Goal: Task Accomplishment & Management: Use online tool/utility

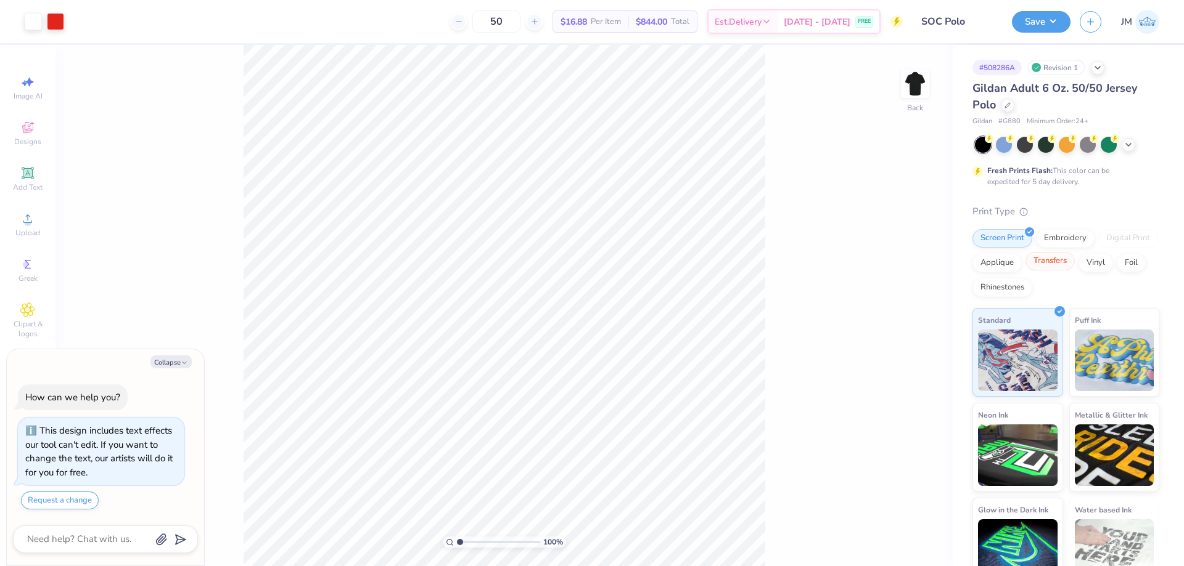
click at [1074, 261] on div "Transfers" at bounding box center [1049, 261] width 49 height 18
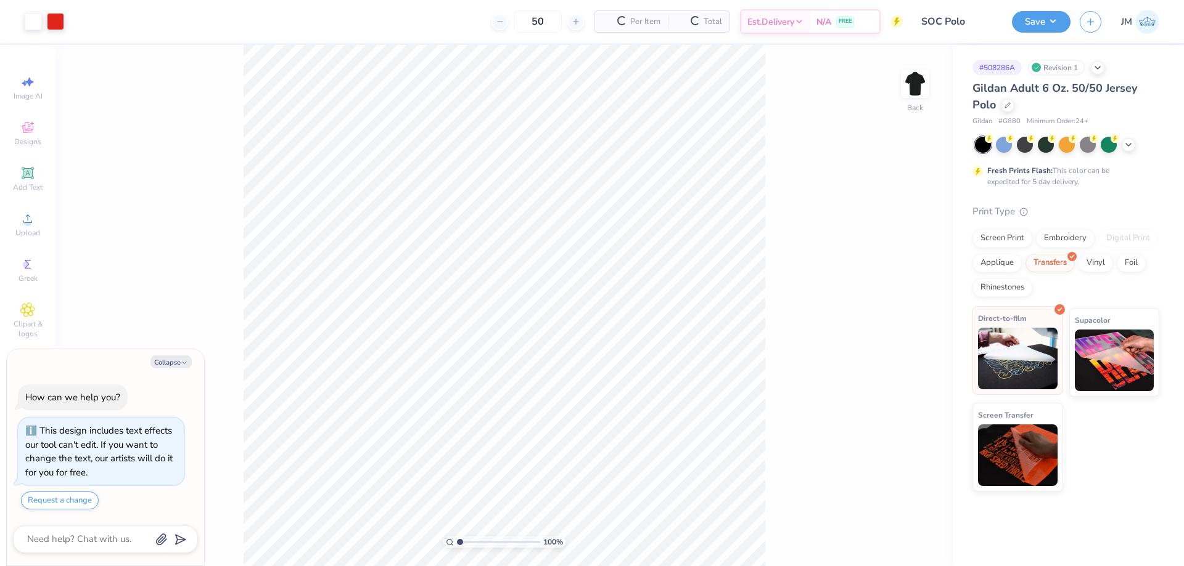
click at [1026, 358] on img at bounding box center [1018, 359] width 80 height 62
type textarea "x"
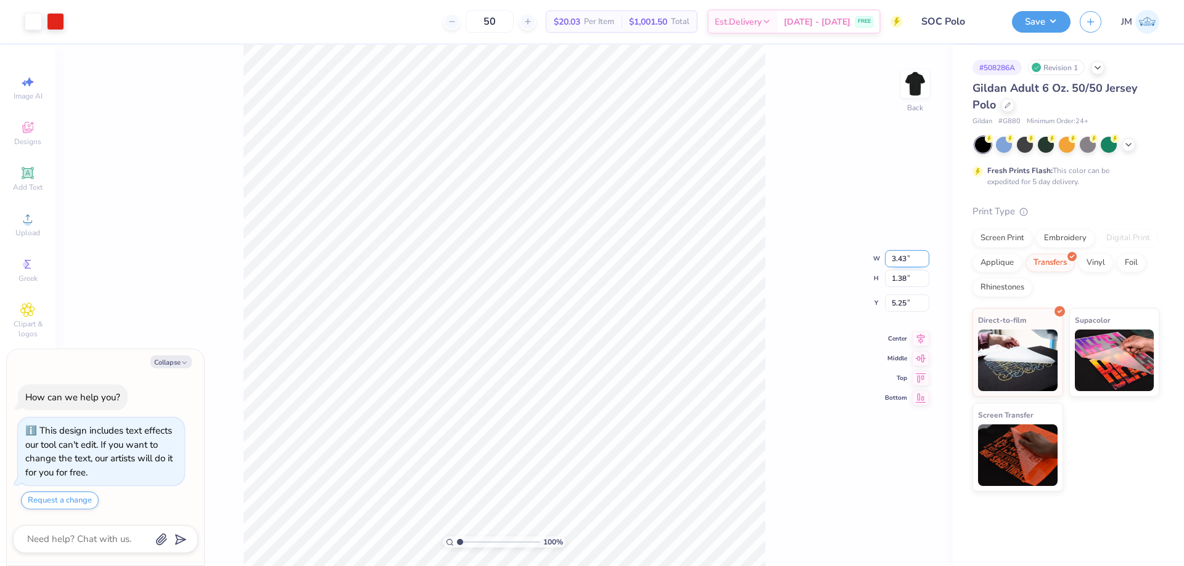
click at [896, 264] on input "3.43" at bounding box center [907, 258] width 44 height 17
type input "3.5"
type textarea "x"
type input "3.50"
type input "1.40"
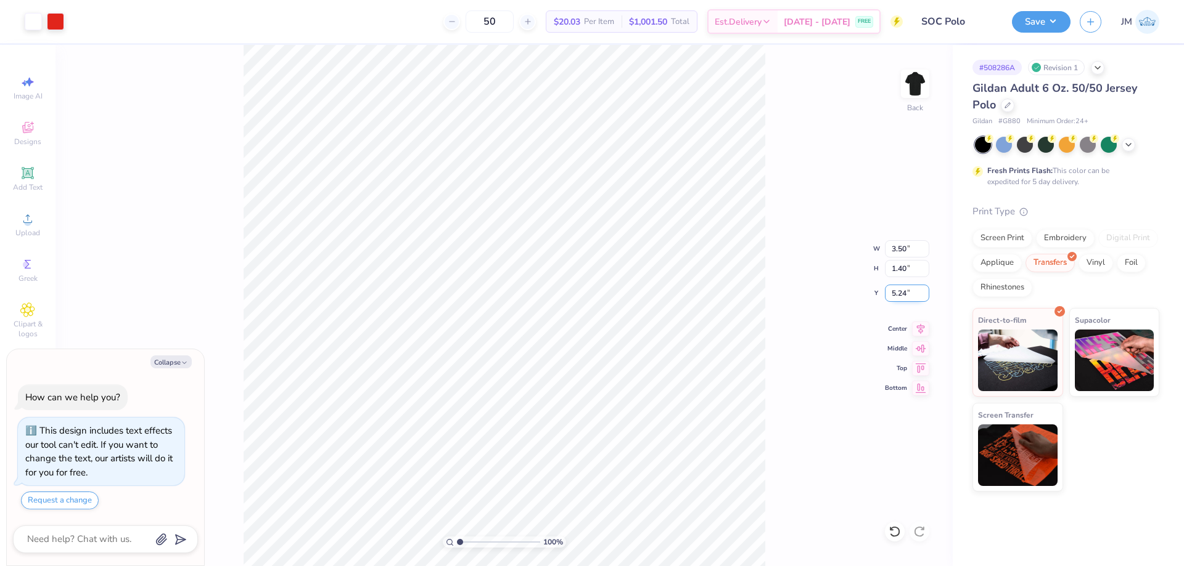
click at [909, 297] on input "5.24" at bounding box center [907, 293] width 44 height 17
type input "4.2"
type textarea "x"
type input "4.20"
type textarea "x"
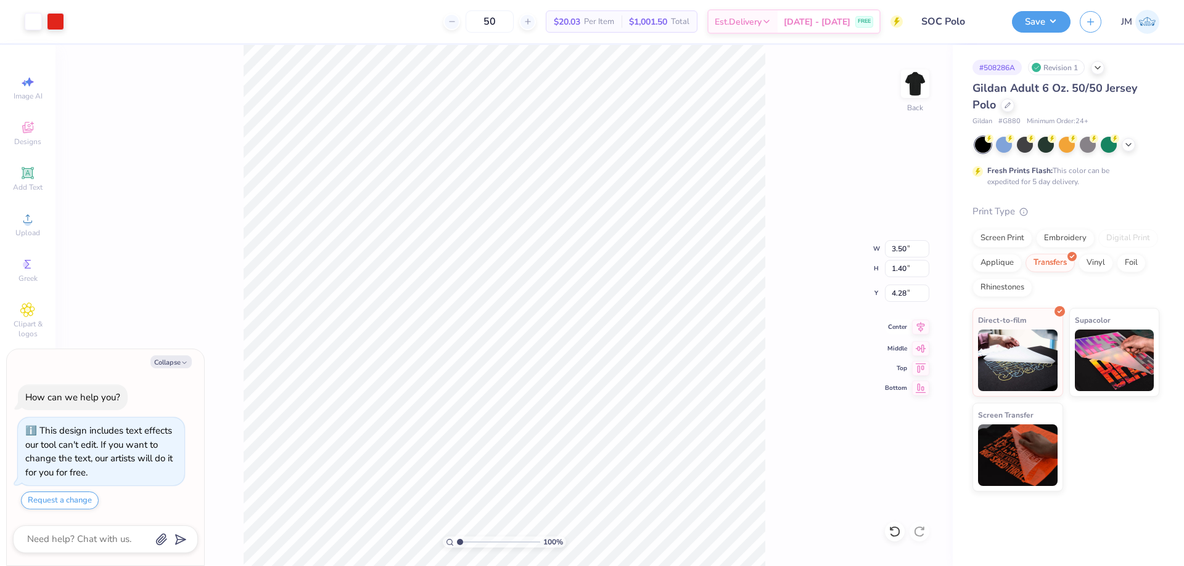
click at [918, 327] on icon at bounding box center [920, 327] width 17 height 15
click at [908, 295] on input "4.28" at bounding box center [907, 293] width 44 height 17
type input "4.2"
type textarea "x"
type input "4.20"
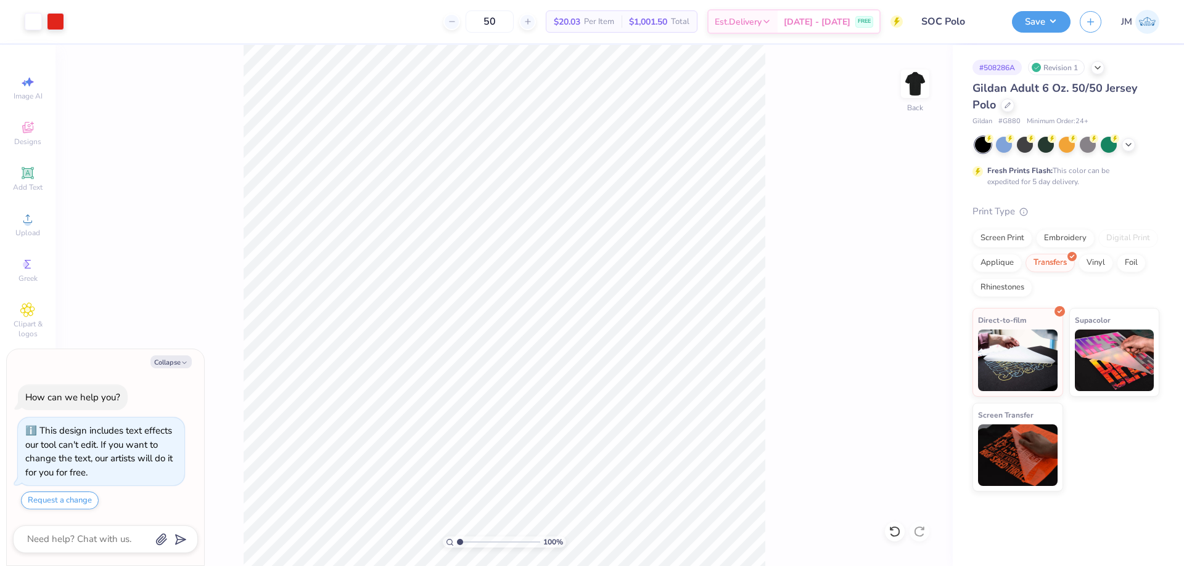
type textarea "x"
click at [907, 290] on input "4.20" at bounding box center [907, 293] width 44 height 17
type input "3"
type textarea "x"
type input "3.00"
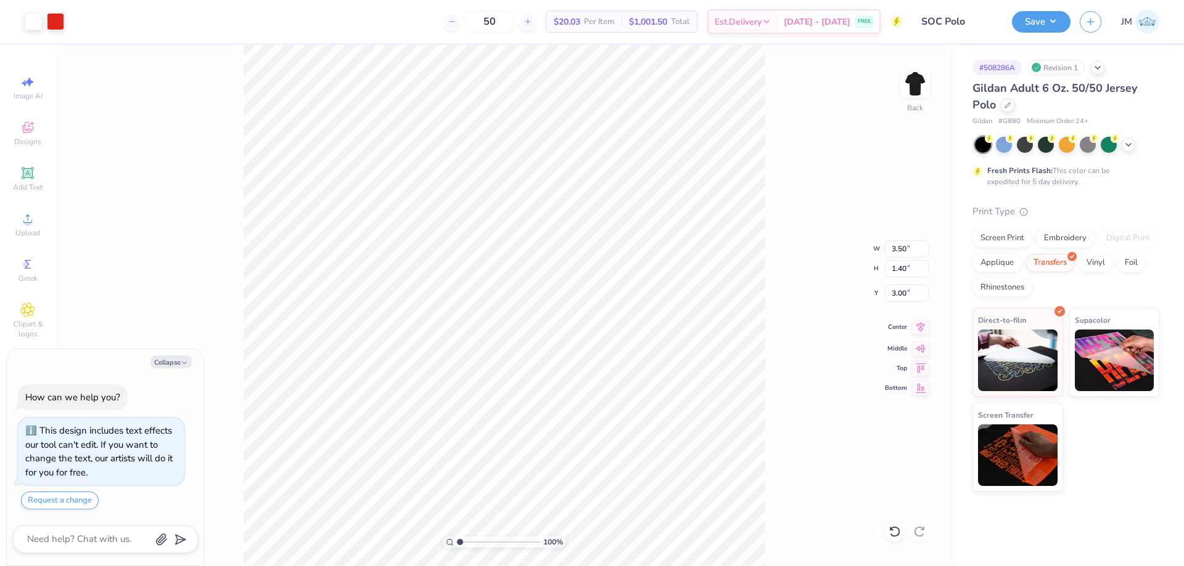
click at [928, 327] on icon at bounding box center [920, 327] width 17 height 15
click at [819, 235] on div "100 % Back W 3.50 3.50 " H 1.40 1.40 " Y 3.00 3.00 " Center Middle Top Bottom" at bounding box center [503, 305] width 897 height 521
click at [917, 88] on img at bounding box center [914, 83] width 49 height 49
click at [37, 224] on div "Upload" at bounding box center [27, 224] width 43 height 36
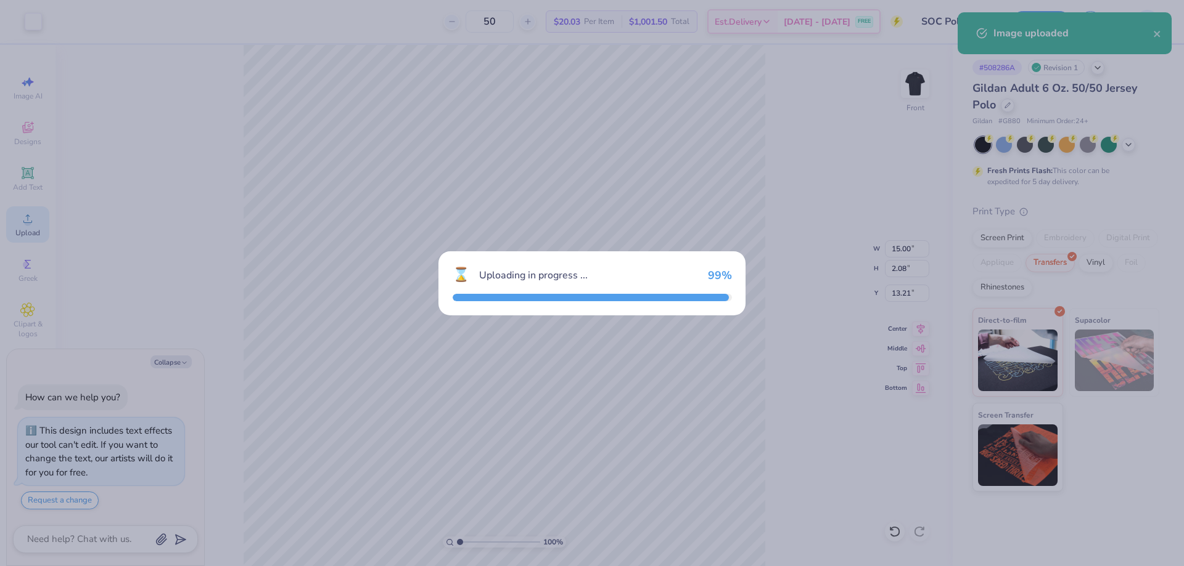
type textarea "x"
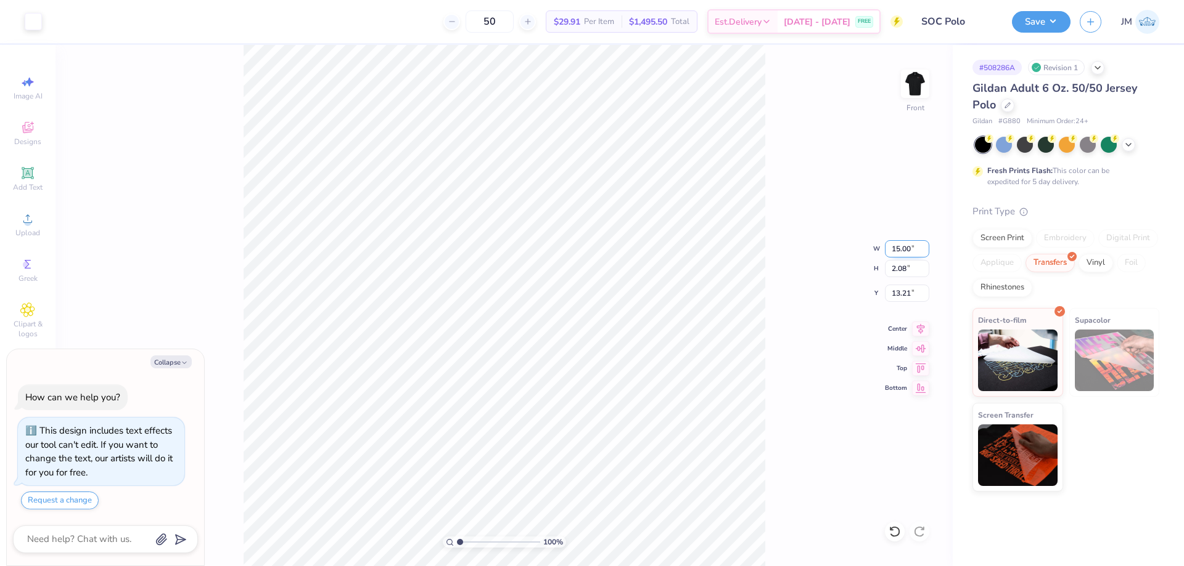
click at [905, 247] on input "15.00" at bounding box center [907, 248] width 44 height 17
type input "2.5"
type textarea "x"
type input "2.50"
type input "0.35"
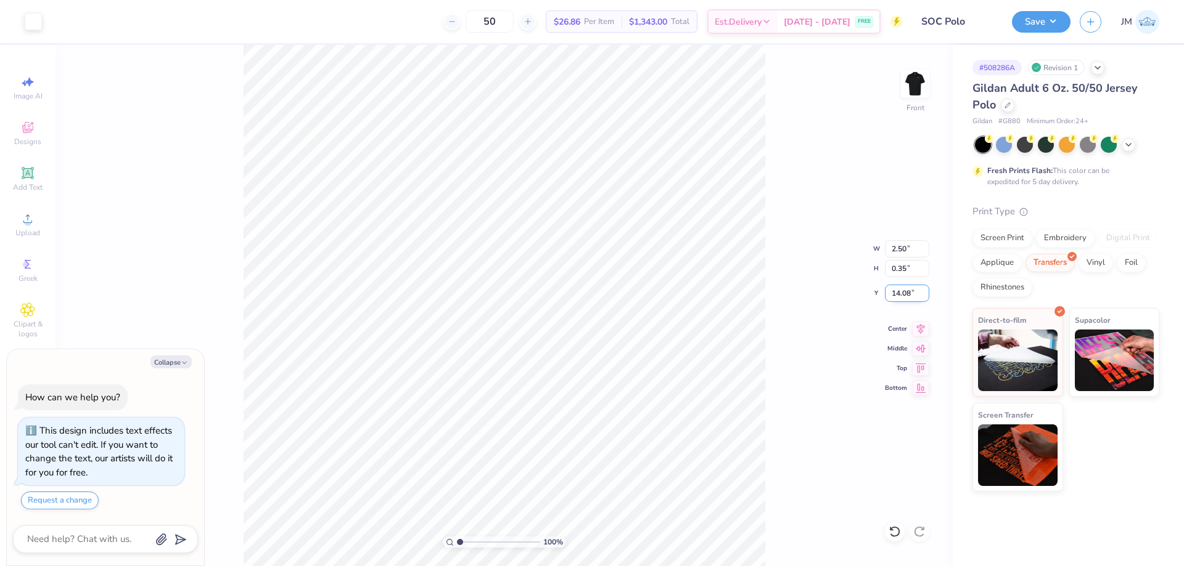
click at [904, 294] on input "14.08" at bounding box center [907, 293] width 44 height 17
type input "3"
type input "1"
type input "2"
type textarea "x"
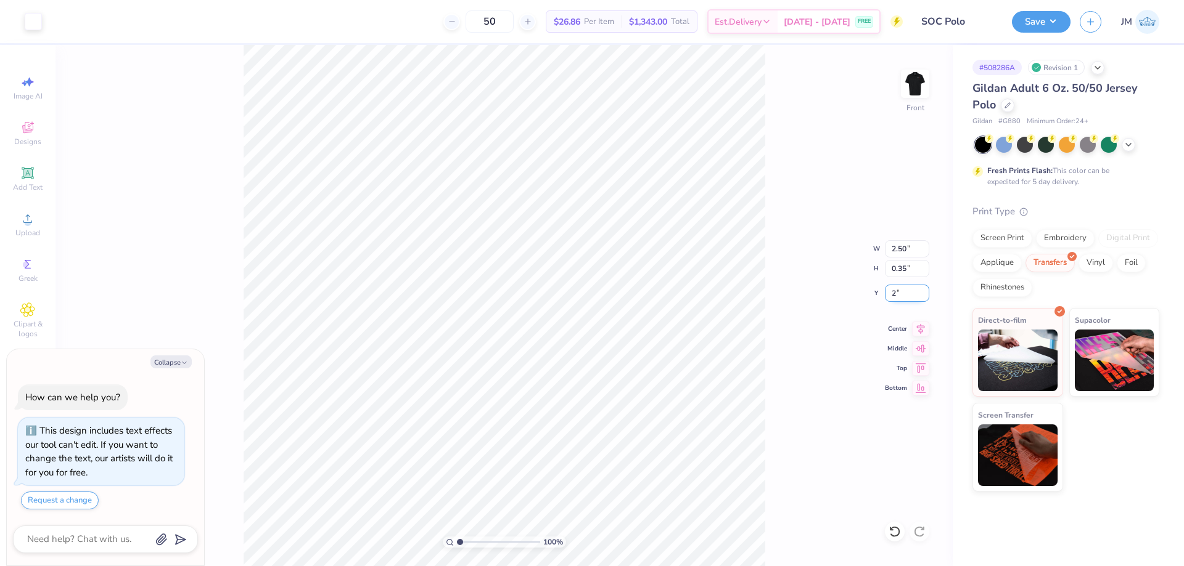
type input "2.00"
click at [801, 285] on div "100 % Front W 2.50 2.50 " H 0.35 0.35 " Y 2.00 2.00 " Center Middle Top Bottom" at bounding box center [503, 305] width 897 height 521
type textarea "x"
click at [910, 249] on input "2.50" at bounding box center [907, 248] width 44 height 17
type input "5"
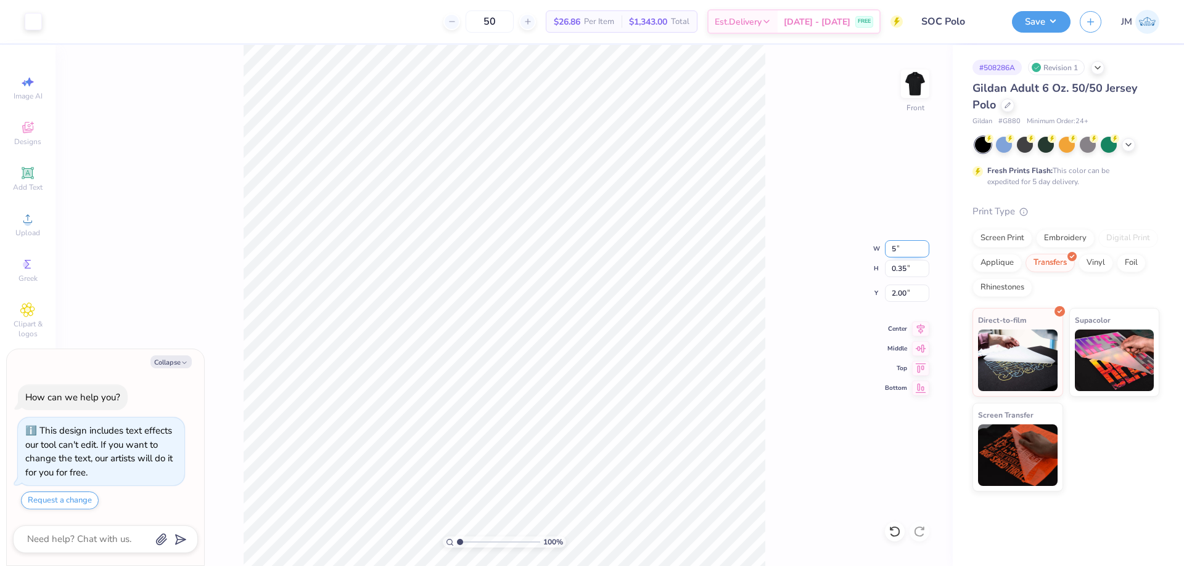
type textarea "x"
type input "5.00"
type input "0.69"
click at [912, 290] on input "1.83" at bounding box center [907, 293] width 44 height 17
type input "2"
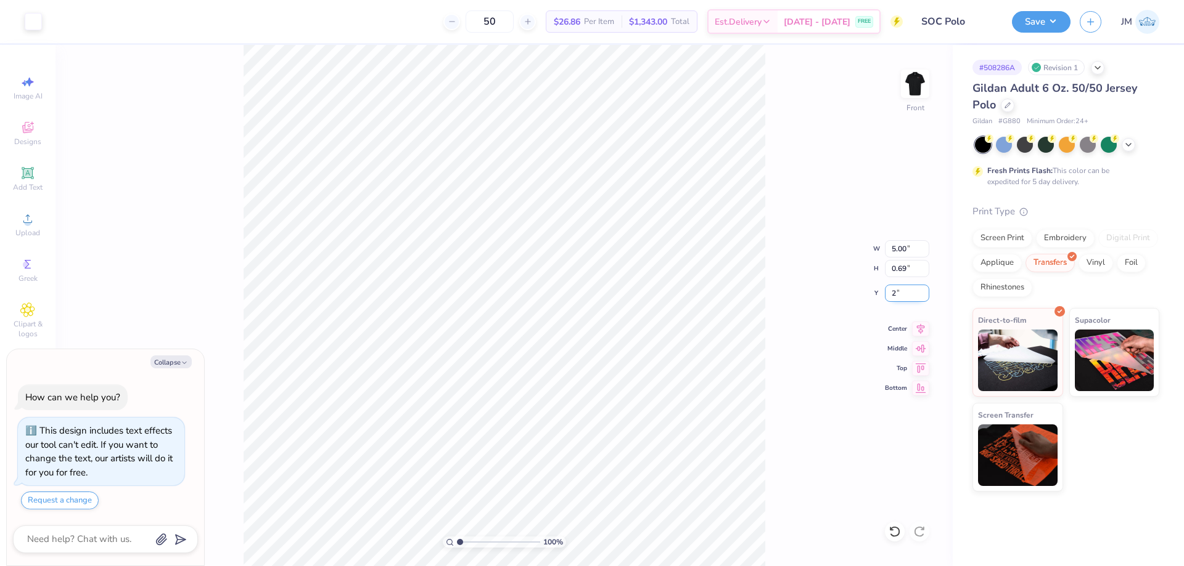
type textarea "x"
type input "2.00"
click at [824, 203] on div "100 % Front W 5.00 5.00 " H 0.69 0.69 " Y 2.00 2.00 " Center Middle Top Bottom" at bounding box center [503, 305] width 897 height 521
click at [1062, 22] on button "Save" at bounding box center [1041, 20] width 59 height 22
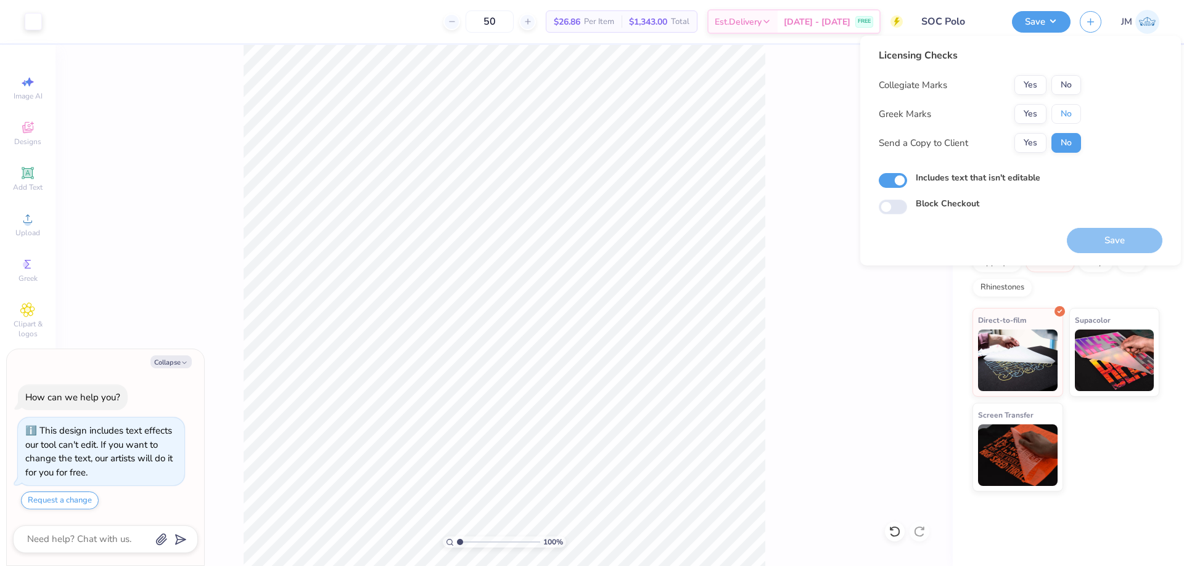
click at [1061, 113] on button "No" at bounding box center [1066, 114] width 30 height 20
click at [1068, 86] on button "No" at bounding box center [1066, 85] width 30 height 20
click at [1103, 235] on button "Save" at bounding box center [1114, 240] width 96 height 25
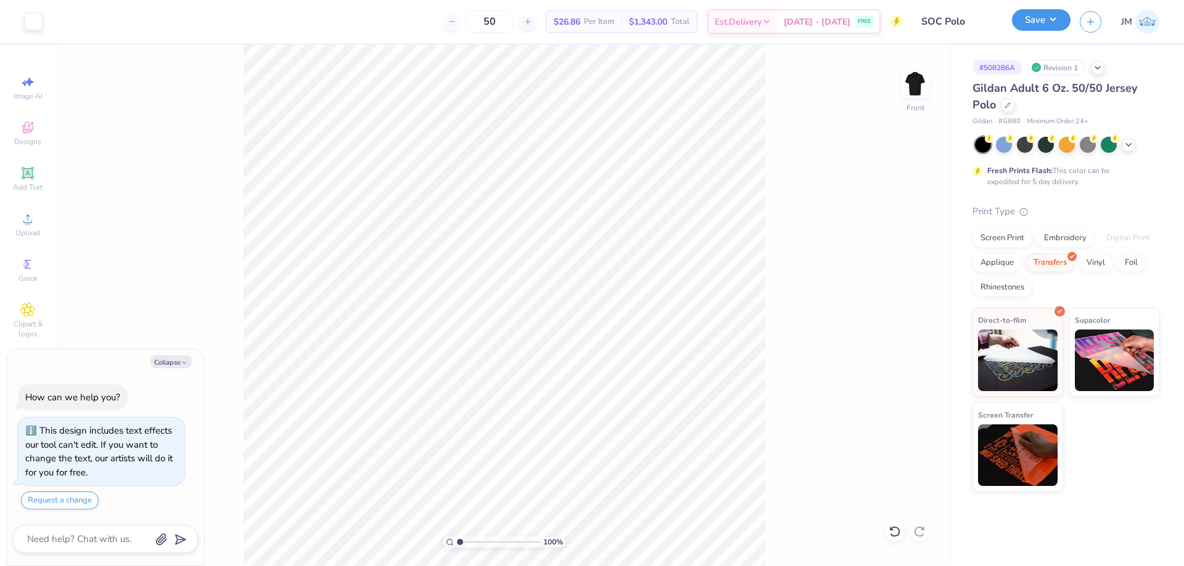
click at [1056, 30] on button "Save" at bounding box center [1041, 20] width 59 height 22
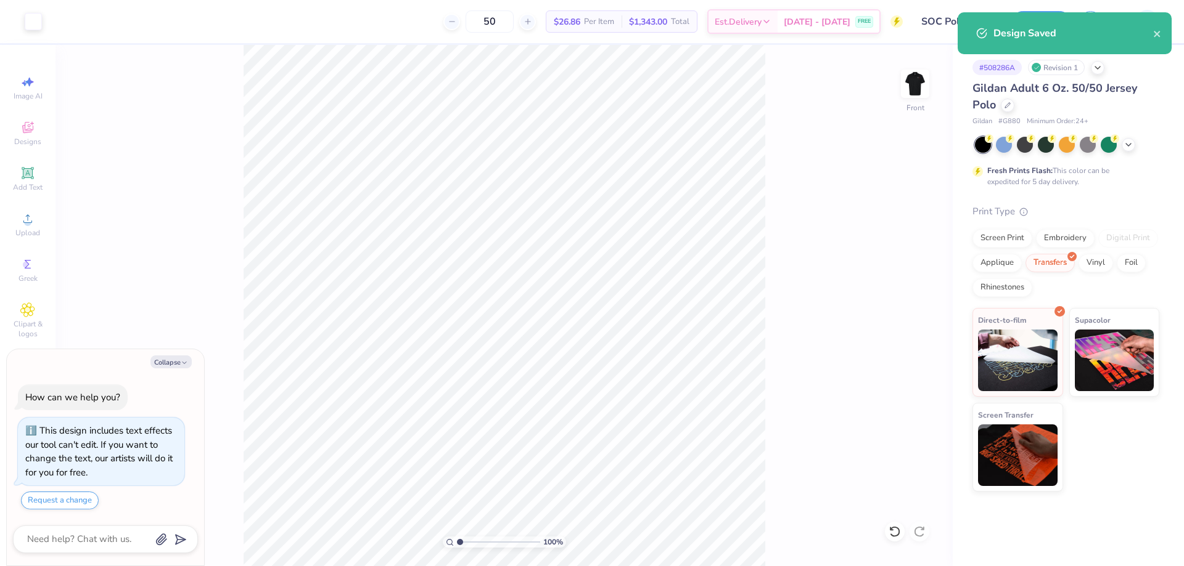
type textarea "x"
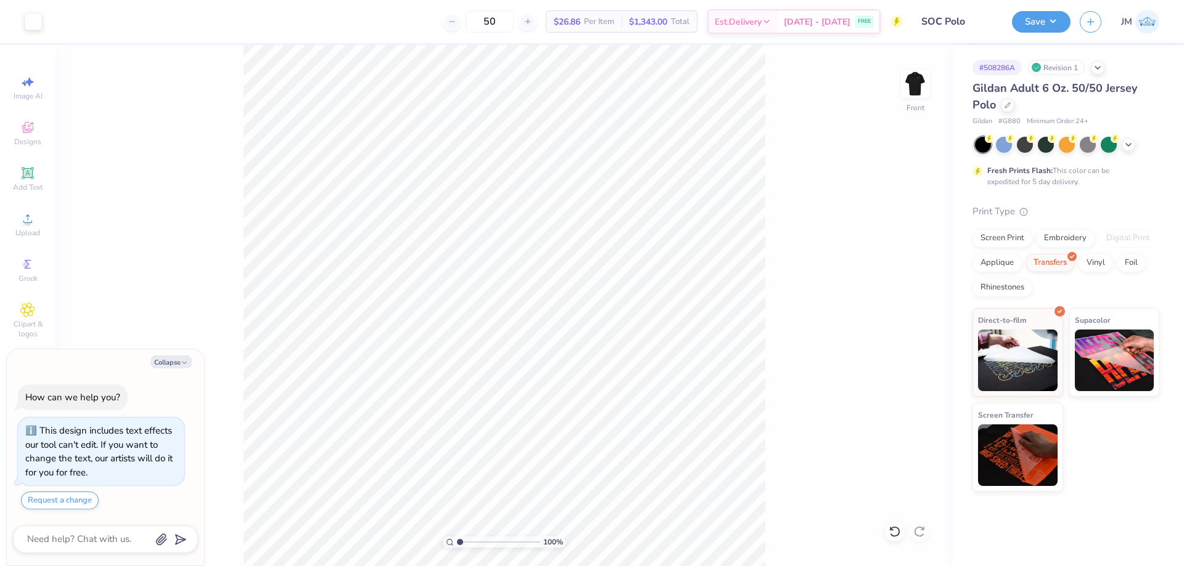
type textarea "x"
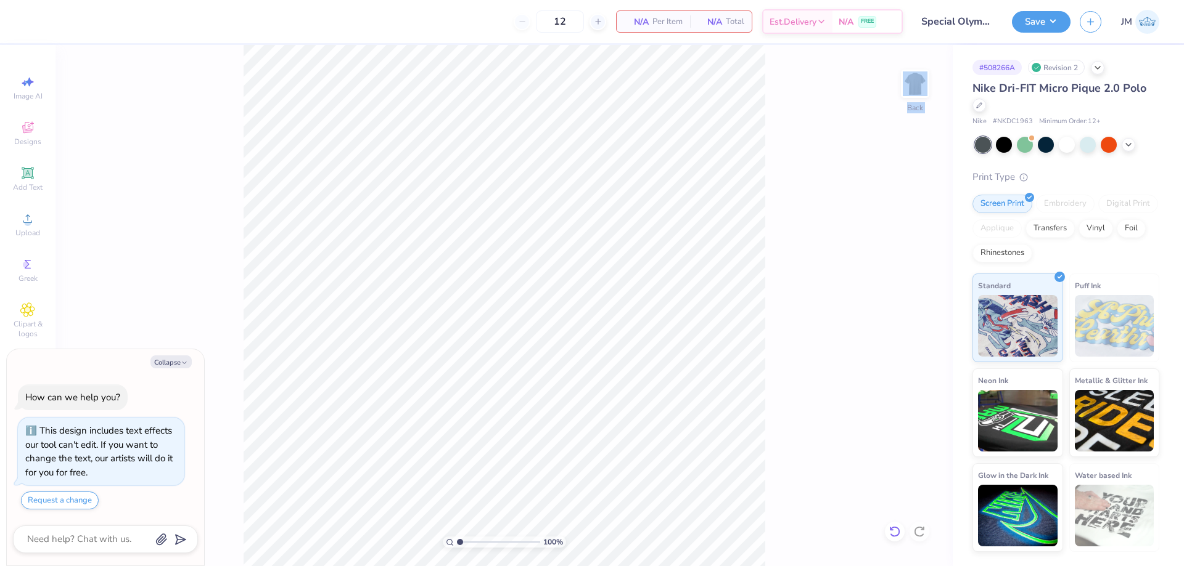
click at [886, 538] on div "100 % Back" at bounding box center [503, 305] width 897 height 521
click at [803, 374] on div "100 % Back" at bounding box center [503, 305] width 897 height 521
click at [897, 540] on div at bounding box center [895, 532] width 20 height 20
drag, startPoint x: 802, startPoint y: 409, endPoint x: 795, endPoint y: 406, distance: 7.4
click at [799, 409] on div "100 % Back" at bounding box center [503, 305] width 897 height 521
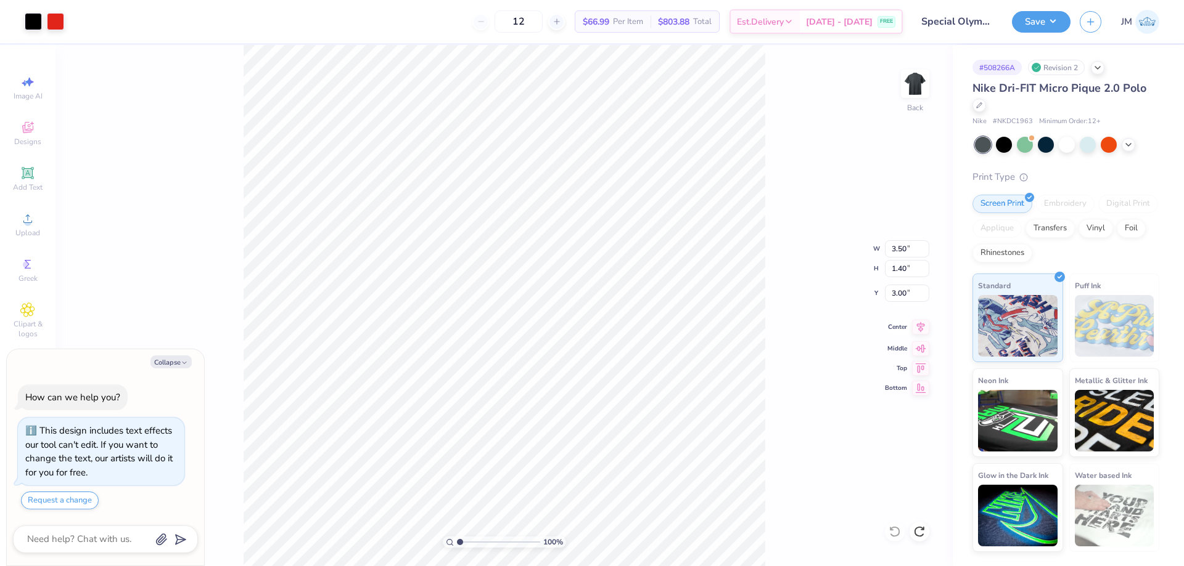
click at [918, 325] on icon at bounding box center [920, 327] width 17 height 15
click at [793, 227] on div "100 % Back W 3.50 3.50 " H 1.40 1.40 " Y 3.00 3.00 " Center Middle Top Bottom" at bounding box center [503, 305] width 897 height 521
click at [920, 88] on img at bounding box center [914, 83] width 49 height 49
click at [36, 221] on div "Upload" at bounding box center [27, 224] width 43 height 36
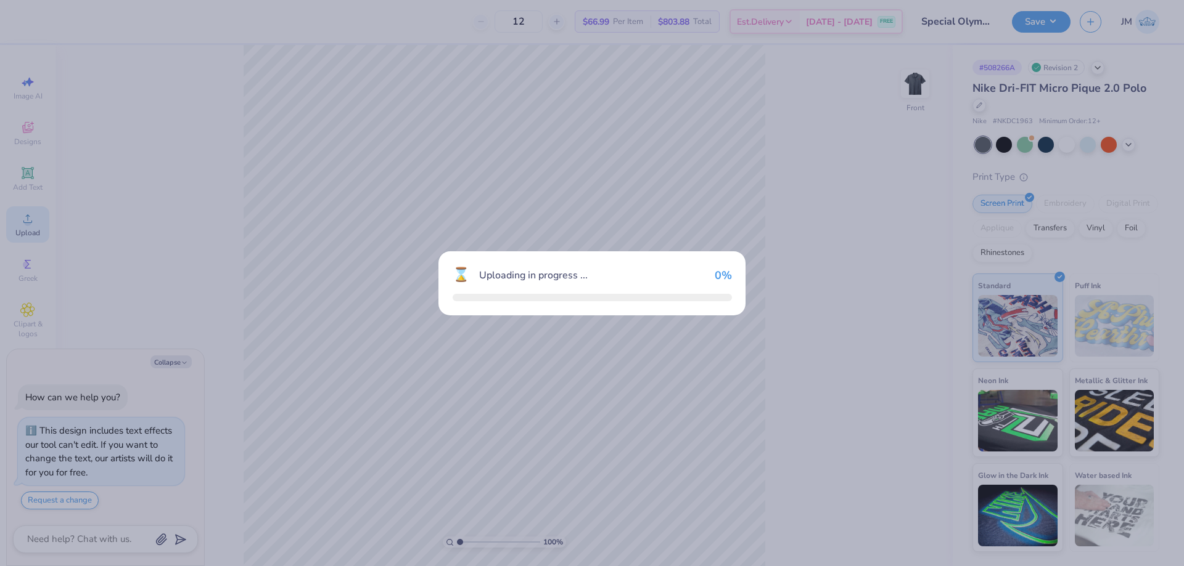
type textarea "x"
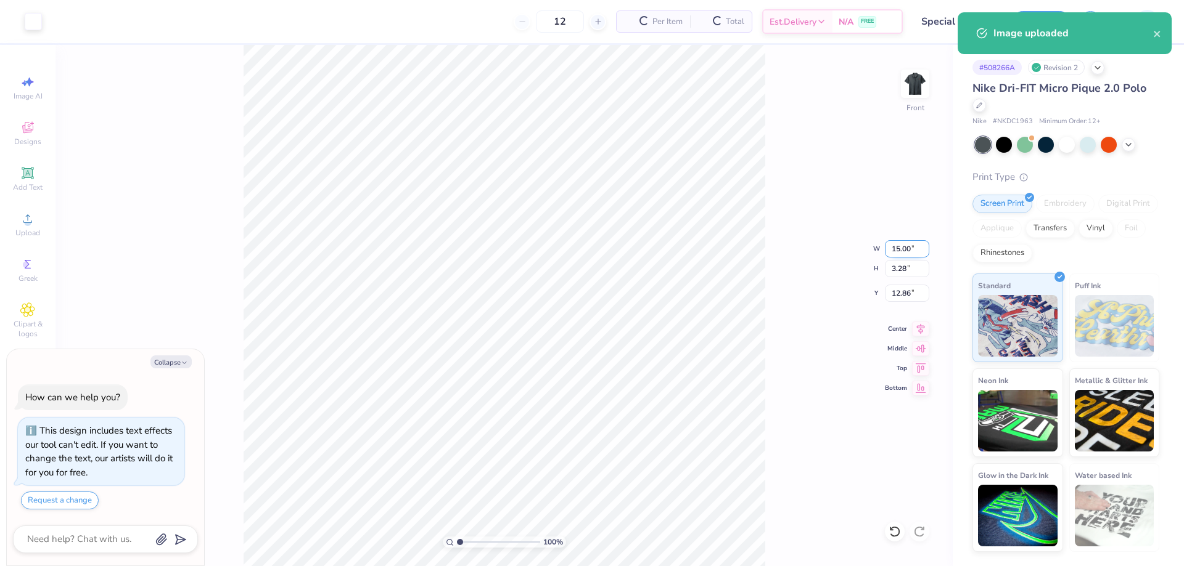
click at [898, 249] on input "15.00" at bounding box center [907, 248] width 44 height 17
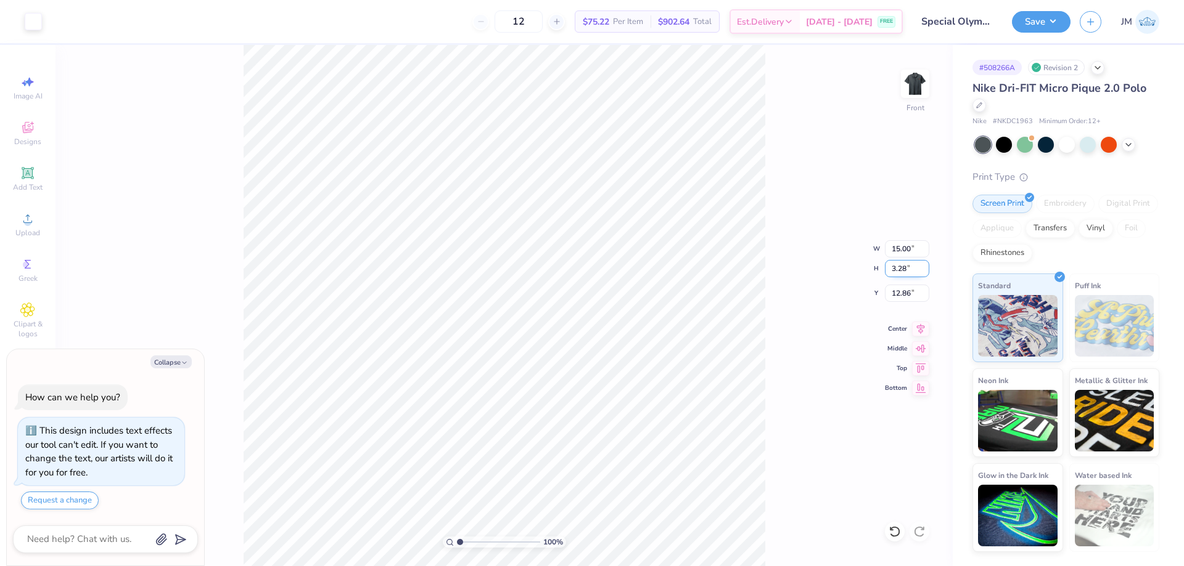
click at [910, 265] on input "3.28" at bounding box center [907, 268] width 44 height 17
type input ".69"
type textarea "x"
type input "3.15"
type input "0.69"
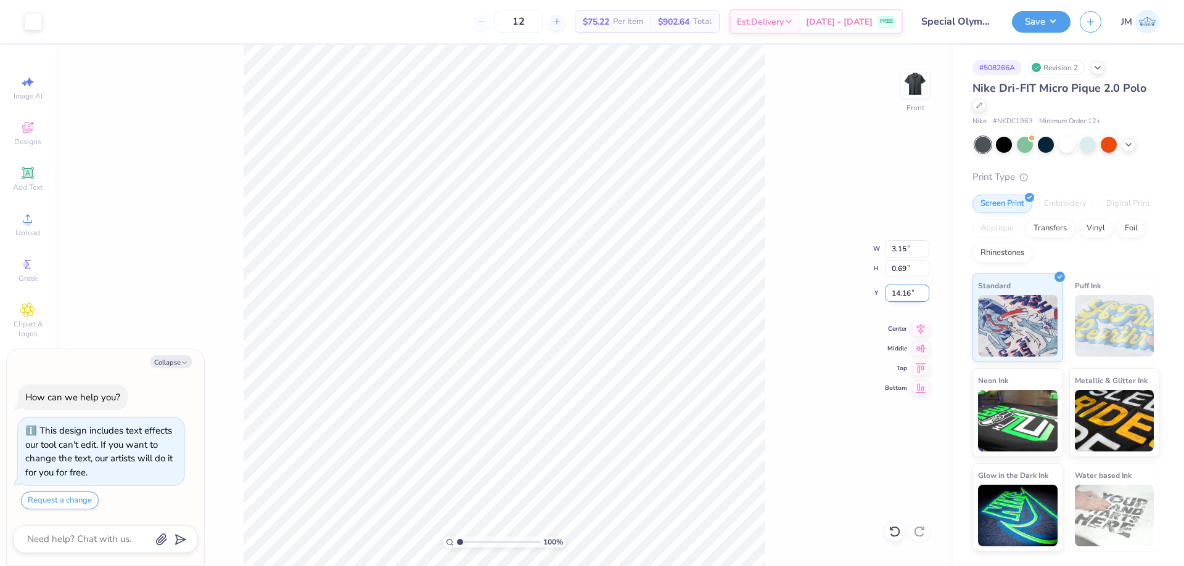
click at [910, 288] on input "14.16" at bounding box center [907, 293] width 44 height 17
type input "2"
type textarea "x"
type input "2.00"
click at [37, 16] on div at bounding box center [33, 20] width 17 height 17
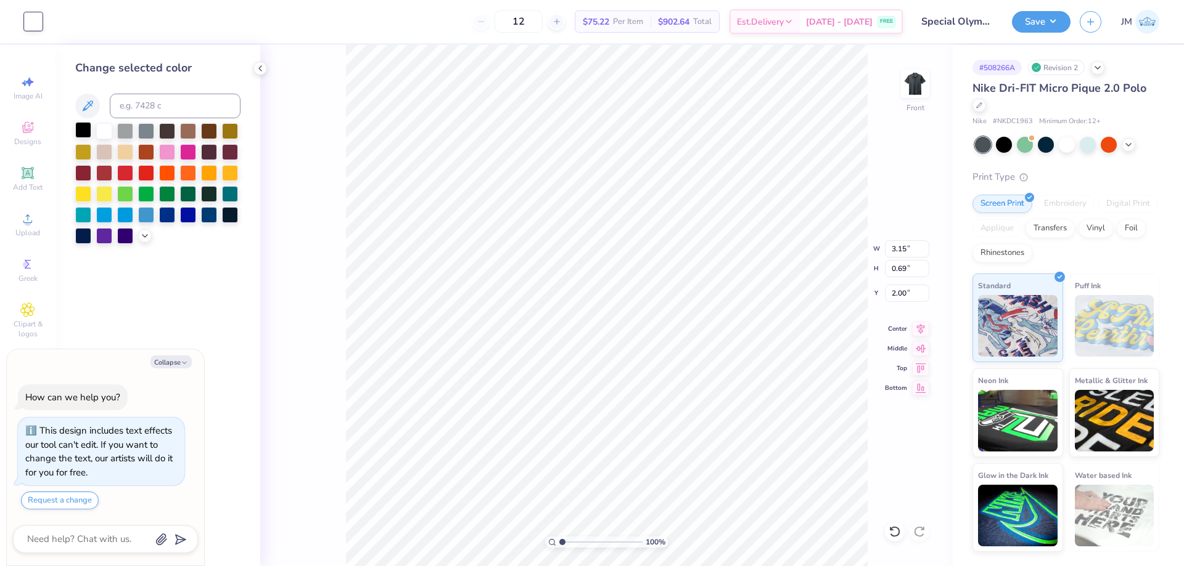
click at [82, 129] on div at bounding box center [83, 130] width 16 height 16
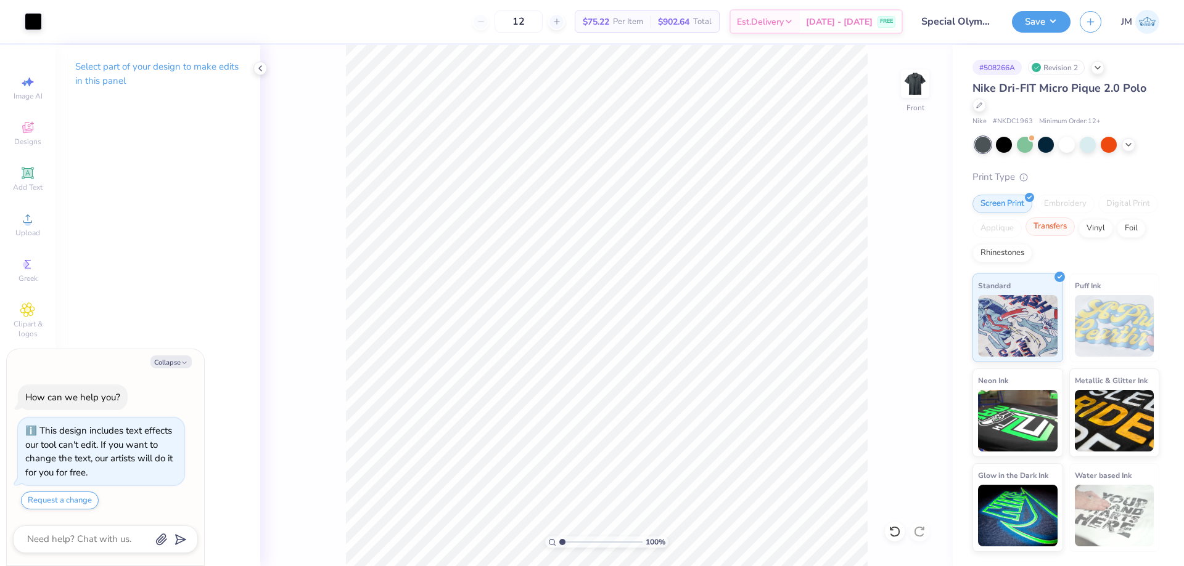
click at [1046, 230] on div "Transfers" at bounding box center [1049, 227] width 49 height 18
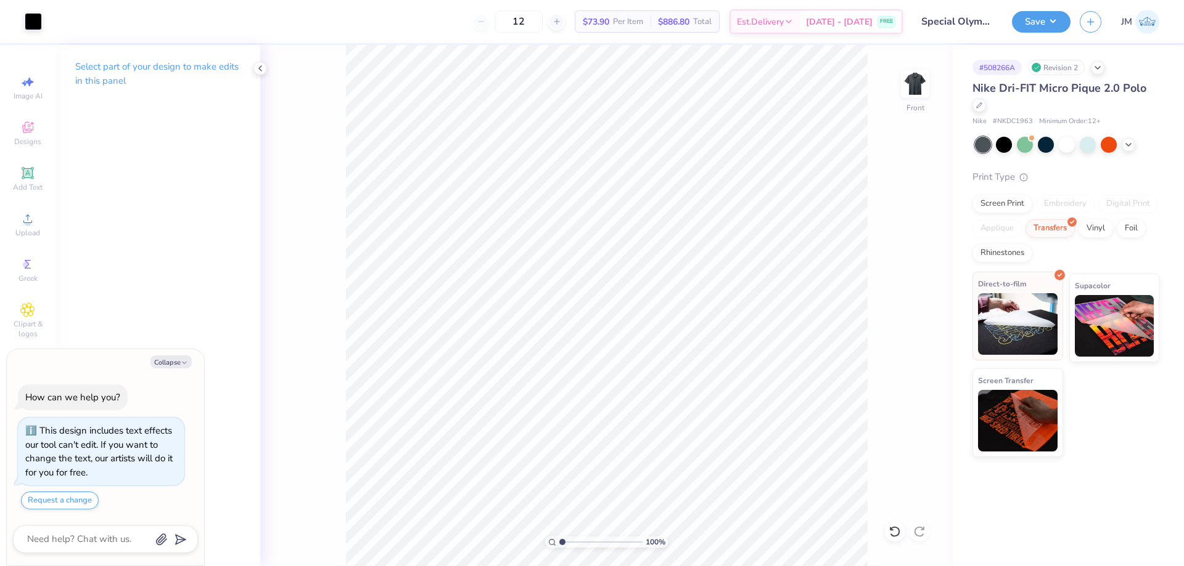
click at [1013, 323] on img at bounding box center [1018, 324] width 80 height 62
click at [915, 84] on img at bounding box center [914, 83] width 49 height 49
drag, startPoint x: 907, startPoint y: 75, endPoint x: 750, endPoint y: 0, distance: 174.0
click at [908, 74] on img at bounding box center [914, 84] width 25 height 25
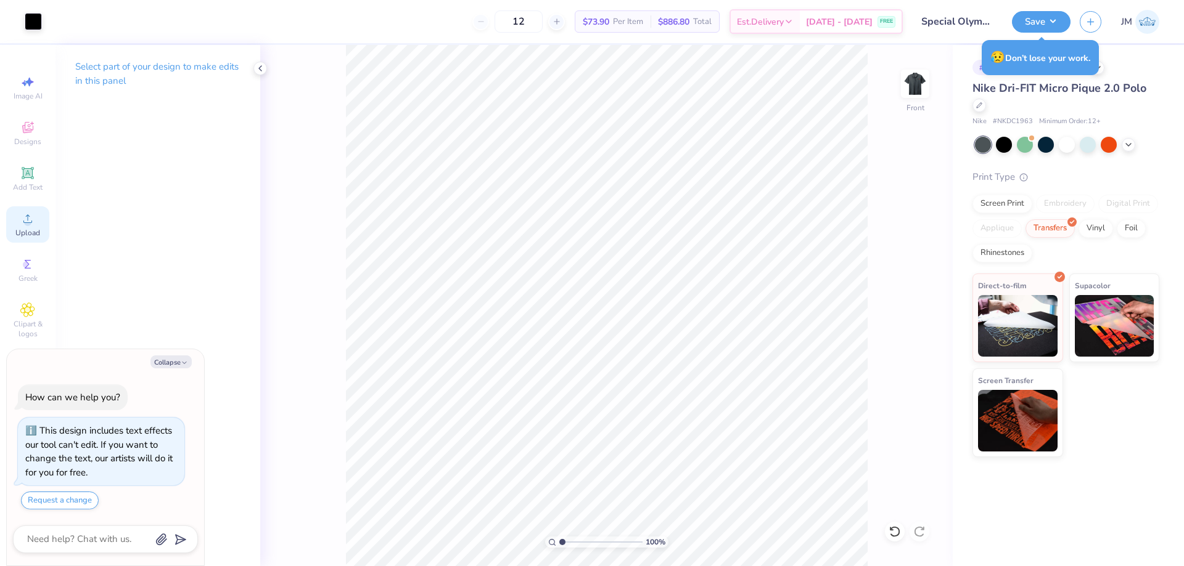
click at [37, 224] on div "Upload" at bounding box center [27, 224] width 43 height 36
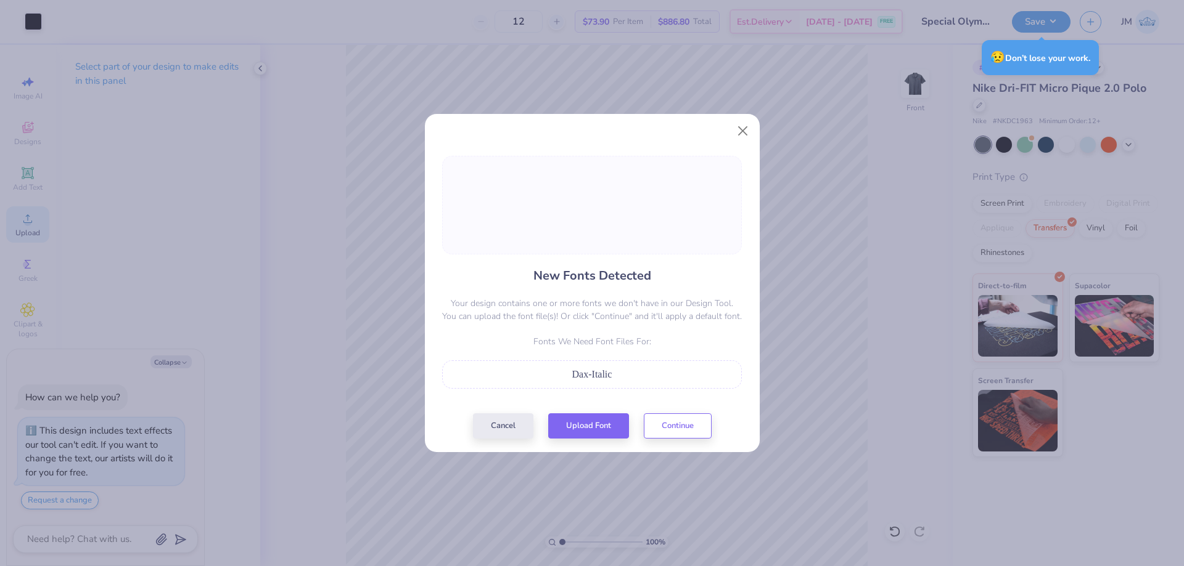
type textarea "x"
click at [618, 427] on button "Upload Font" at bounding box center [588, 423] width 81 height 25
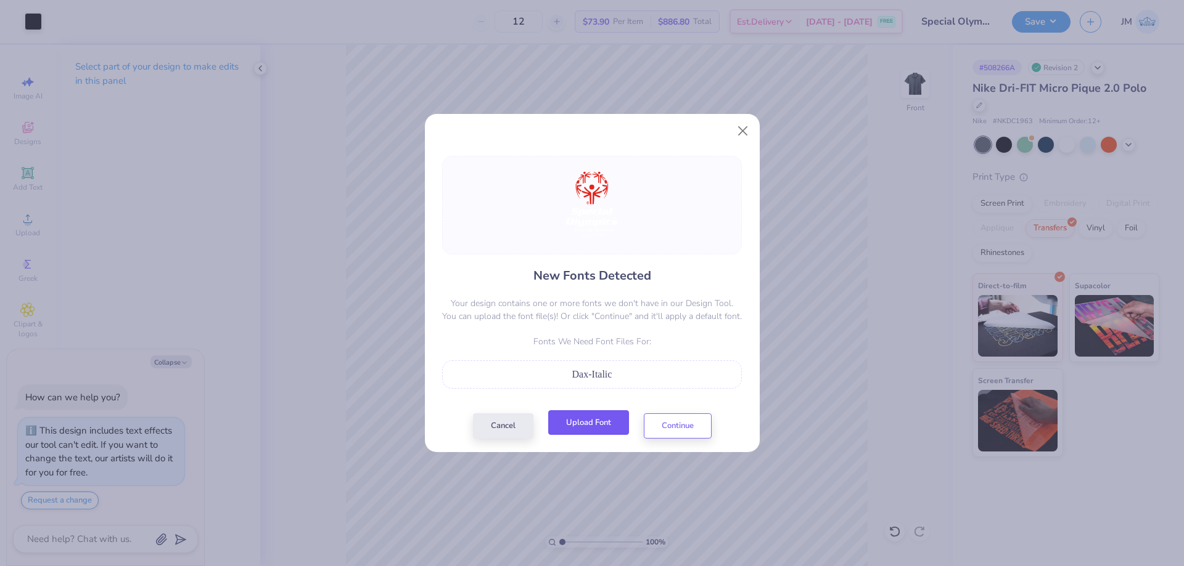
click at [566, 423] on button "Upload Font" at bounding box center [588, 423] width 81 height 25
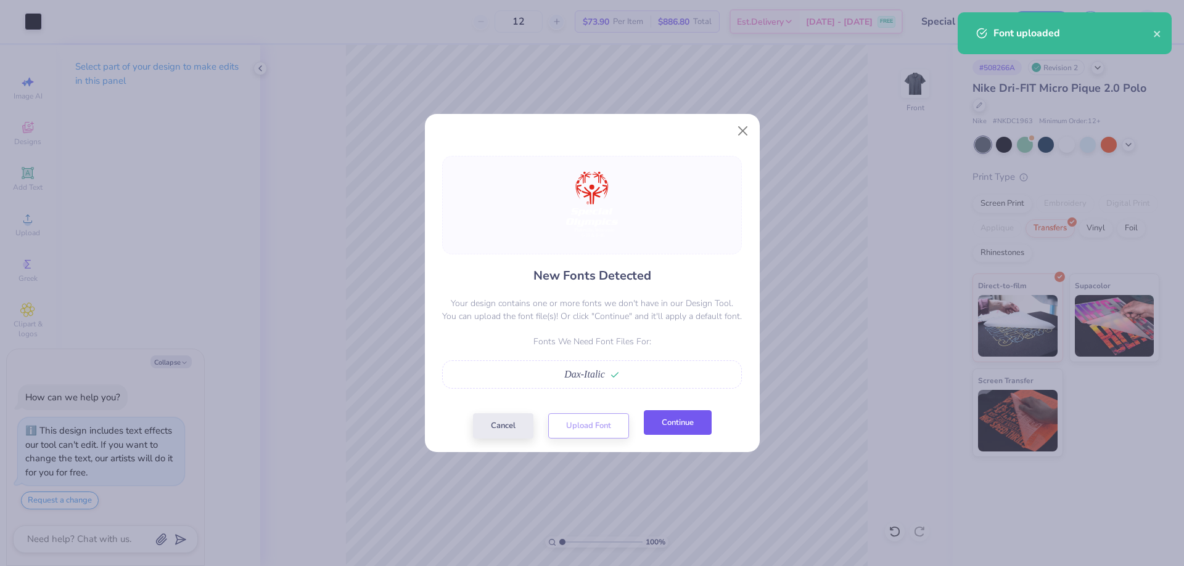
click at [682, 423] on button "Continue" at bounding box center [678, 423] width 68 height 25
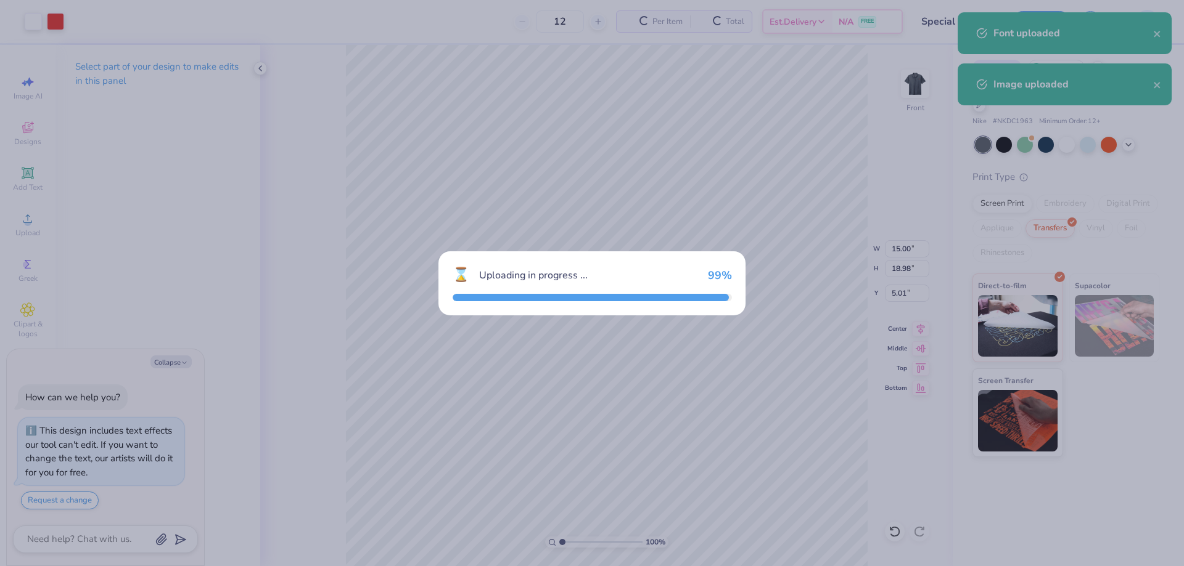
type textarea "x"
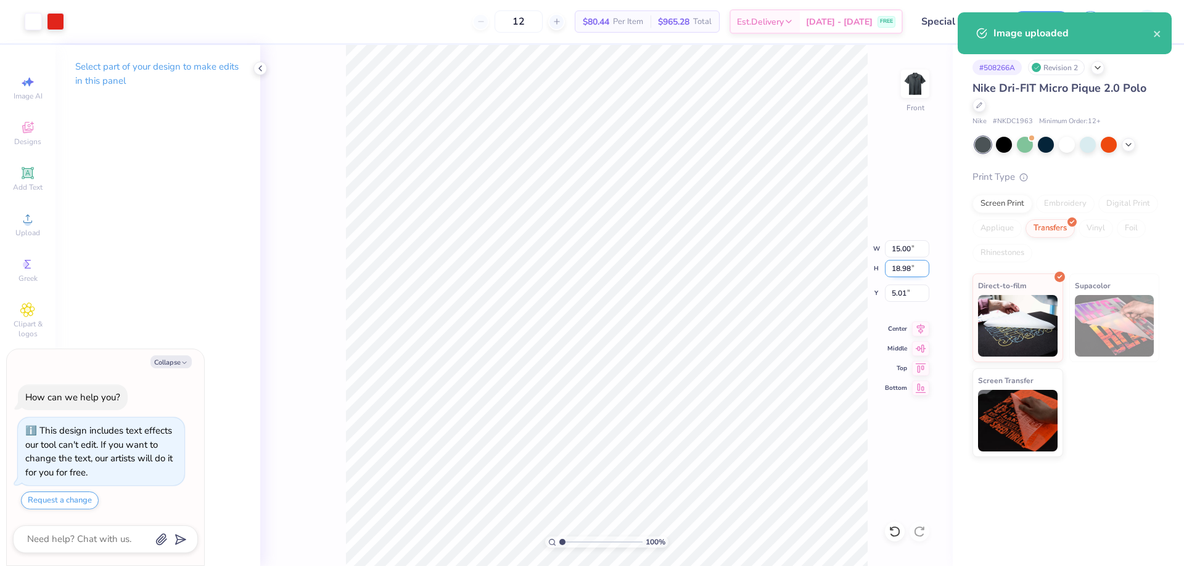
click at [907, 265] on input "18.98" at bounding box center [907, 268] width 44 height 17
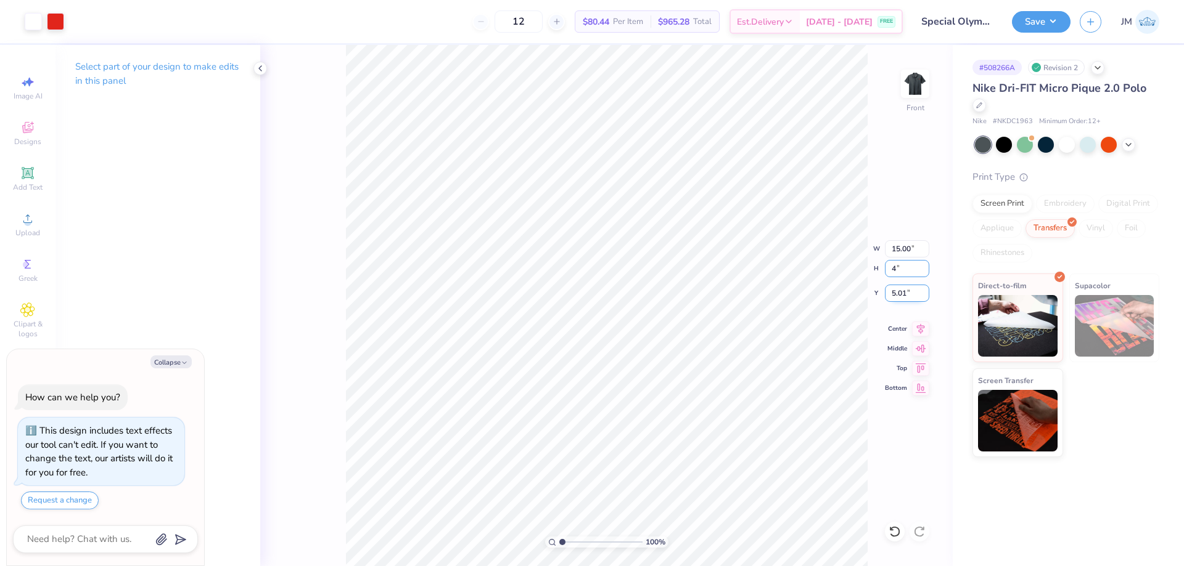
type input "4"
type textarea "x"
type input "3.16"
type input "4.00"
type input "12.50"
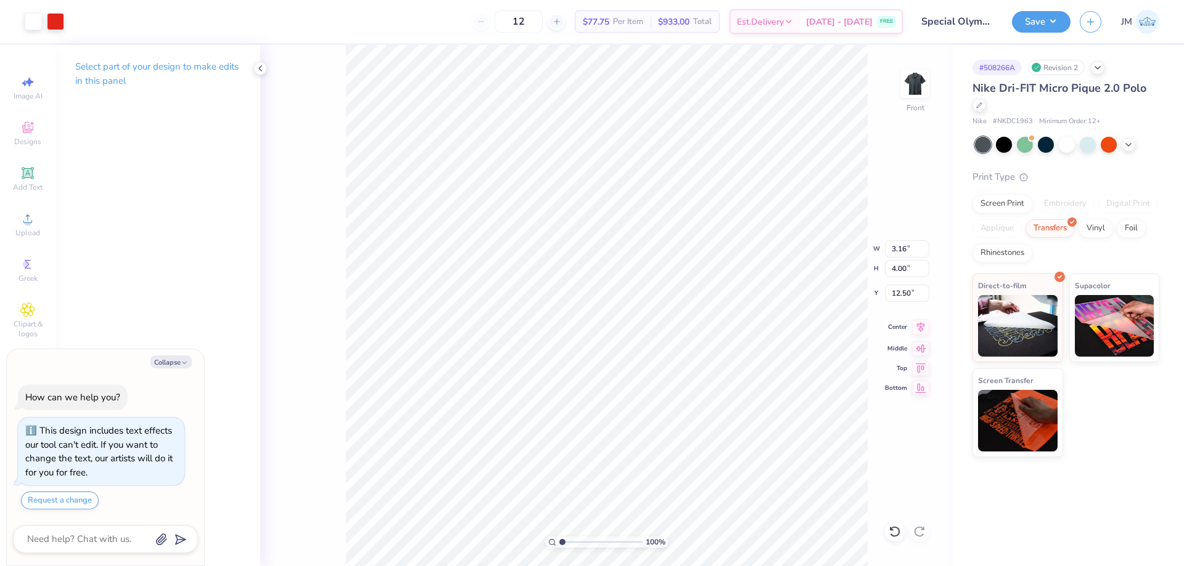
click at [926, 322] on icon at bounding box center [920, 327] width 17 height 15
type textarea "x"
type input "2.22643184911232"
type textarea "x"
click at [922, 324] on icon at bounding box center [921, 327] width 8 height 10
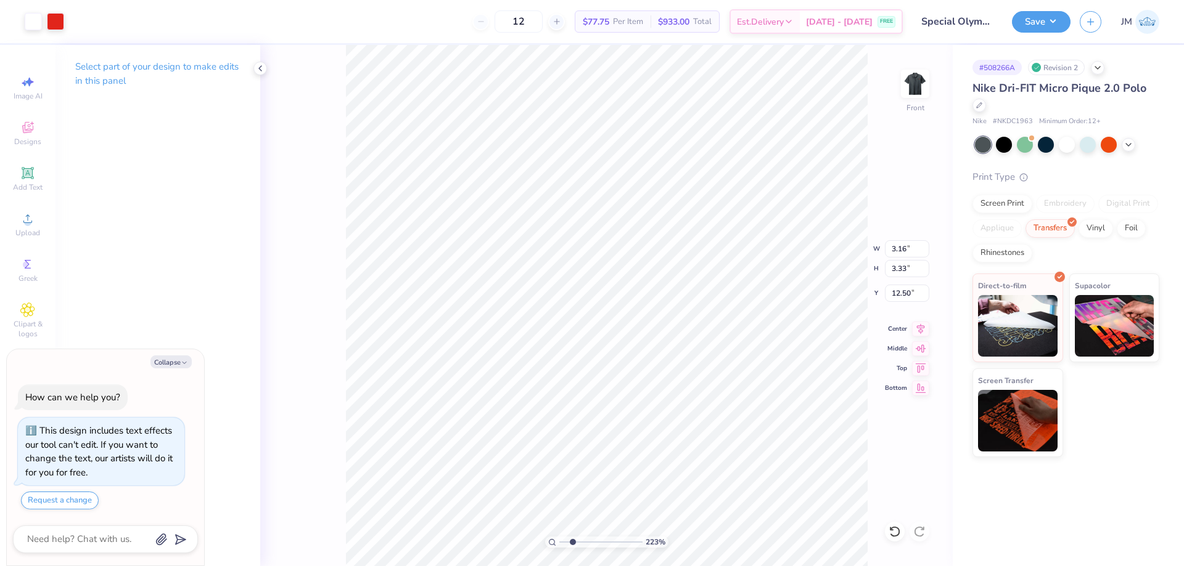
type input "2.22643184911232"
type textarea "x"
type input "2.22643184911232"
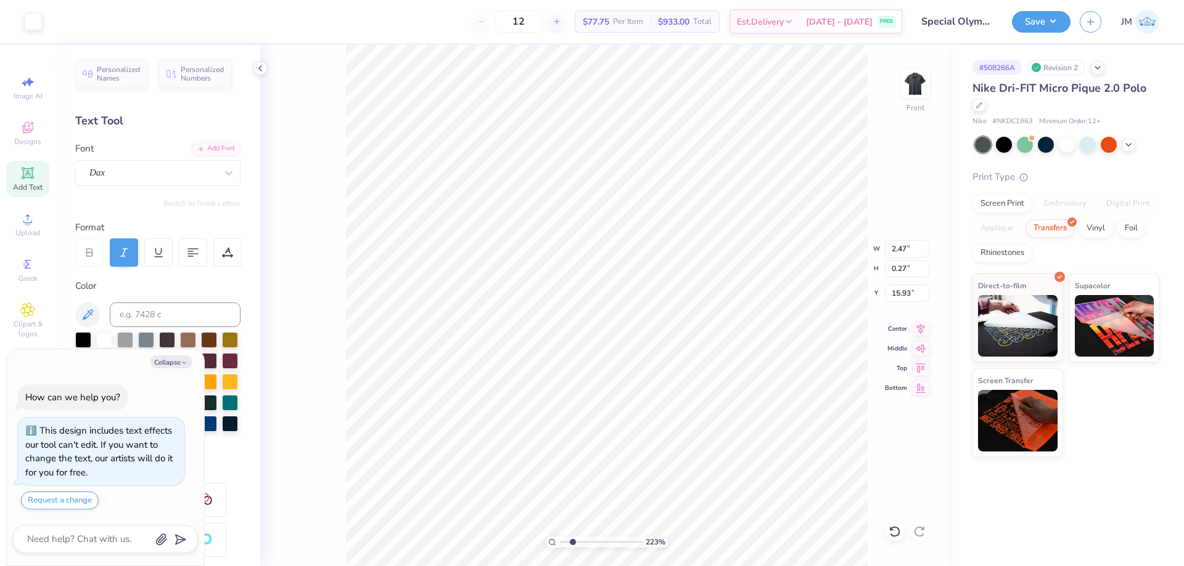
type textarea "x"
click at [921, 322] on icon at bounding box center [920, 327] width 17 height 15
type input "2.22643184911232"
type textarea "x"
type input "2.22643184911232"
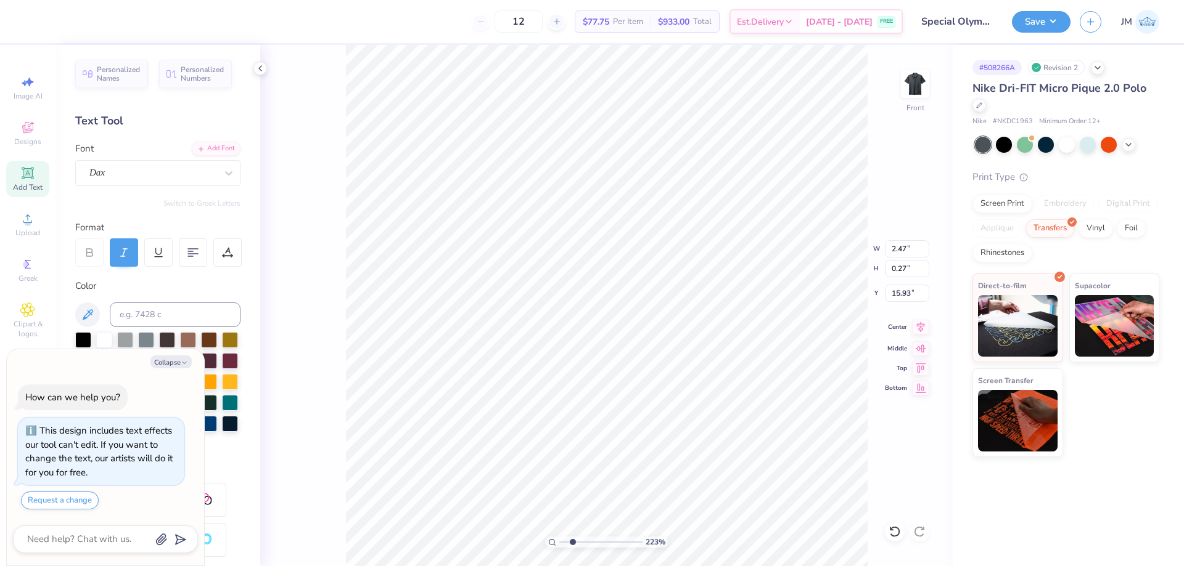
type textarea "x"
type input "2.22643184911232"
type textarea "x"
click at [914, 327] on icon at bounding box center [920, 327] width 17 height 15
type input "2.22643184911232"
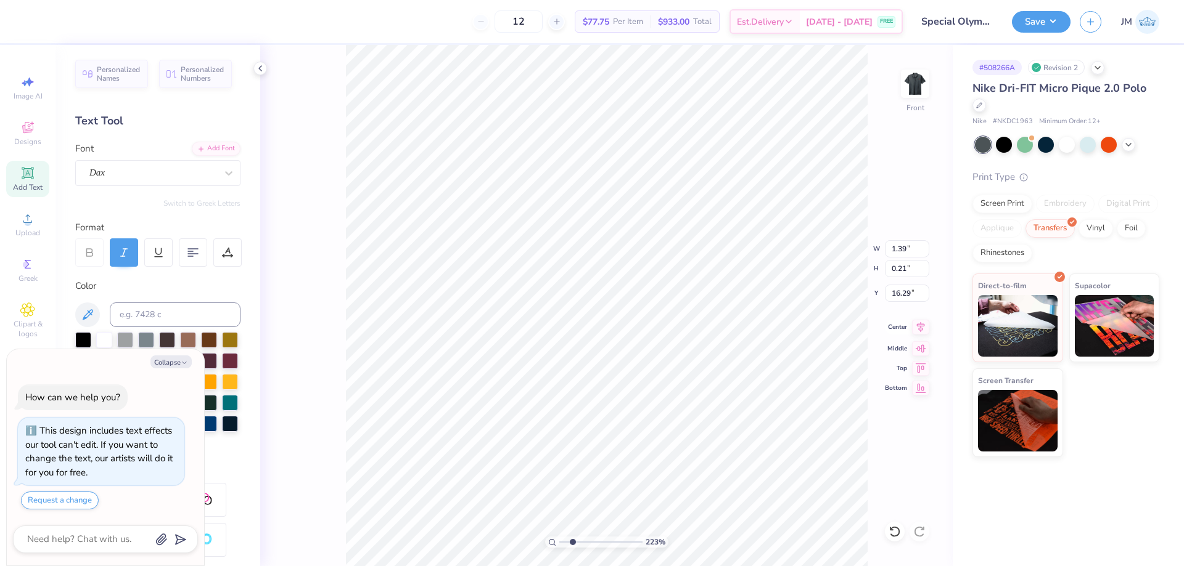
type textarea "x"
type input "2.22643184911232"
type textarea "x"
type input "2.22643184911232"
type textarea "x"
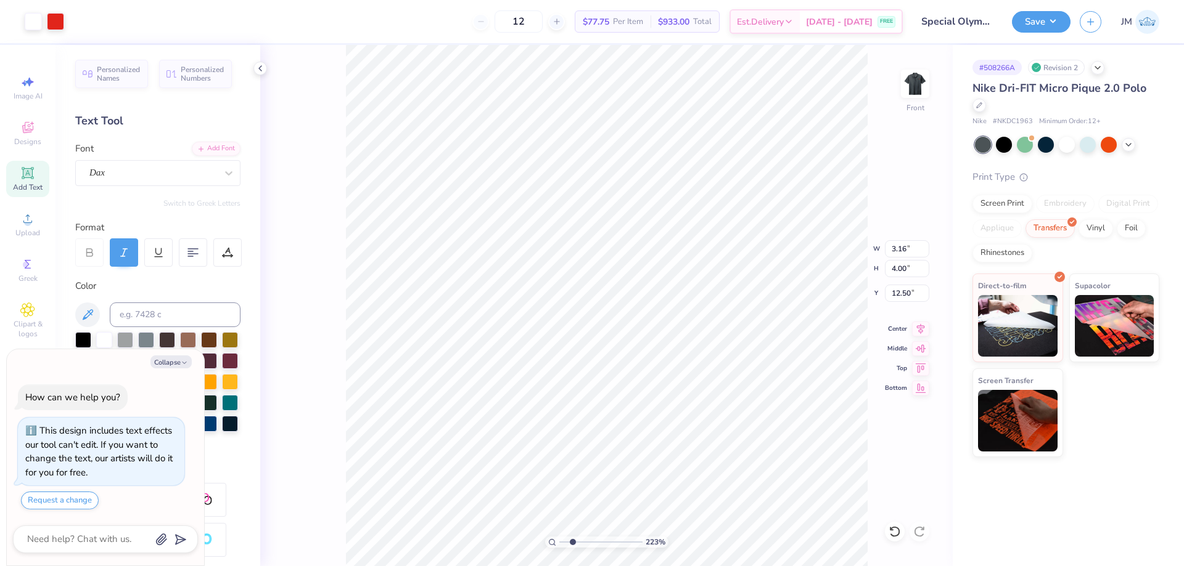
type input "2.22643184911232"
type textarea "x"
type input "1"
click at [33, 227] on div "Upload" at bounding box center [27, 224] width 43 height 36
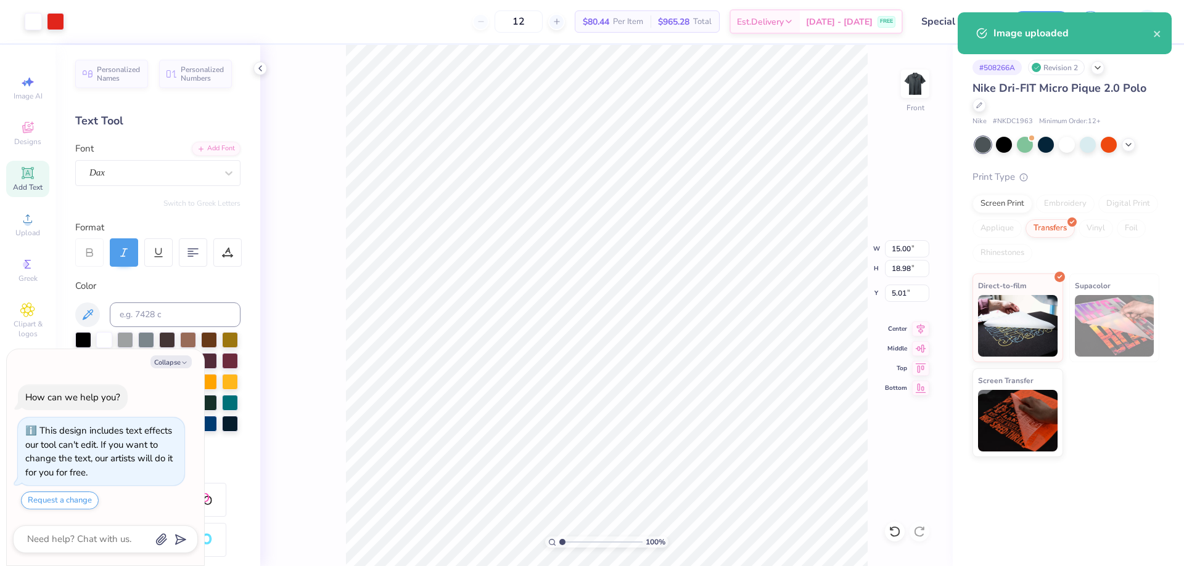
type textarea "x"
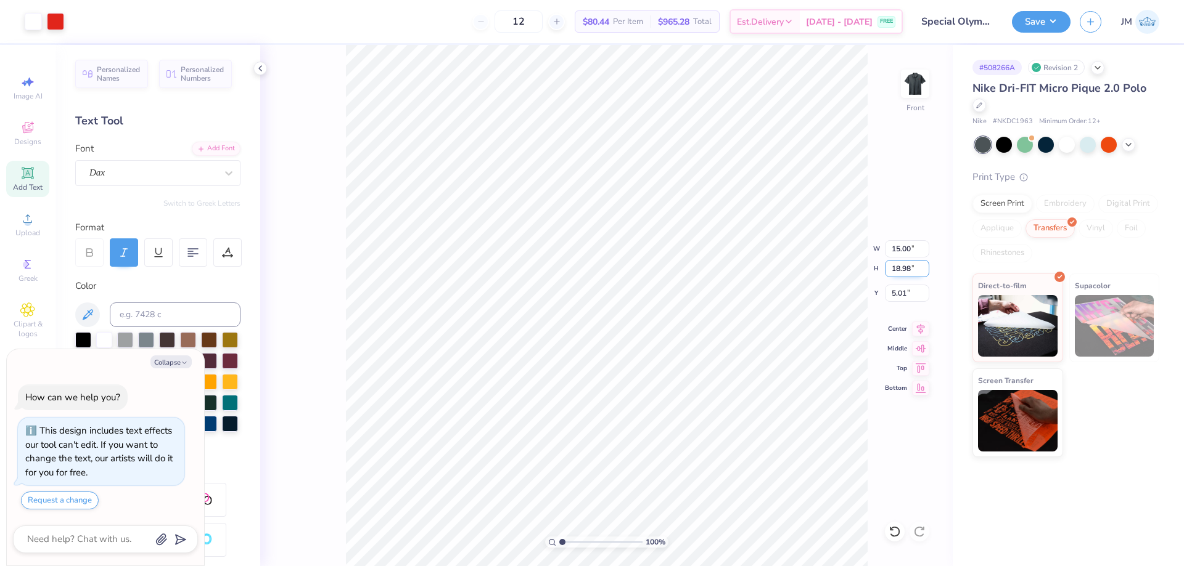
click at [902, 271] on input "18.98" at bounding box center [907, 268] width 44 height 17
type input "4"
type textarea "x"
type input "3.16"
type input "4.00"
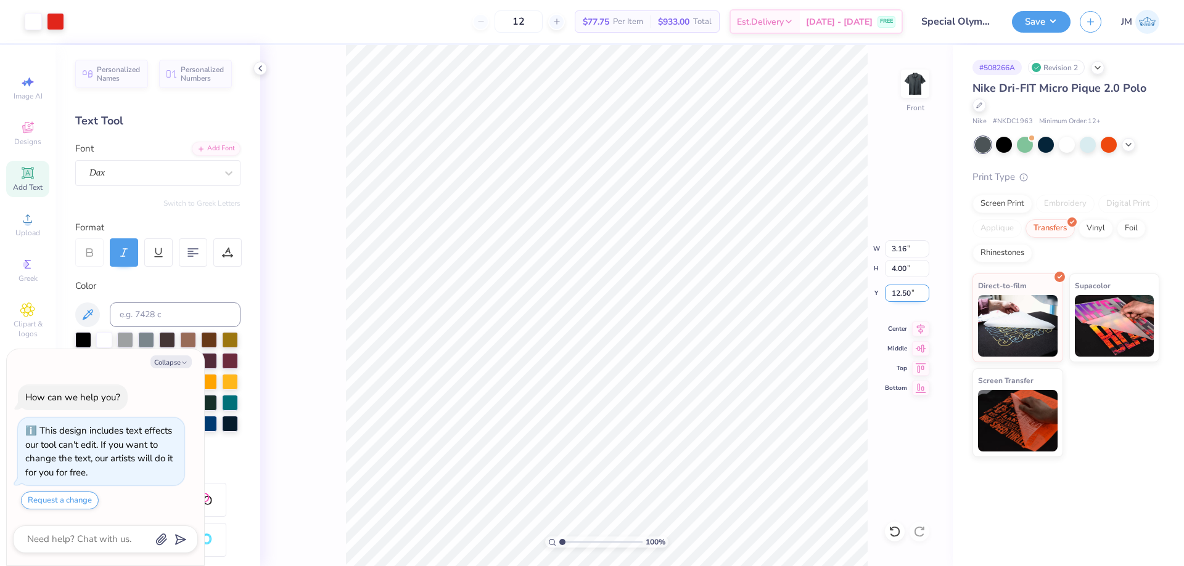
click at [906, 297] on input "12.50" at bounding box center [907, 293] width 44 height 17
type input "3"
type textarea "x"
type input "3.00"
click at [917, 322] on icon at bounding box center [920, 327] width 17 height 15
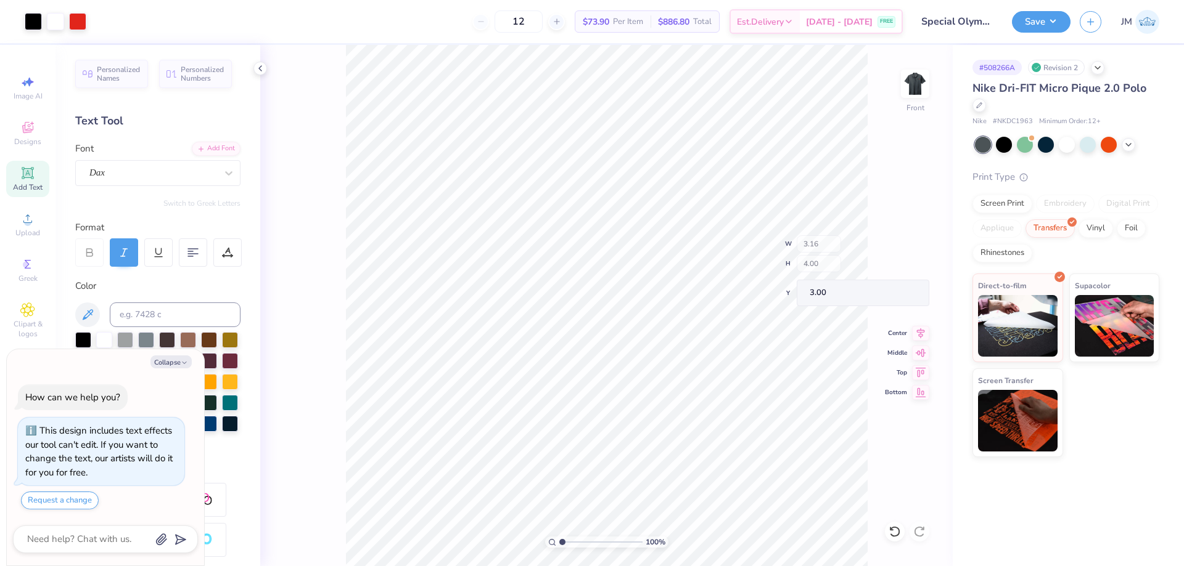
type textarea "x"
type input "2.54415933633312"
type textarea "x"
drag, startPoint x: 906, startPoint y: 283, endPoint x: 907, endPoint y: 293, distance: 9.9
click at [906, 287] on div "254 % Front W 3.16 3.16 " H 4.00 4.00 " Y 3.00 3.00 " Center Middle Top Bottom" at bounding box center [606, 305] width 692 height 521
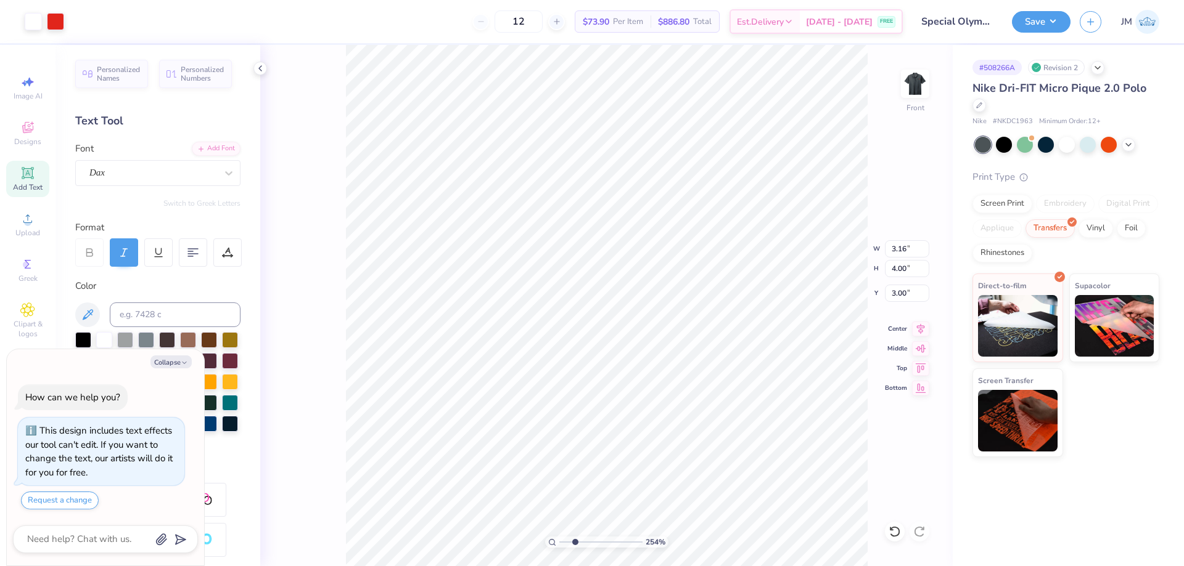
type input "2.54415933633312"
type textarea "x"
click at [907, 293] on div "254 % Front W 3.16 H 4.00 Y 3.00 Center Middle Top Bottom" at bounding box center [606, 305] width 692 height 521
type input "2.54415933633312"
type textarea "x"
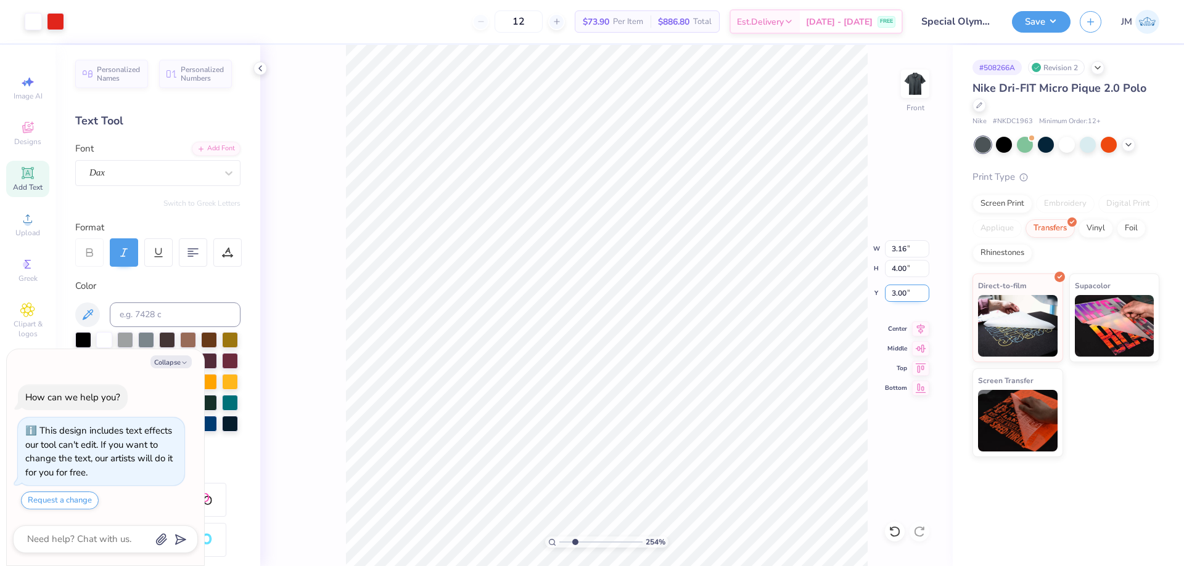
click at [909, 295] on input "3.00" at bounding box center [907, 293] width 44 height 17
type input "3.5"
type input "2.54415933633312"
type textarea "x"
type input "3.50"
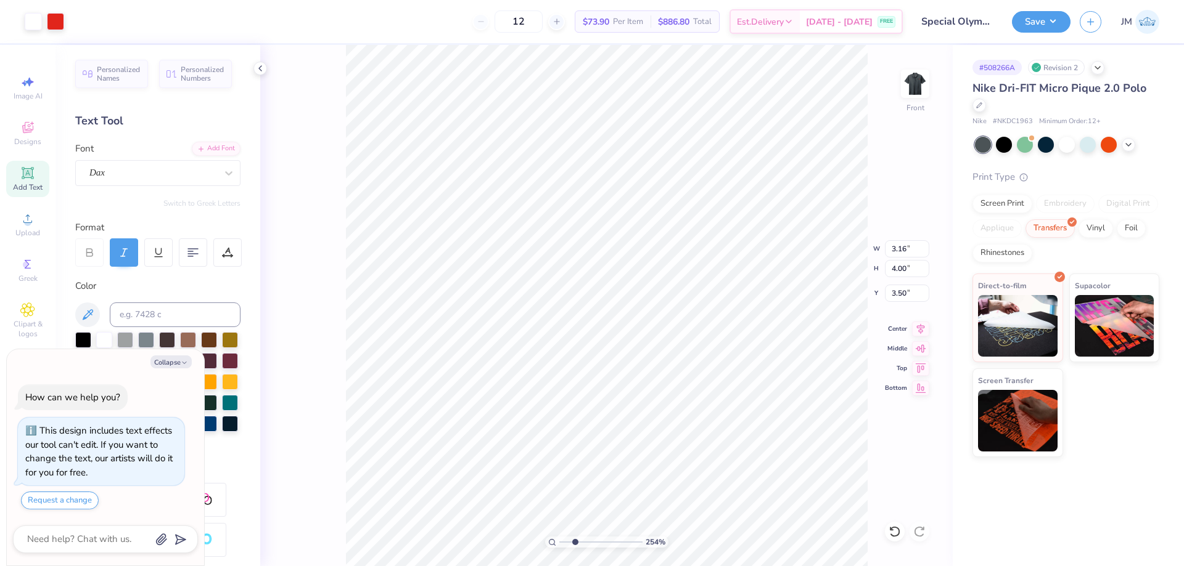
type input "2.54415933633312"
type textarea "x"
type input "2.54415933633312"
type textarea "x"
type input "1"
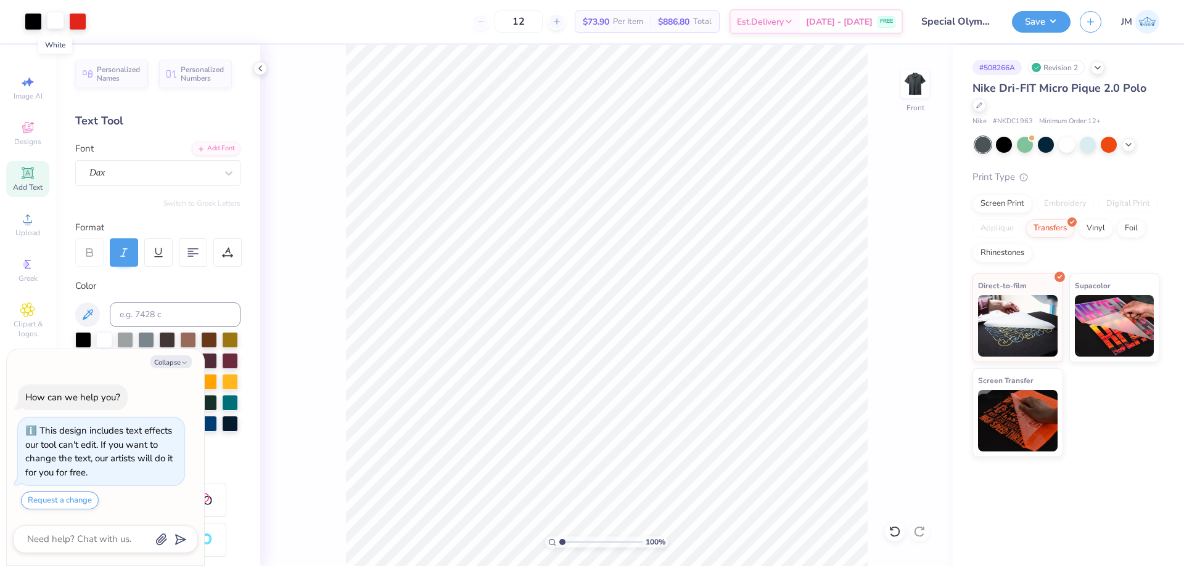
click at [57, 15] on div at bounding box center [55, 20] width 17 height 17
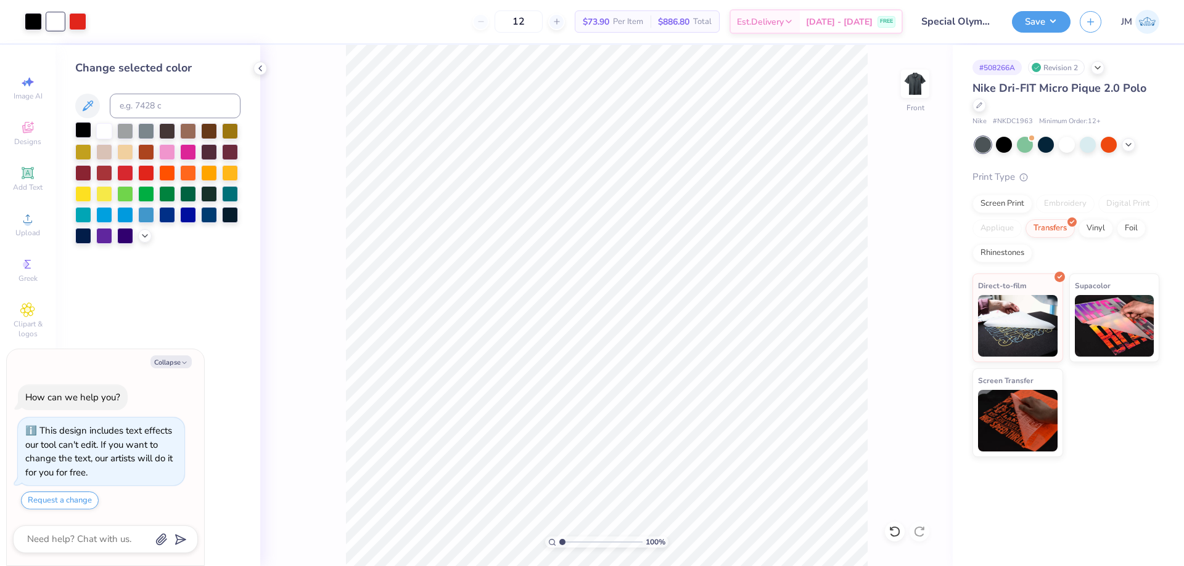
click at [83, 129] on div at bounding box center [83, 130] width 16 height 16
click at [1049, 20] on button "Save" at bounding box center [1041, 20] width 59 height 22
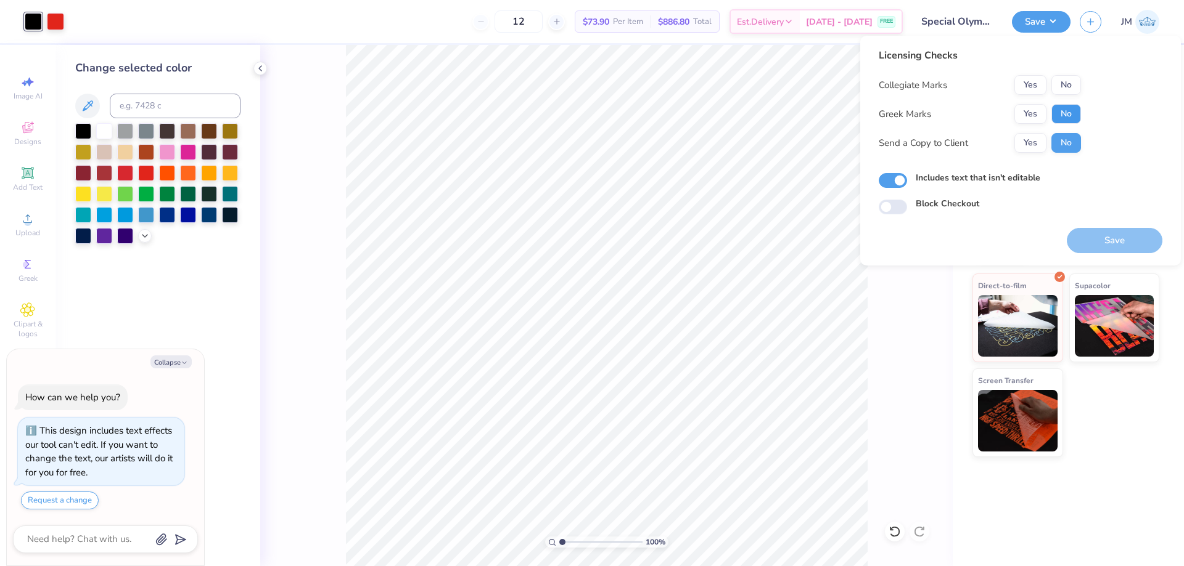
click at [1062, 105] on button "No" at bounding box center [1066, 114] width 30 height 20
click at [1067, 93] on button "No" at bounding box center [1066, 85] width 30 height 20
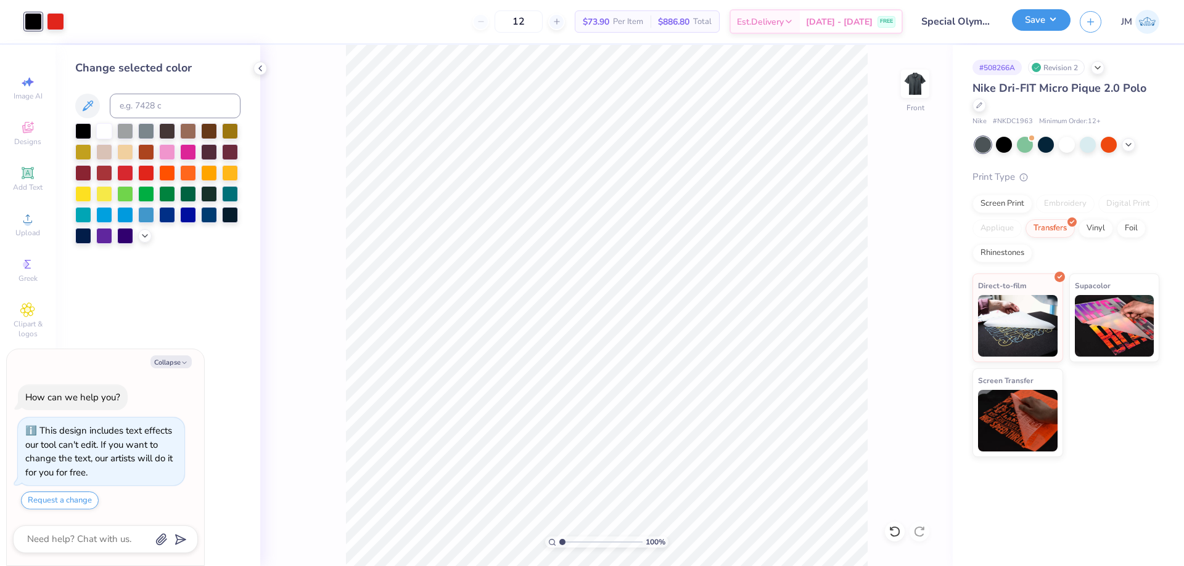
click at [1055, 9] on button "Save" at bounding box center [1041, 20] width 59 height 22
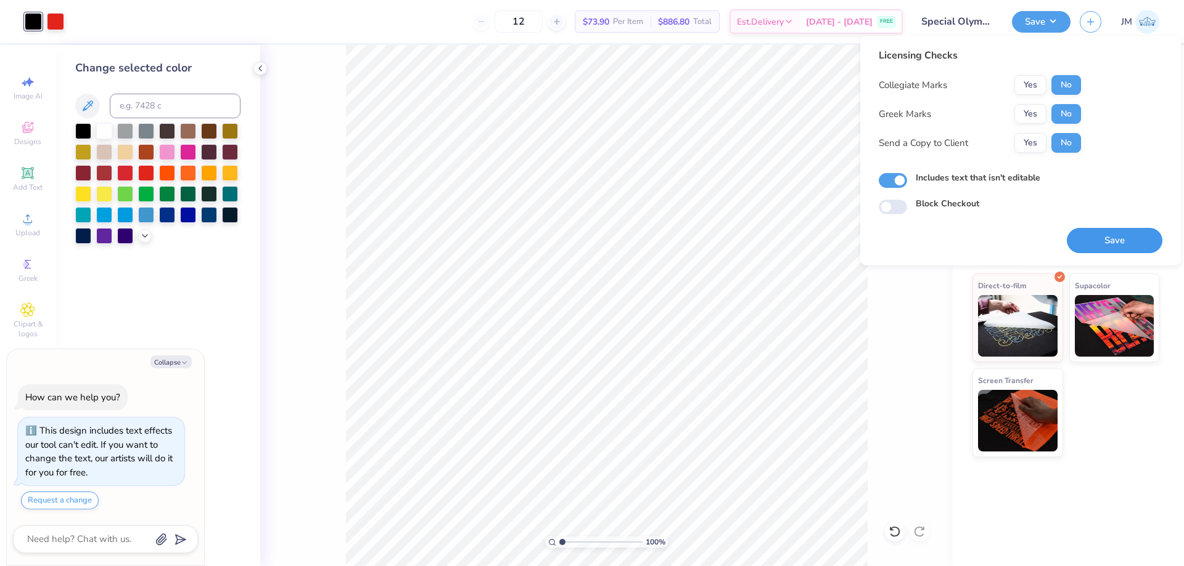
click at [1095, 243] on button "Save" at bounding box center [1114, 240] width 96 height 25
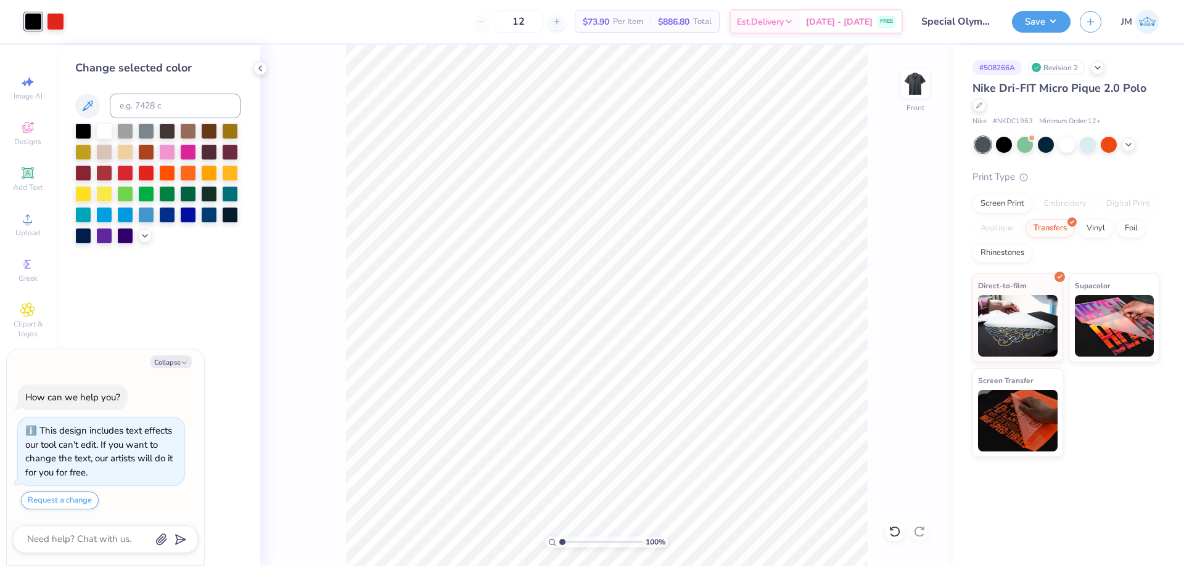
type textarea "x"
click at [1063, 18] on button "Save" at bounding box center [1041, 20] width 59 height 22
type input "1.49212326873899"
type textarea "x"
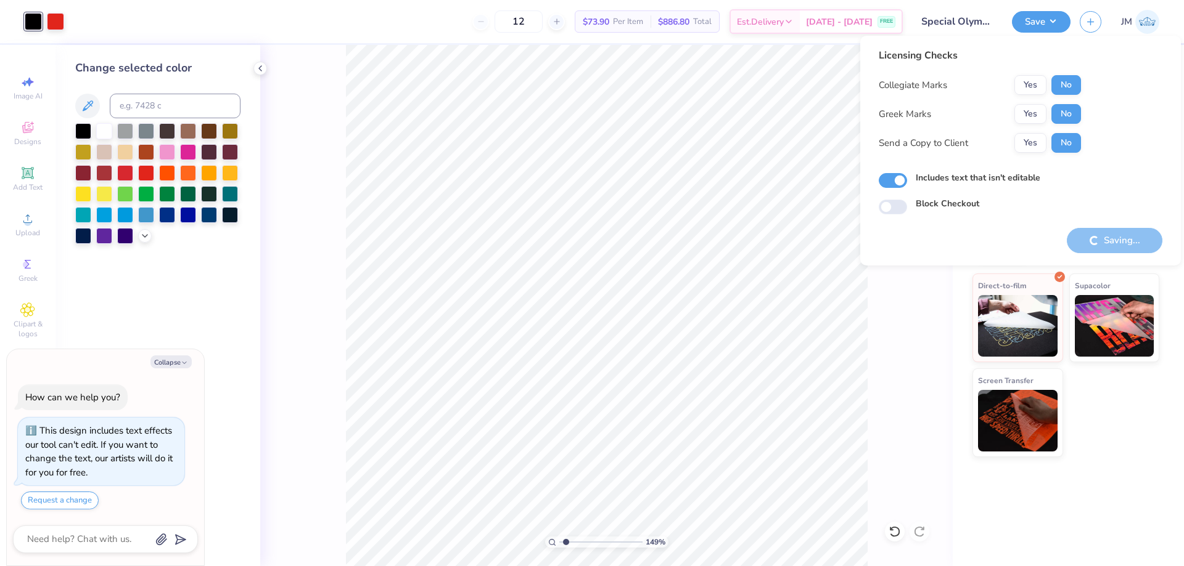
type input "1.49212326873899"
type textarea "x"
type input "1.49212326873899"
type textarea "x"
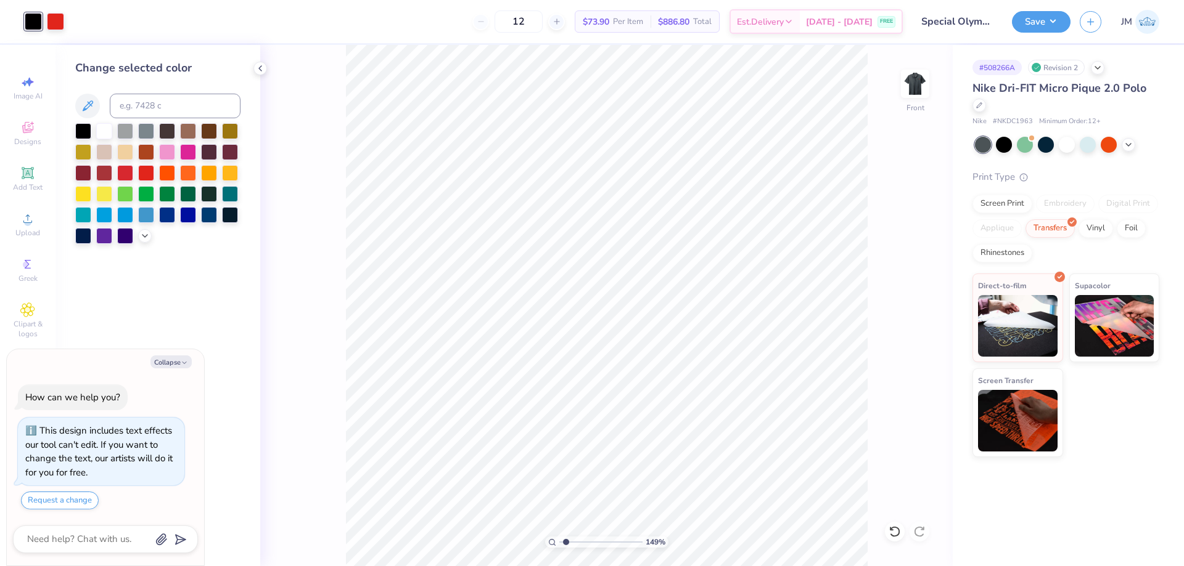
type input "1.49212326873899"
type textarea "x"
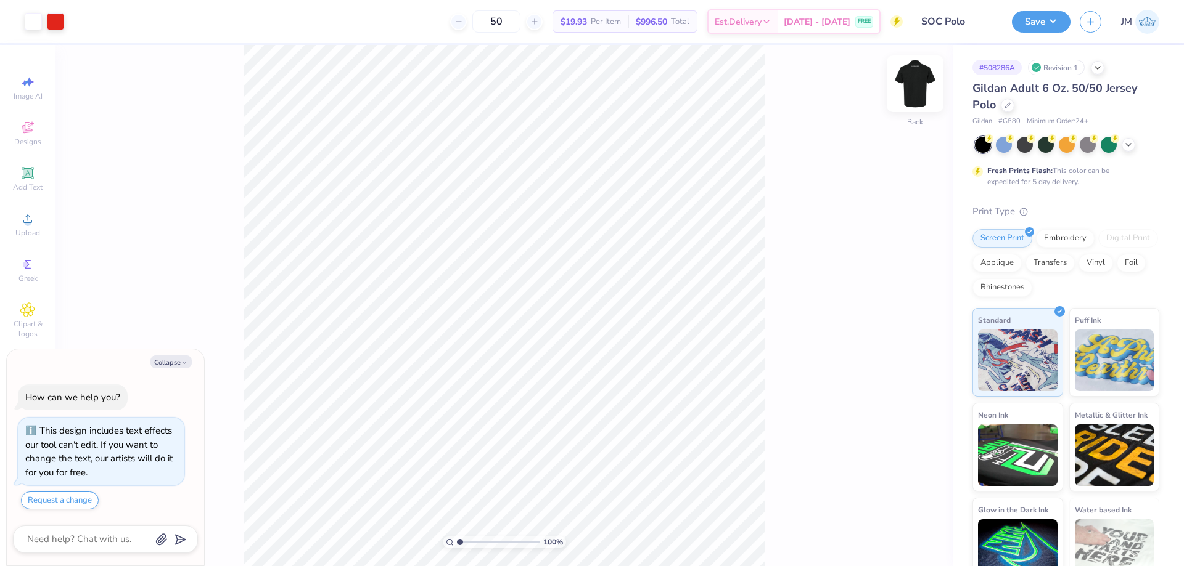
click at [907, 95] on img at bounding box center [914, 83] width 49 height 49
click at [14, 220] on div "Upload" at bounding box center [27, 224] width 43 height 36
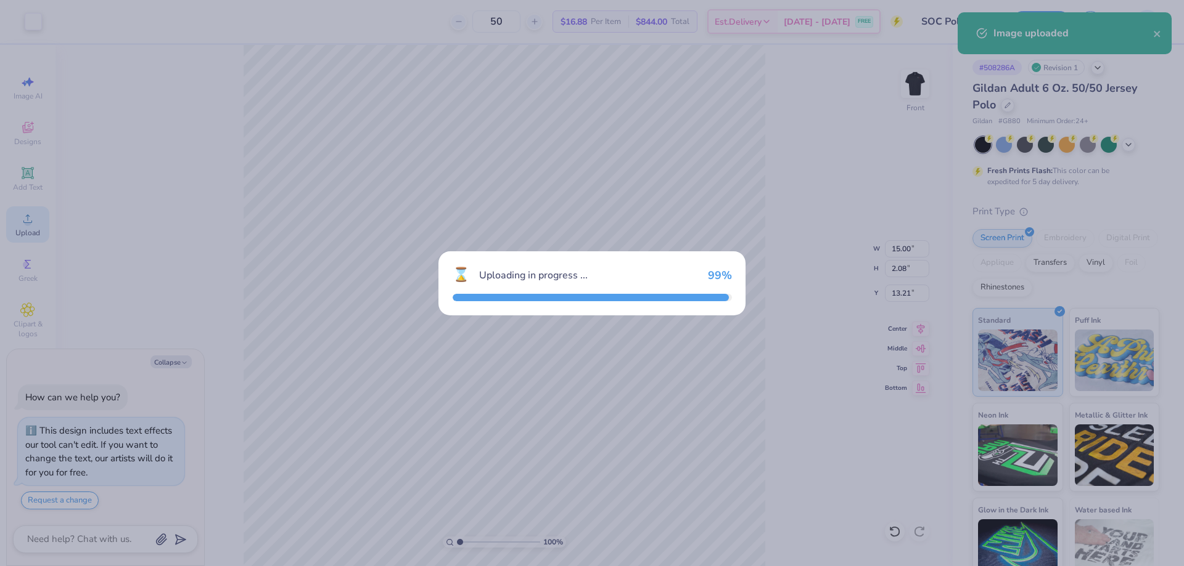
type textarea "x"
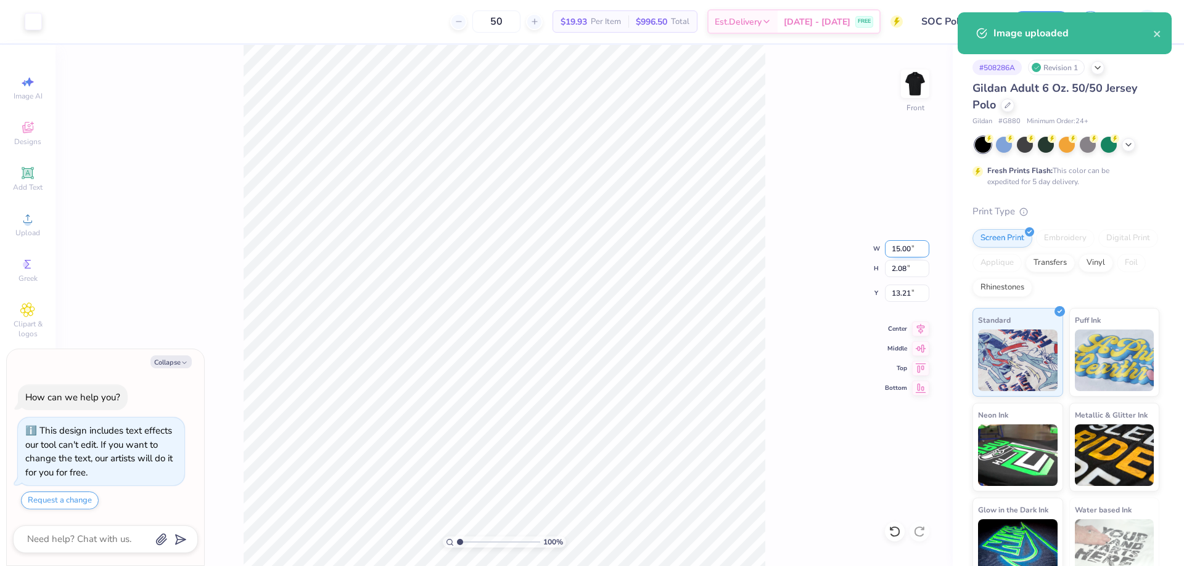
click at [887, 248] on input "15.00" at bounding box center [907, 248] width 44 height 17
type input "5"
type textarea "x"
type input "5.00"
type input "0.69"
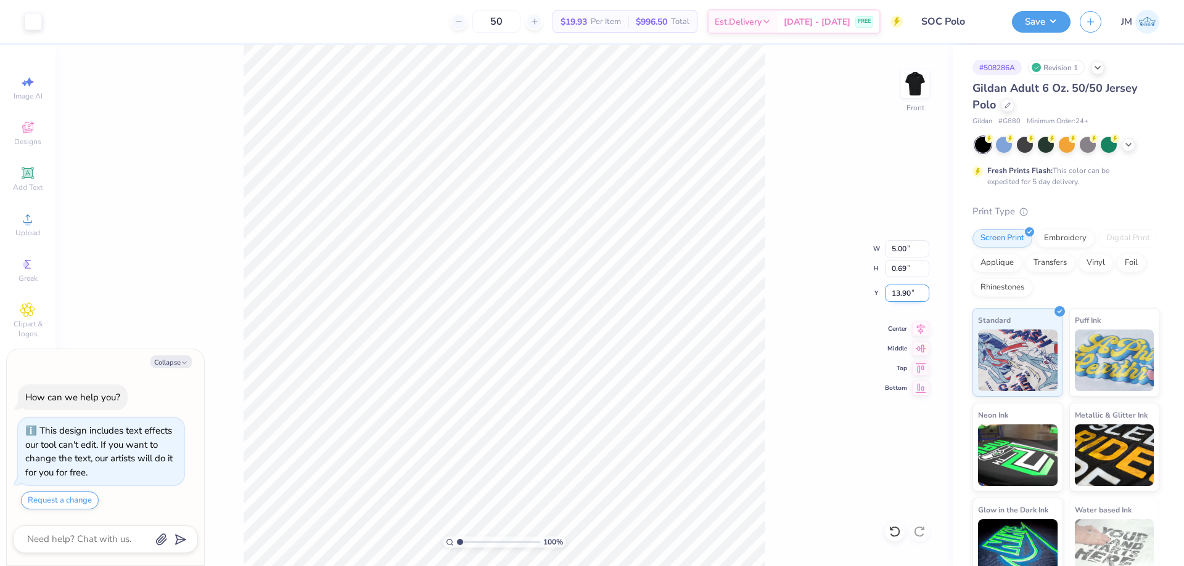
click at [907, 295] on input "13.90" at bounding box center [907, 293] width 44 height 17
type input "2"
type textarea "x"
type input "2.00"
click at [1050, 18] on button "Save" at bounding box center [1041, 20] width 59 height 22
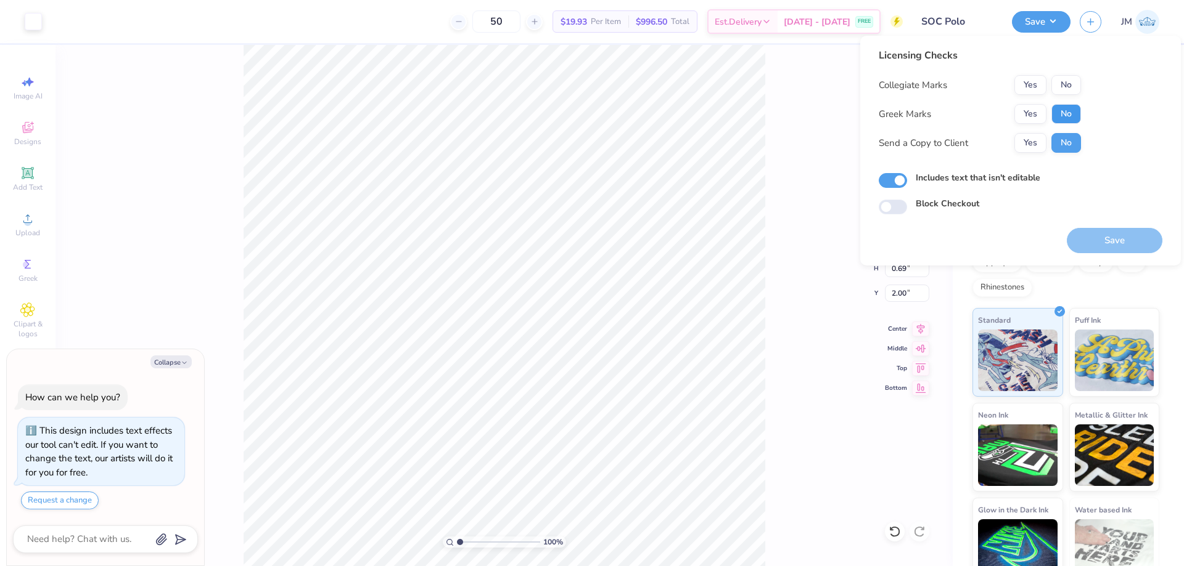
click at [1058, 105] on button "No" at bounding box center [1066, 114] width 30 height 20
click at [1058, 89] on button "No" at bounding box center [1066, 85] width 30 height 20
click at [1078, 232] on button "Save" at bounding box center [1114, 240] width 96 height 25
click at [1055, 30] on button "Save" at bounding box center [1041, 20] width 59 height 22
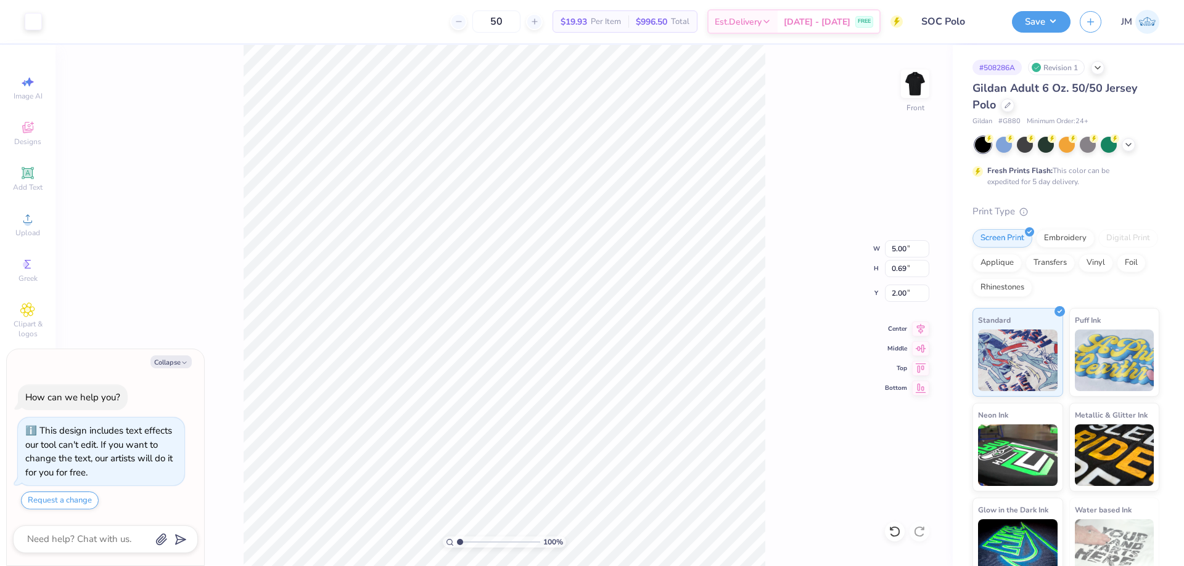
type textarea "x"
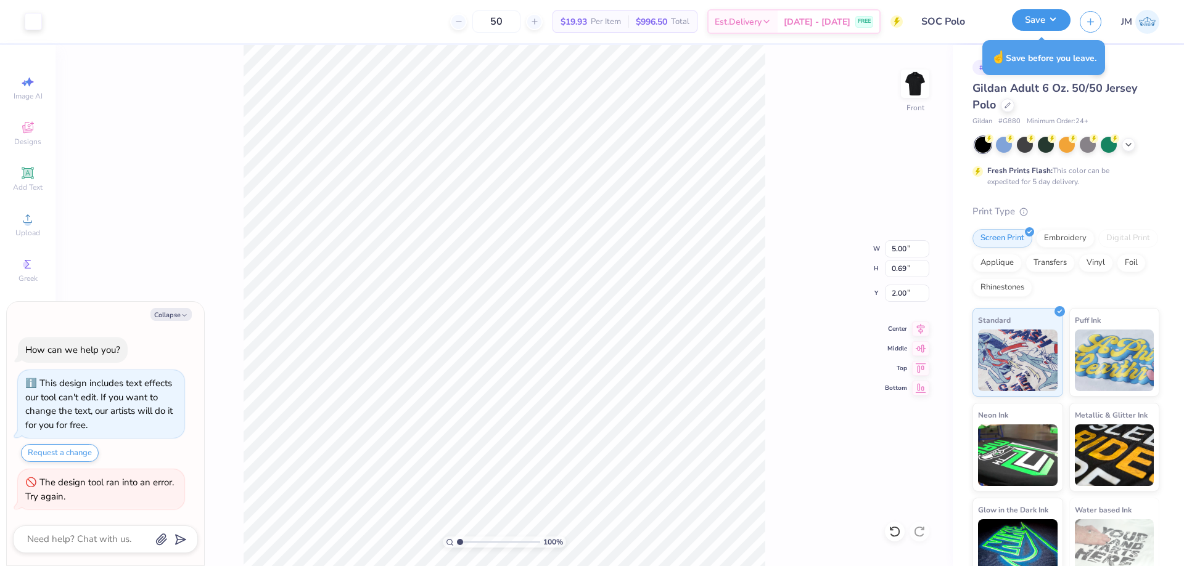
click at [1053, 22] on button "Save" at bounding box center [1041, 20] width 59 height 22
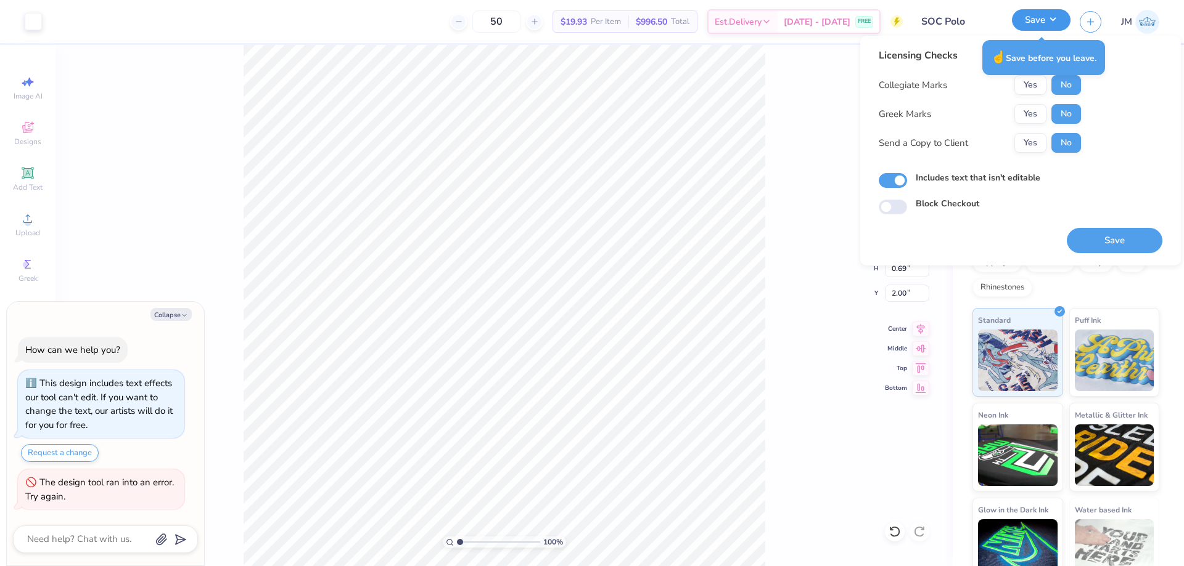
click at [1053, 22] on button "Save" at bounding box center [1041, 20] width 59 height 22
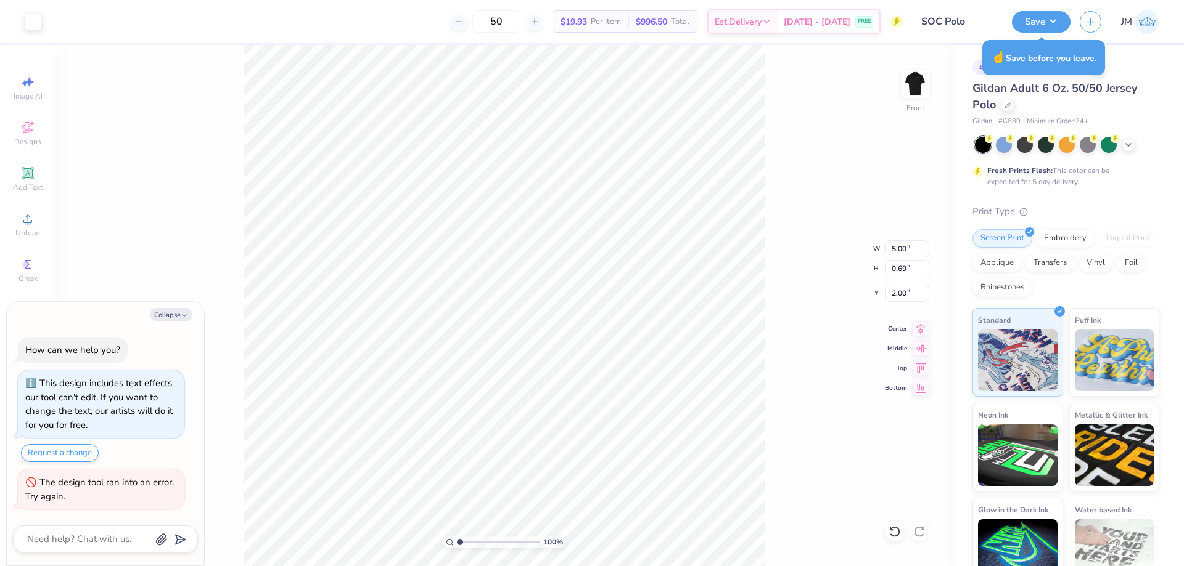
type textarea "x"
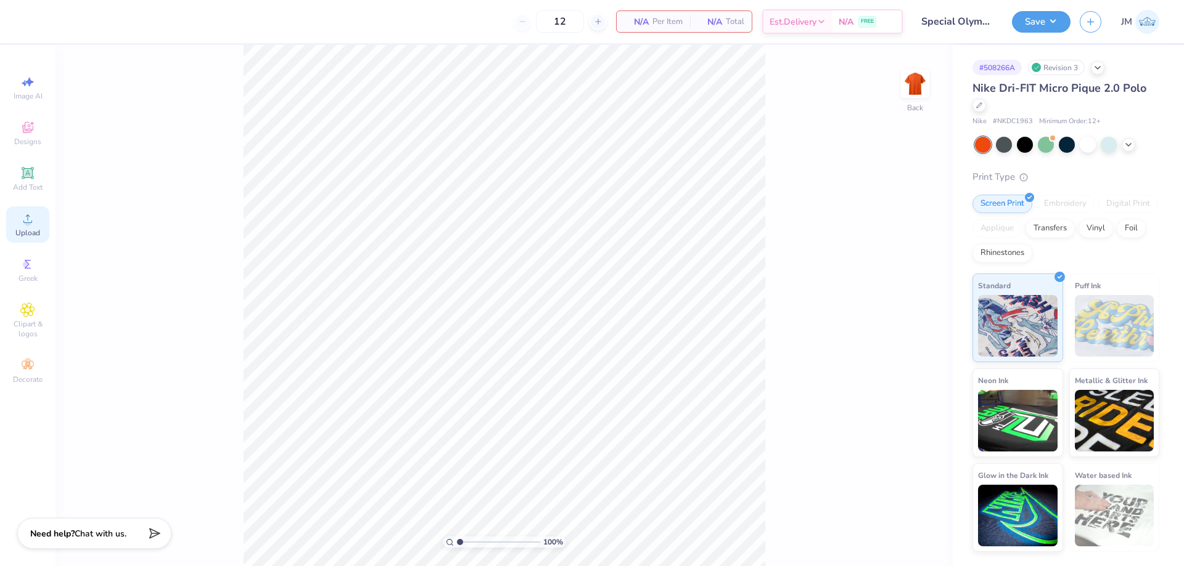
click at [34, 222] on icon at bounding box center [27, 218] width 15 height 15
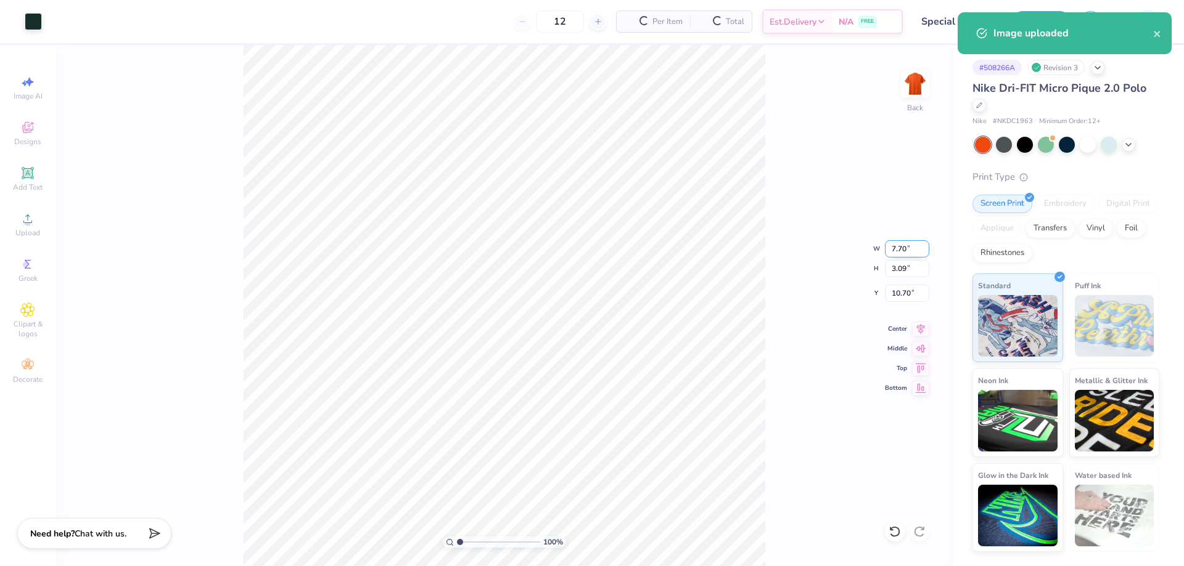
click at [902, 248] on input "7.70" at bounding box center [907, 248] width 44 height 17
type input "3.50"
type input "1.40"
click at [911, 287] on input "11.55" at bounding box center [907, 293] width 44 height 17
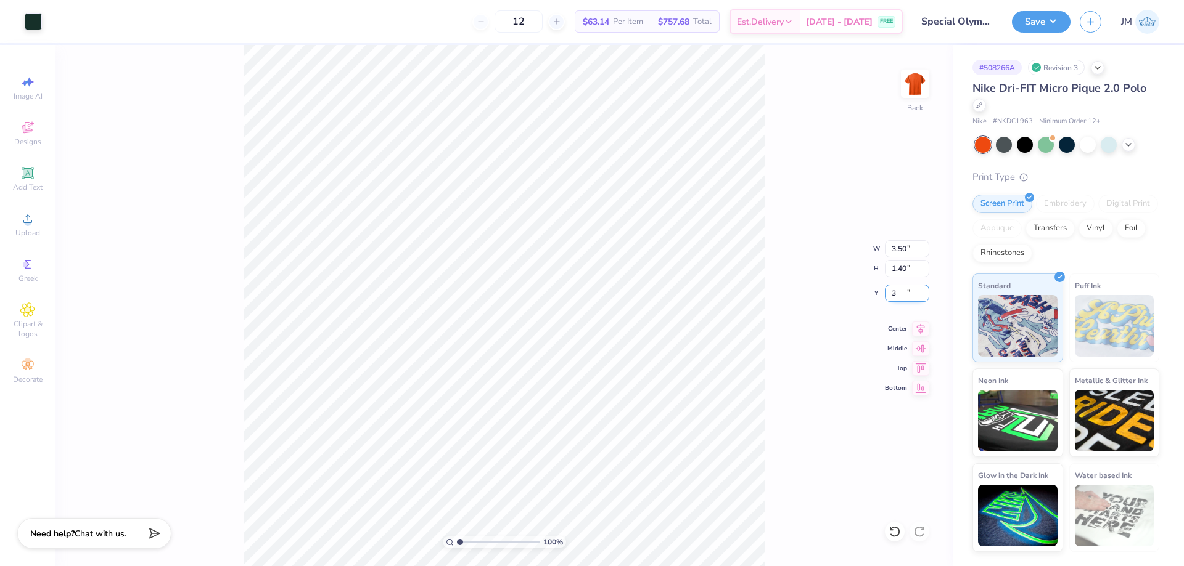
type input "3.00"
click at [789, 300] on div "100 % Back W 3.50 3.50 " H 1.40 1.40 " Y 3.00 3.00 " Center Middle Top Bottom" at bounding box center [503, 305] width 897 height 521
click at [1057, 221] on div "Transfers" at bounding box center [1049, 227] width 49 height 18
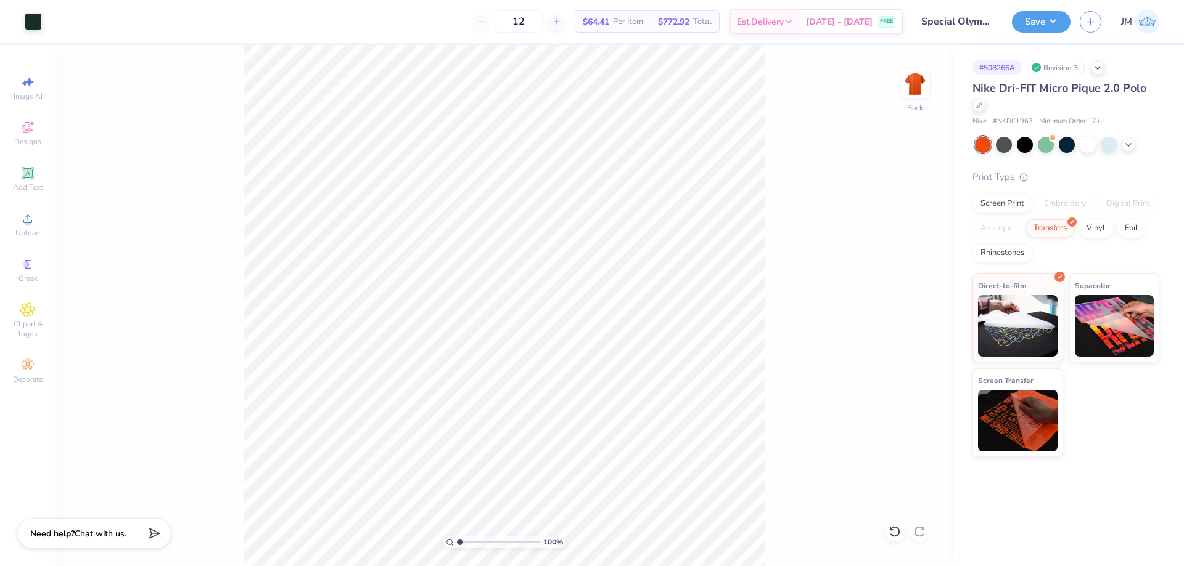
click at [828, 279] on div "100 % Back" at bounding box center [503, 305] width 897 height 521
click at [919, 80] on img at bounding box center [914, 83] width 49 height 49
click at [20, 227] on div "Upload" at bounding box center [27, 224] width 43 height 36
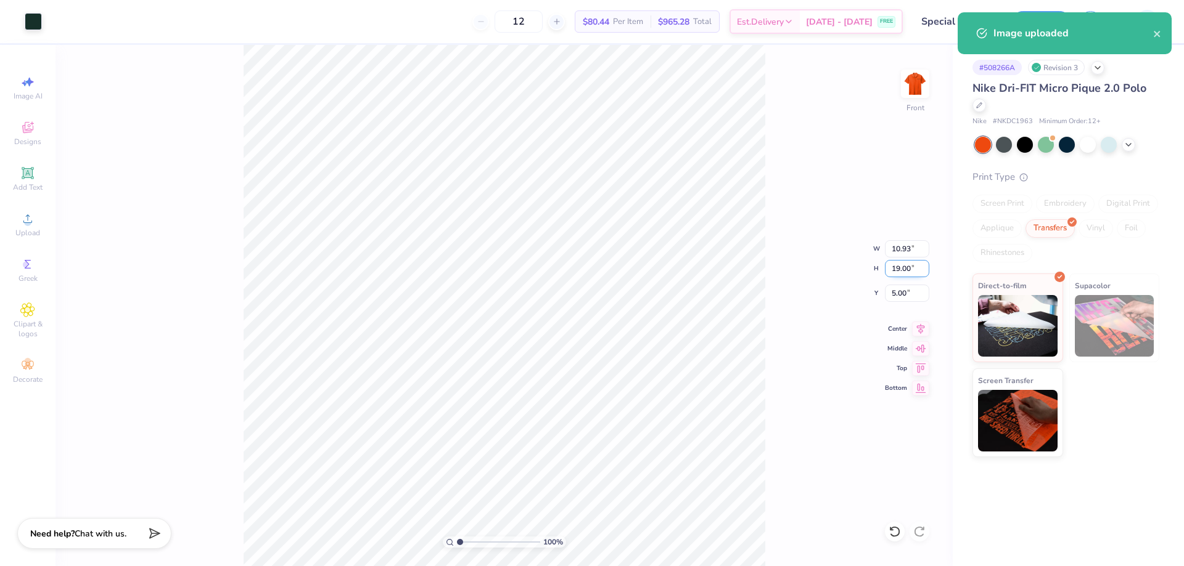
click at [898, 272] on input "19.00" at bounding box center [907, 268] width 44 height 17
type input "5.5"
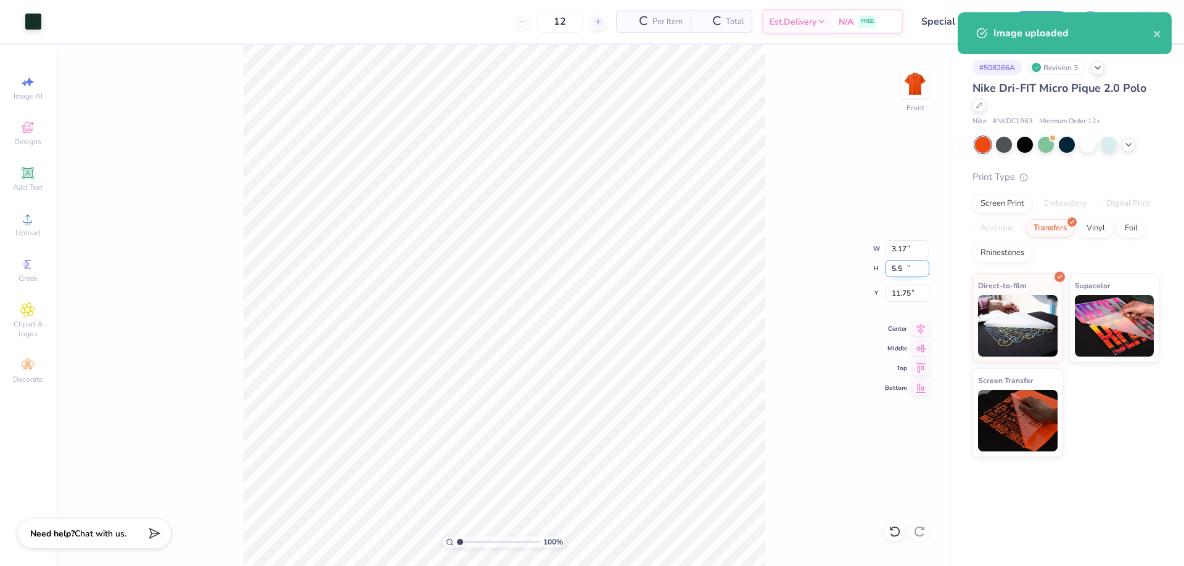
type input "3.17"
type input "5.50"
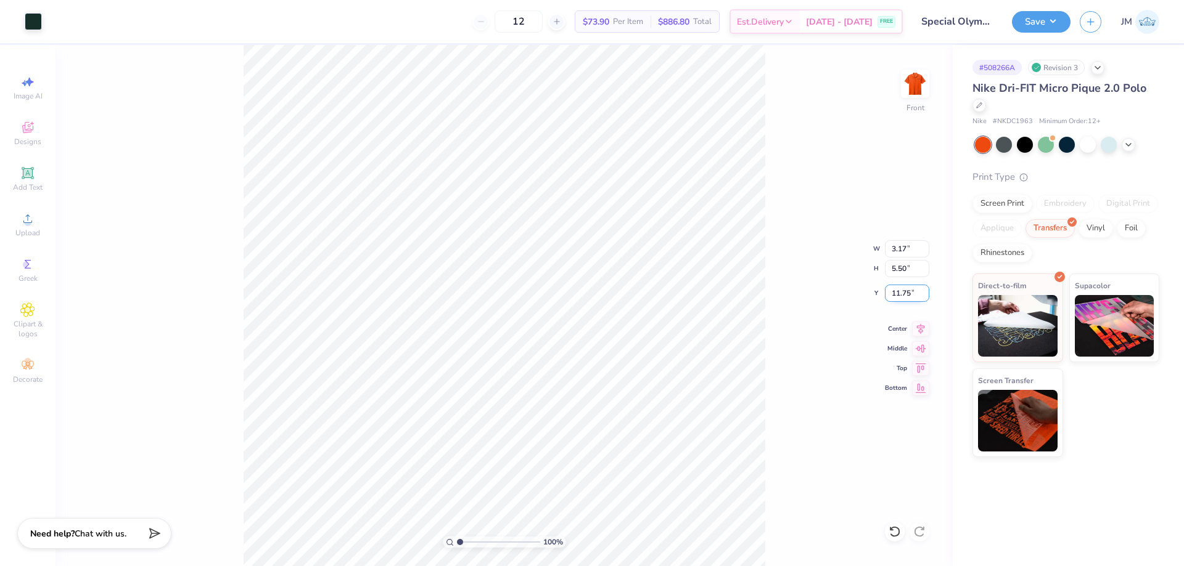
click at [907, 298] on input "11.75" at bounding box center [907, 293] width 44 height 17
type input "2.00"
click at [787, 324] on div "100 % Front W 3.17 3.17 " H 5.50 5.50 " Y 2.00 2.00 " Center Middle Top Bottom" at bounding box center [503, 305] width 897 height 521
click at [1054, 16] on button "Save" at bounding box center [1041, 20] width 59 height 22
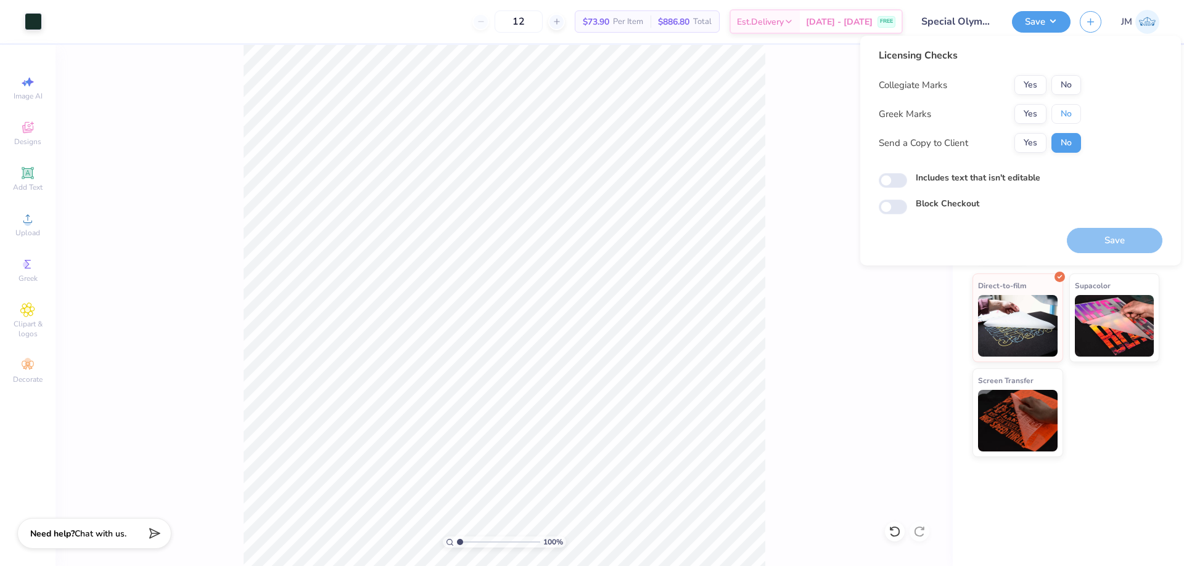
drag, startPoint x: 1066, startPoint y: 117, endPoint x: 1070, endPoint y: 95, distance: 22.5
click at [1067, 117] on button "No" at bounding box center [1066, 114] width 30 height 20
click at [1071, 84] on button "No" at bounding box center [1066, 85] width 30 height 20
click at [1084, 237] on button "Save" at bounding box center [1114, 240] width 96 height 25
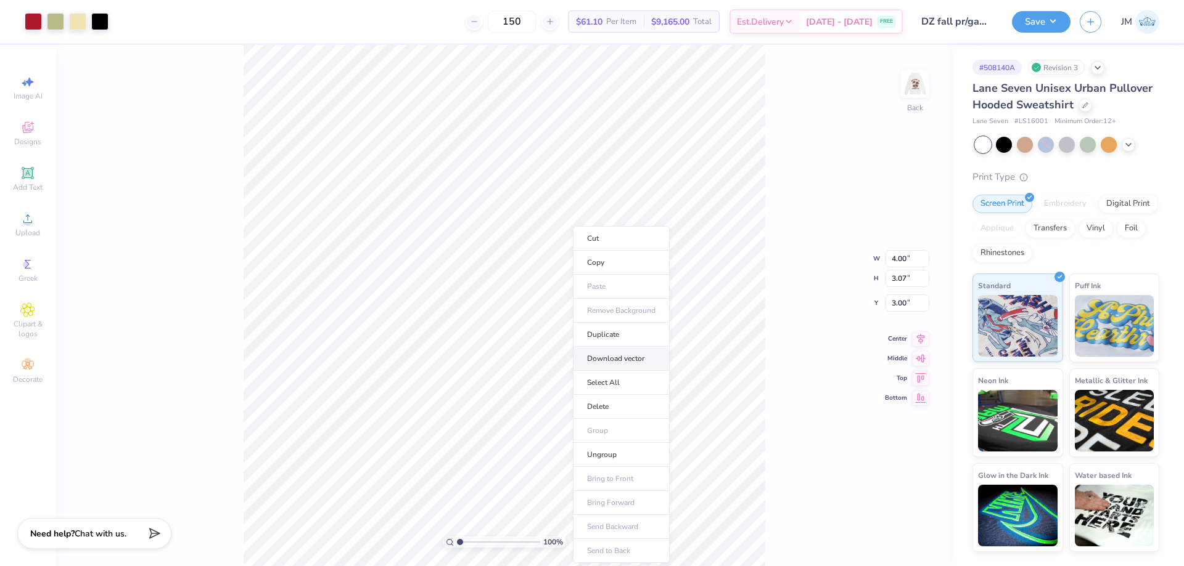
click at [649, 353] on li "Download vector" at bounding box center [621, 359] width 97 height 24
click at [841, 137] on div "100 % Back W 4.00 4.00 " H 3.07 3.07 " Y 3.00 3.00 " Center Middle Top Bottom" at bounding box center [503, 305] width 897 height 521
click at [913, 80] on img at bounding box center [914, 84] width 25 height 25
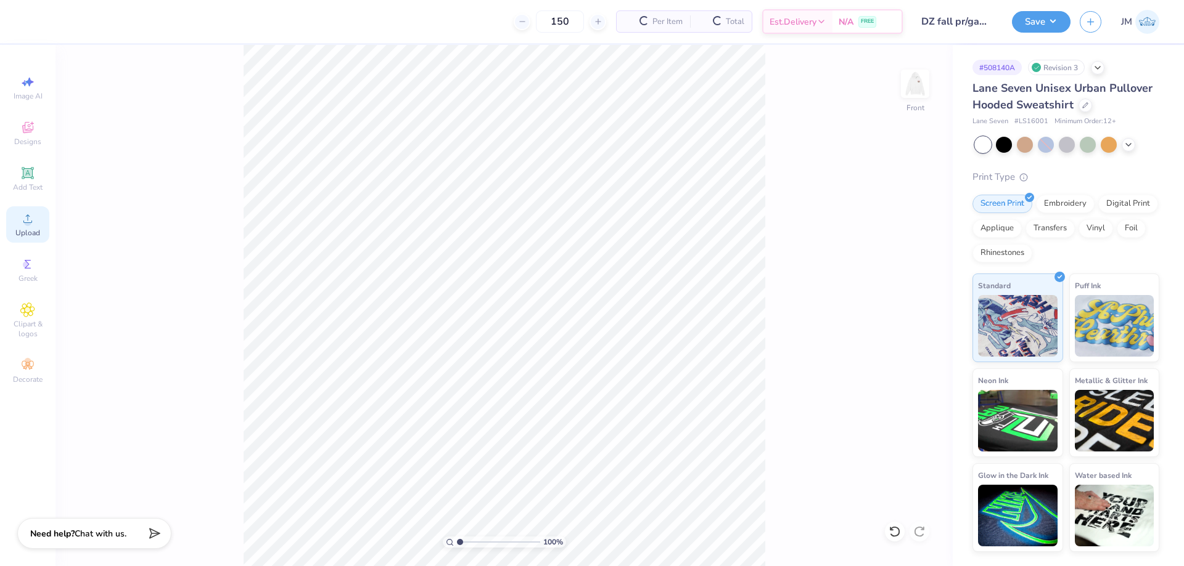
click at [27, 234] on span "Upload" at bounding box center [27, 233] width 25 height 10
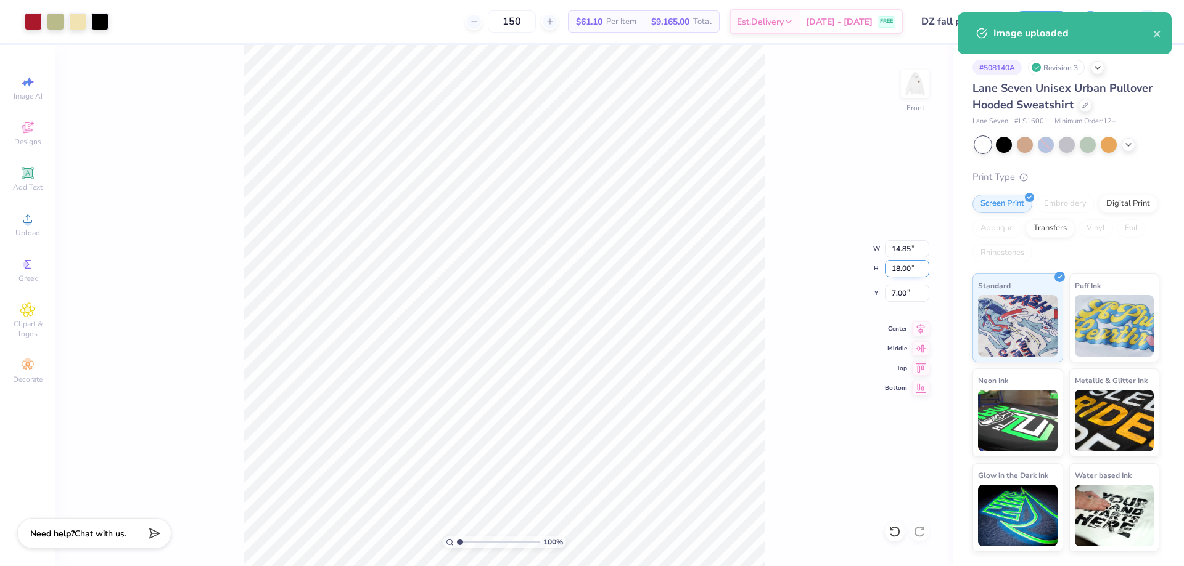
click at [906, 271] on input "18.00" at bounding box center [907, 268] width 44 height 17
type input "15"
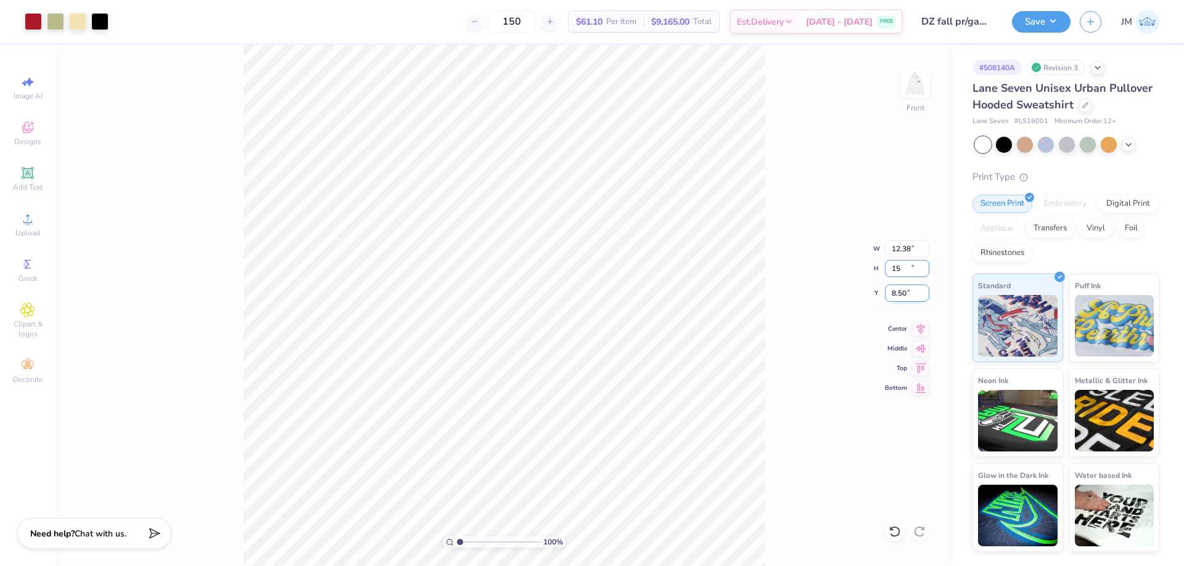
type input "12.38"
type input "15.00"
click at [902, 294] on input "8.50" at bounding box center [907, 293] width 44 height 17
type input "6.00"
click at [900, 533] on icon at bounding box center [894, 532] width 12 height 12
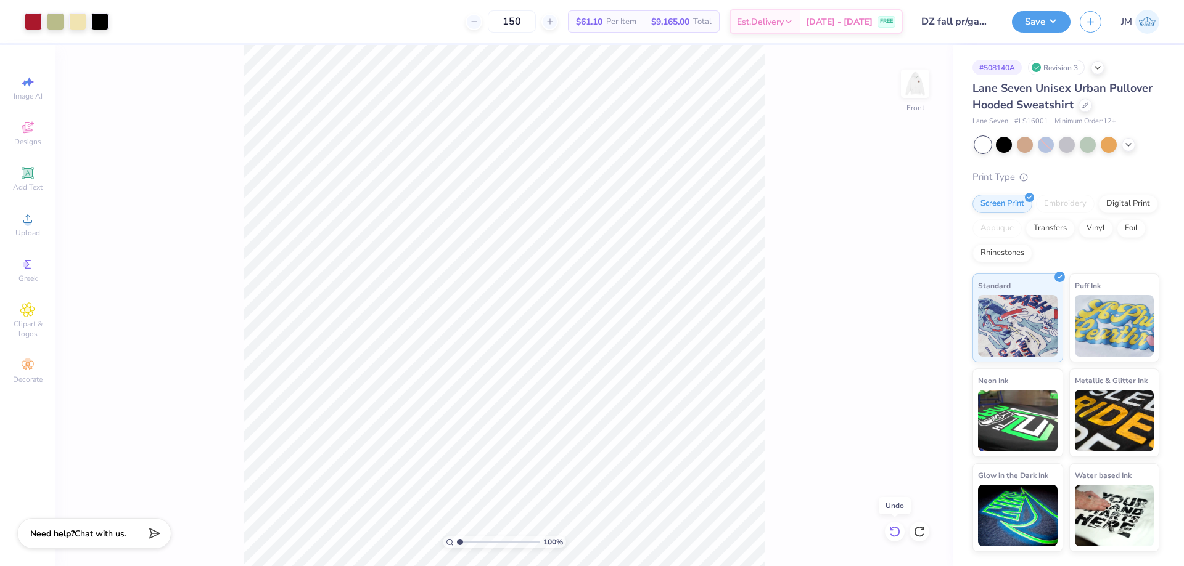
click at [900, 531] on icon at bounding box center [894, 532] width 12 height 12
click at [904, 521] on div "100 % Front W 14.85 14.85 " H 18.00 18.00 " Y 7.00 7.00 " Center Middle Top Bot…" at bounding box center [503, 305] width 897 height 521
click at [900, 531] on icon at bounding box center [894, 532] width 12 height 12
click at [899, 531] on icon at bounding box center [894, 532] width 12 height 12
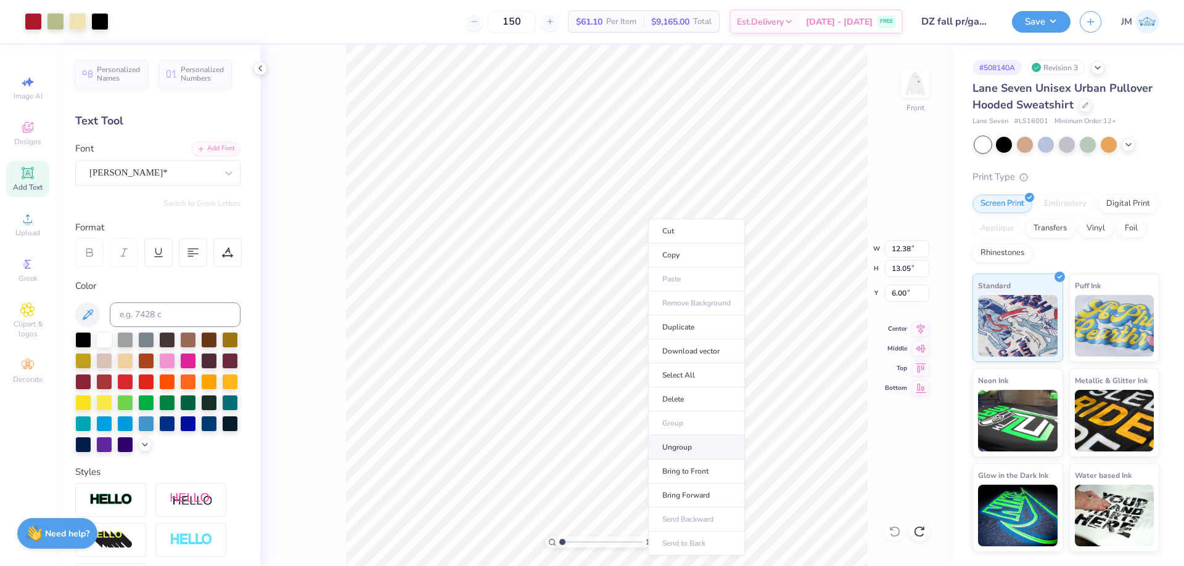
click at [689, 443] on li "Ungroup" at bounding box center [696, 448] width 97 height 24
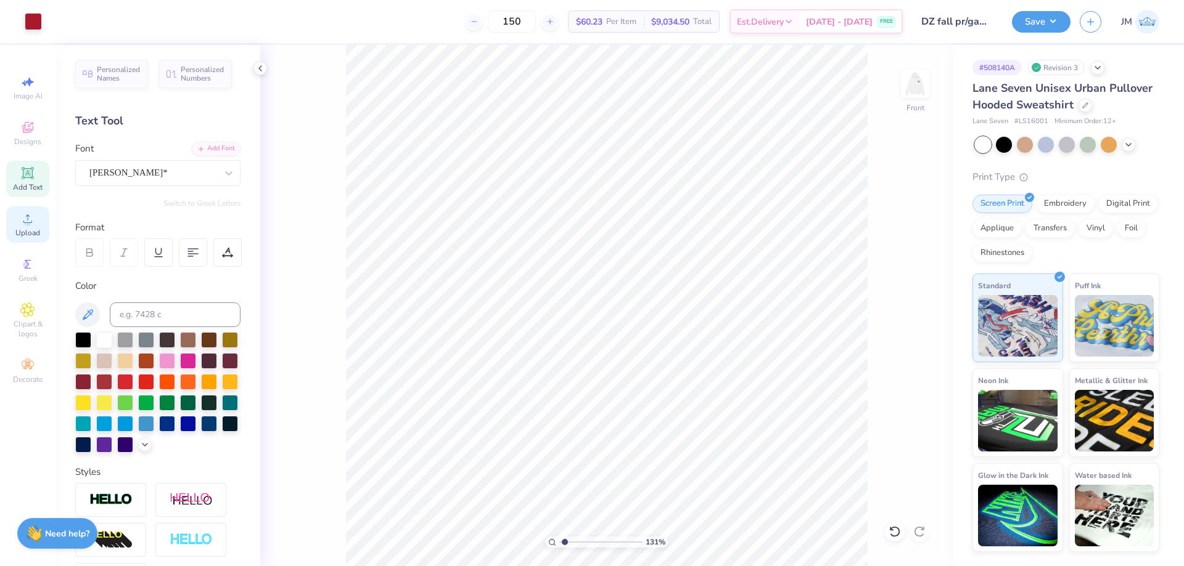
click at [39, 229] on span "Upload" at bounding box center [27, 233] width 25 height 10
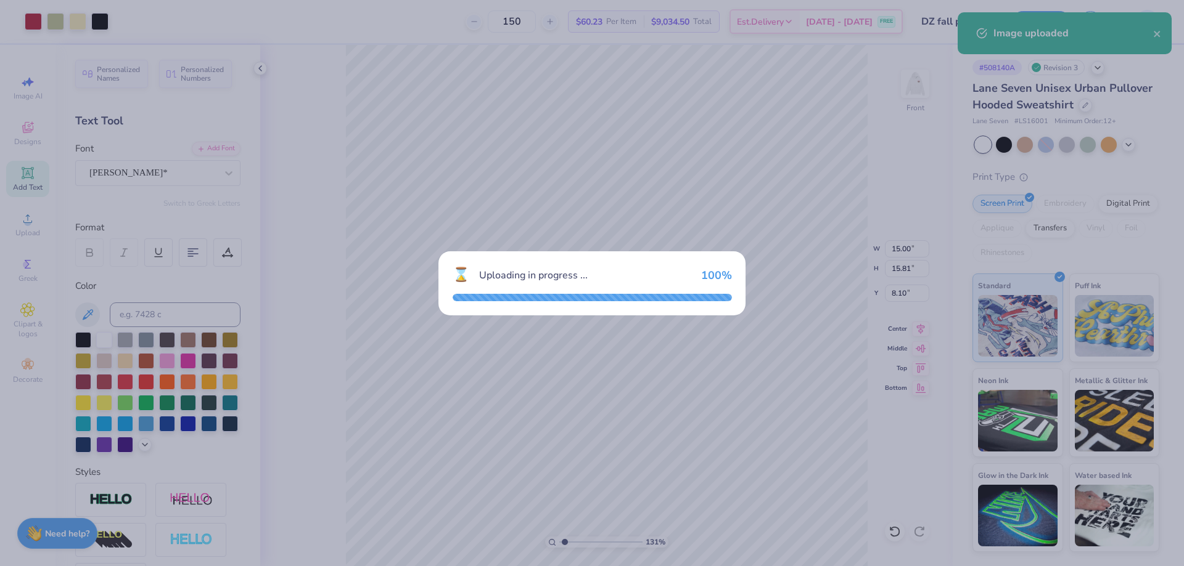
type input "1.30577936722713"
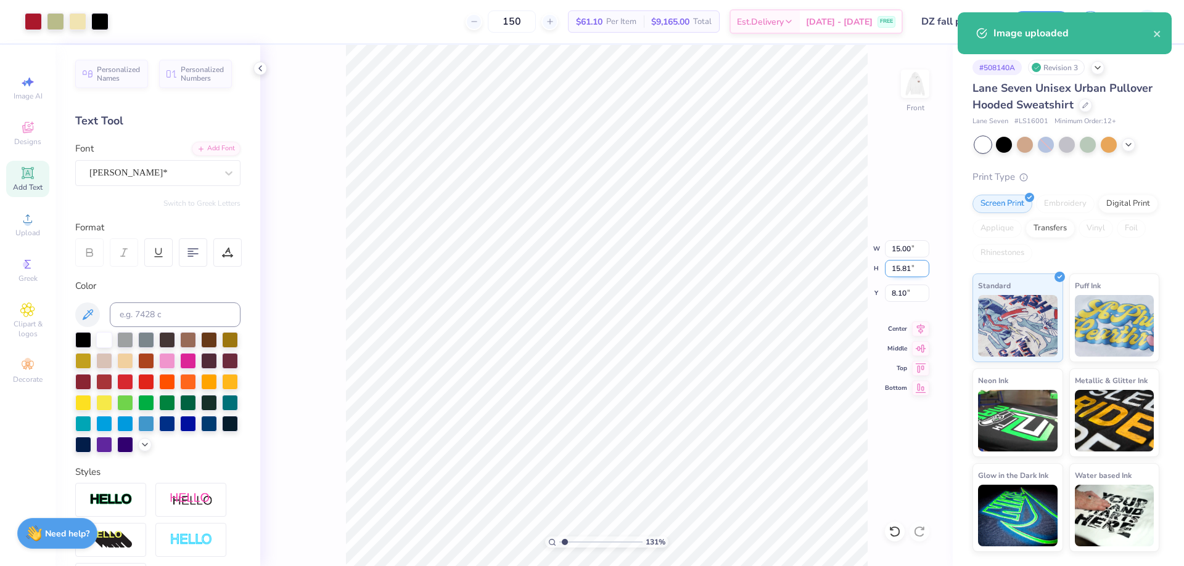
click at [912, 274] on input "15.81" at bounding box center [907, 268] width 44 height 17
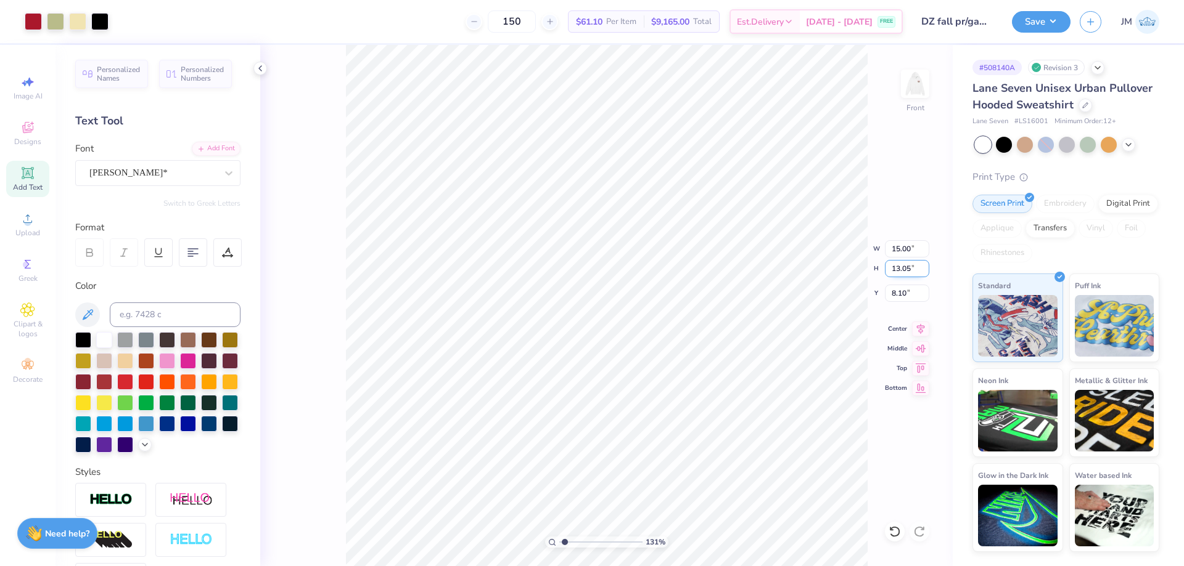
type input "13.05"
type input "1.30577936722713"
type input "12.38"
click at [912, 298] on input "9.47" at bounding box center [907, 293] width 44 height 17
type input "6"
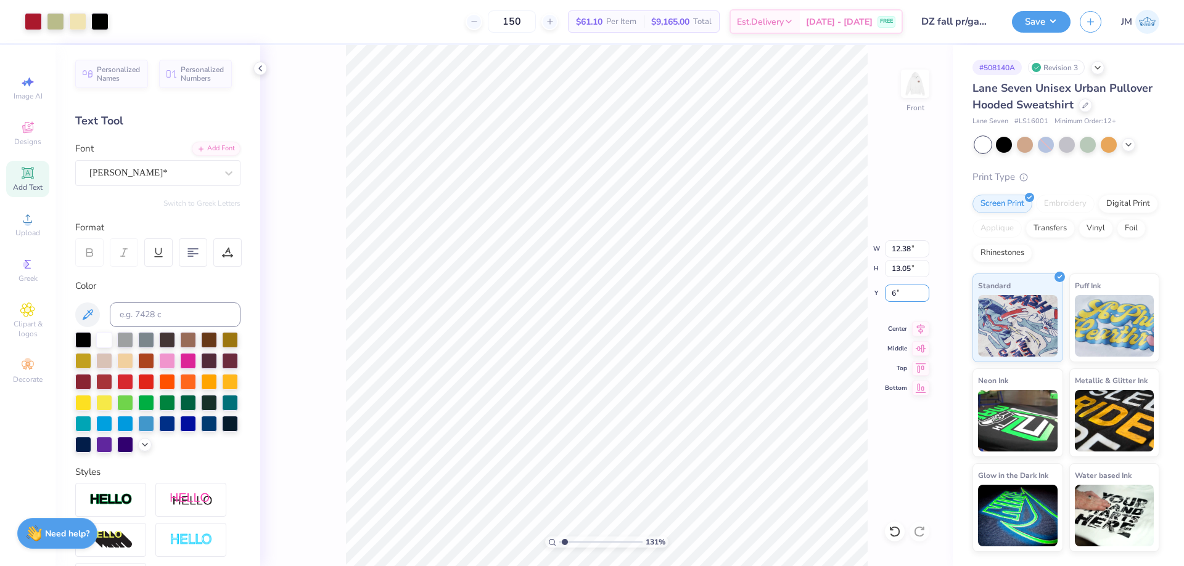
type input "1.30577936722713"
type input "6.00"
click at [922, 324] on icon at bounding box center [921, 327] width 8 height 10
click at [1058, 20] on button "Save" at bounding box center [1041, 20] width 59 height 22
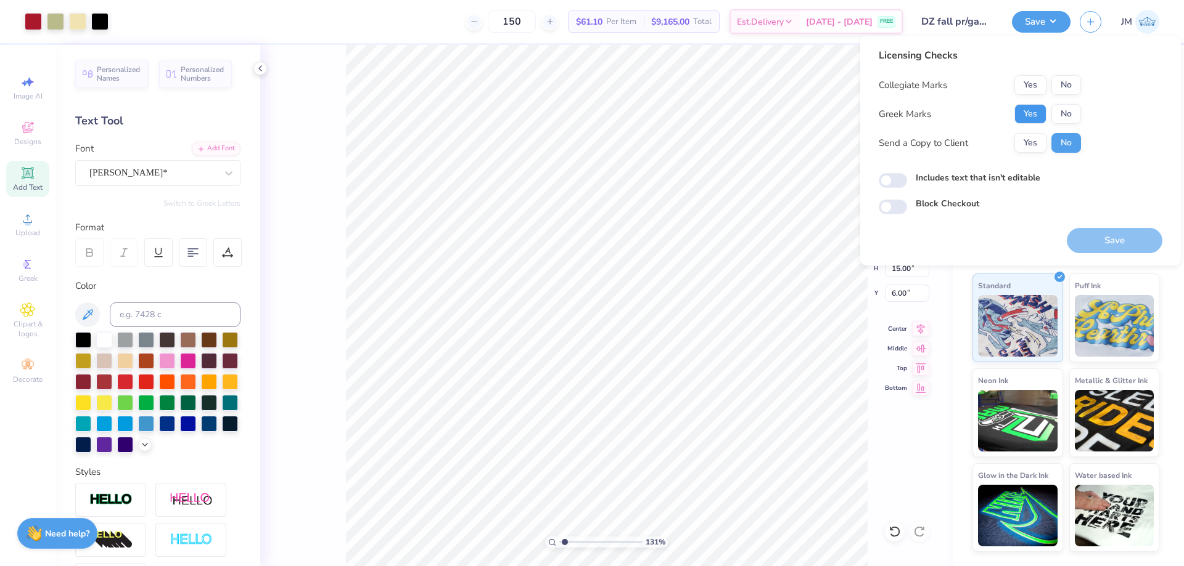
click at [1029, 118] on button "Yes" at bounding box center [1030, 114] width 32 height 20
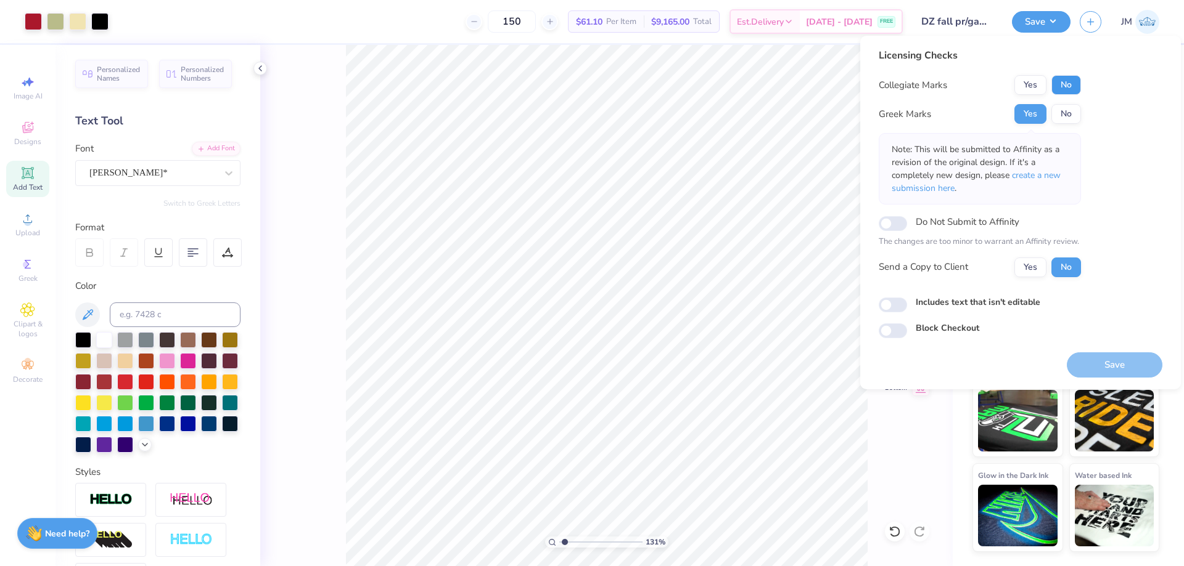
click at [1058, 93] on button "No" at bounding box center [1066, 85] width 30 height 20
click at [1079, 359] on button "Save" at bounding box center [1114, 365] width 96 height 25
type input "1.30577936722713"
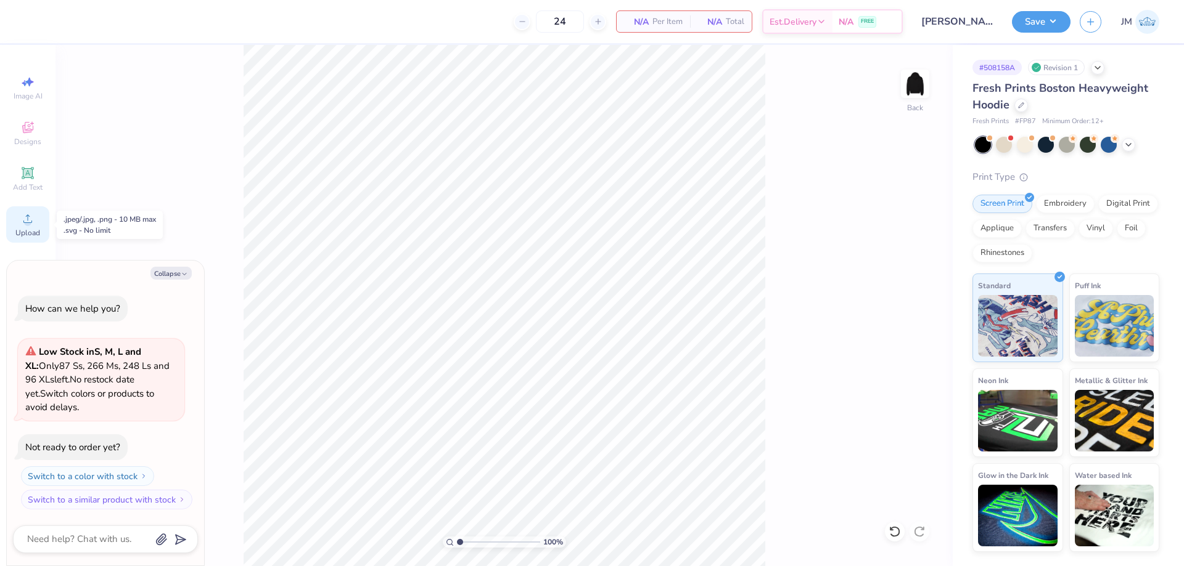
click at [29, 224] on circle at bounding box center [27, 222] width 7 height 7
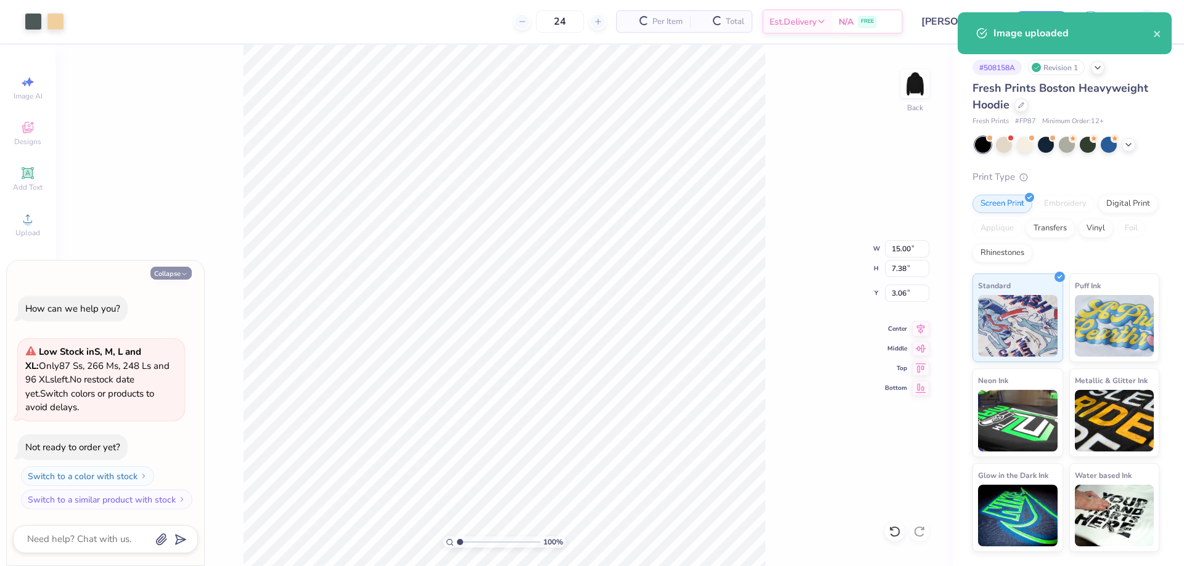
click at [160, 272] on button "Collapse" at bounding box center [170, 273] width 41 height 13
type textarea "x"
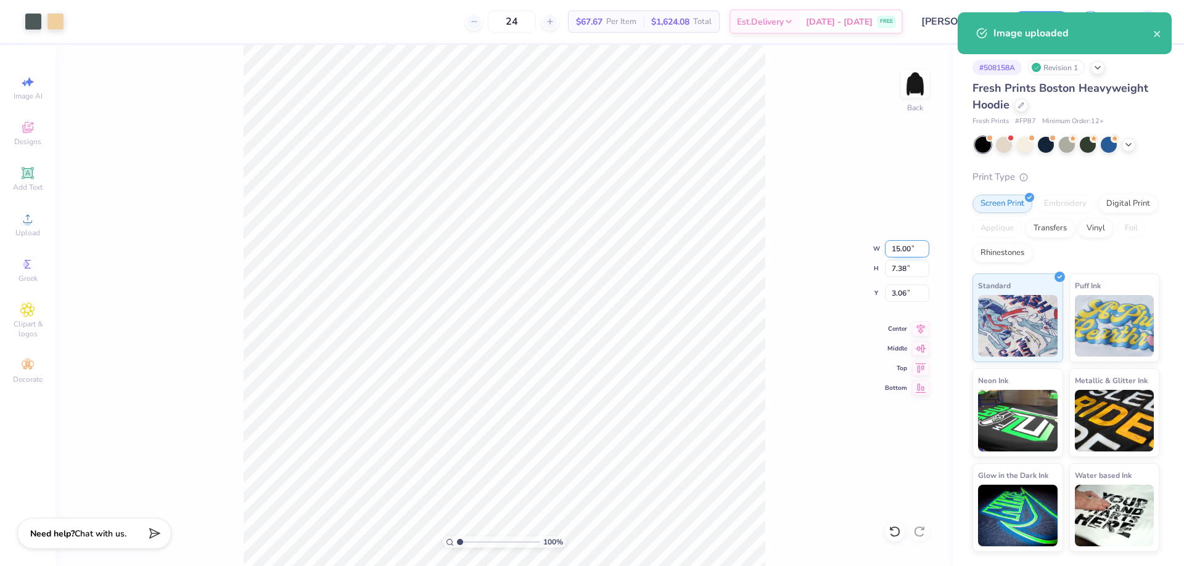
click at [909, 248] on input "15.00" at bounding box center [907, 248] width 44 height 17
type input "12.00"
type input "5.90"
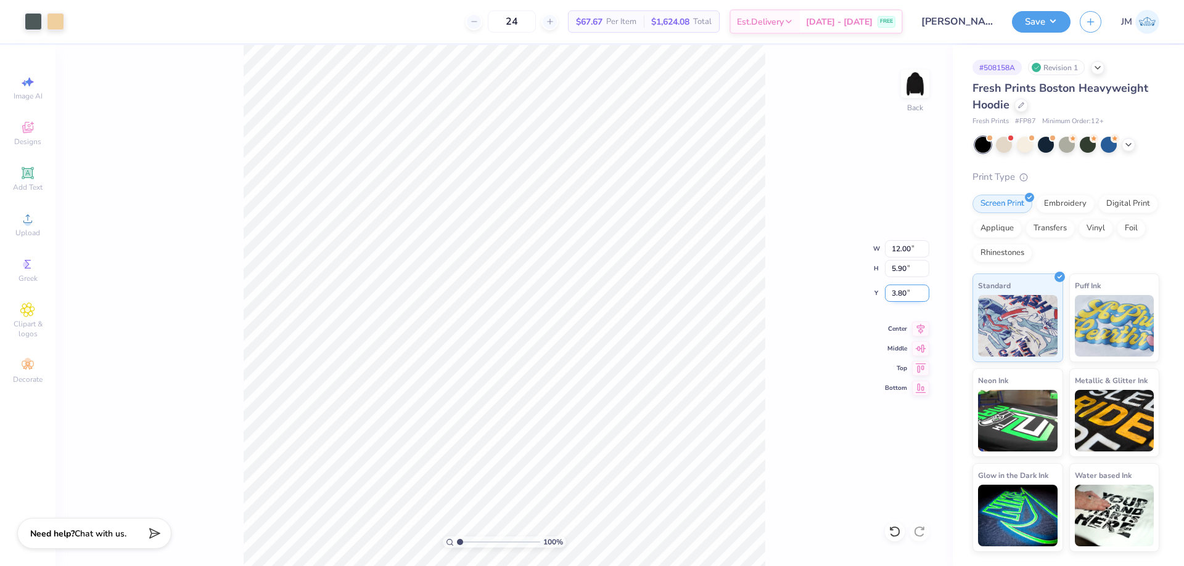
click at [898, 292] on input "3.80" at bounding box center [907, 293] width 44 height 17
type input "3.00"
click at [921, 328] on icon at bounding box center [921, 327] width 8 height 10
click at [1060, 23] on button "Save" at bounding box center [1041, 20] width 59 height 22
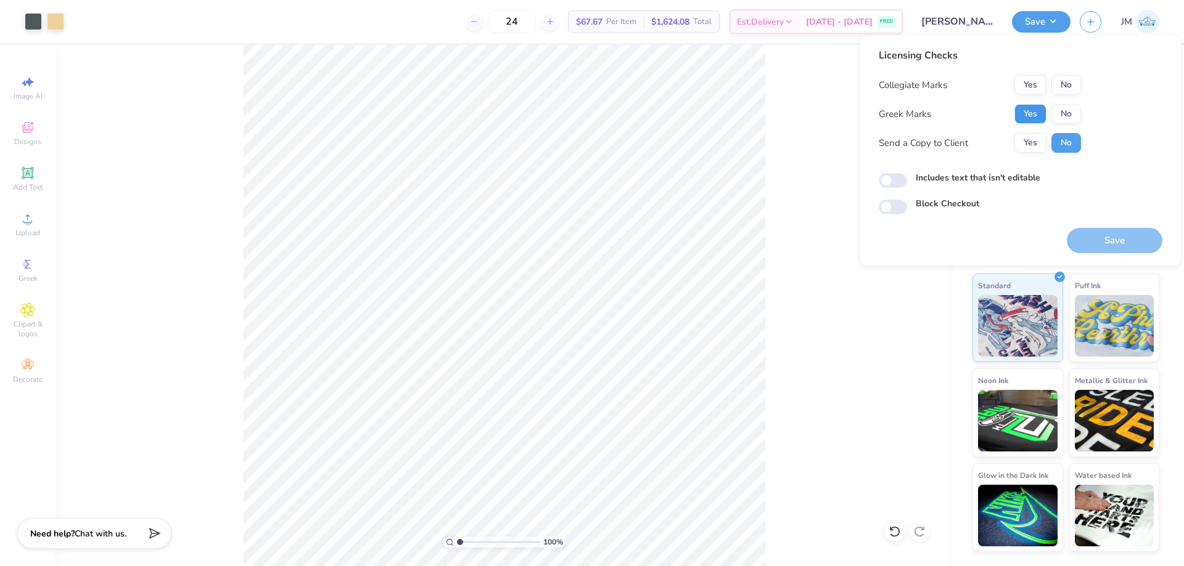
click at [1024, 107] on button "Yes" at bounding box center [1030, 114] width 32 height 20
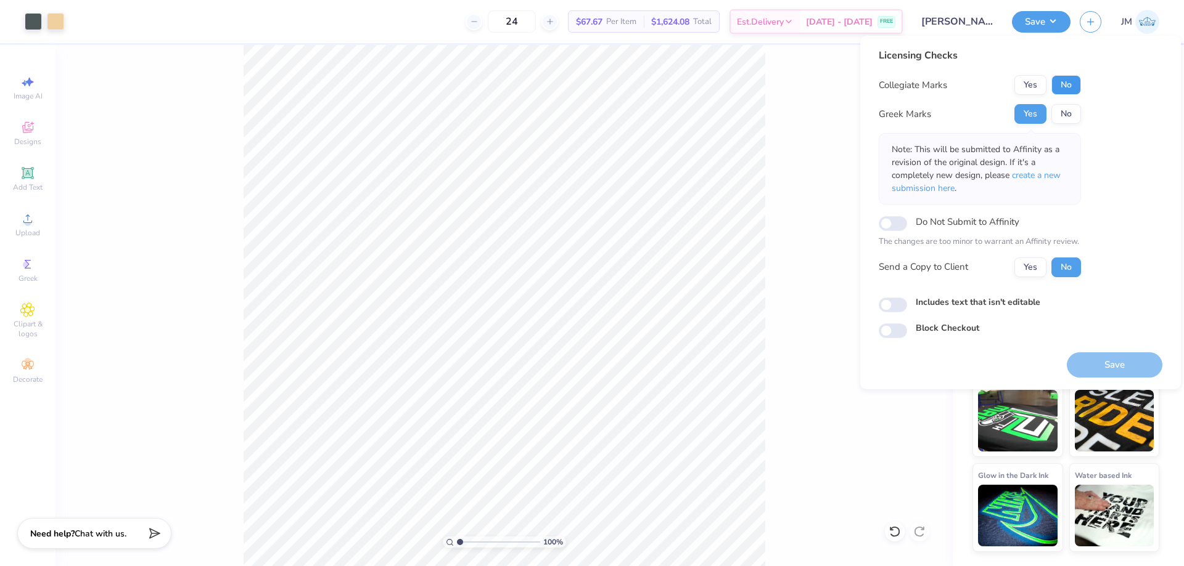
click at [1065, 91] on button "No" at bounding box center [1066, 85] width 30 height 20
click at [1052, 182] on p "Note: This will be submitted to Affinity as a revision of the original design. …" at bounding box center [979, 169] width 176 height 52
click at [1054, 169] on p "Note: This will be submitted to Affinity as a revision of the original design. …" at bounding box center [979, 169] width 176 height 52
click at [1054, 174] on span "create a new submission here" at bounding box center [975, 182] width 169 height 25
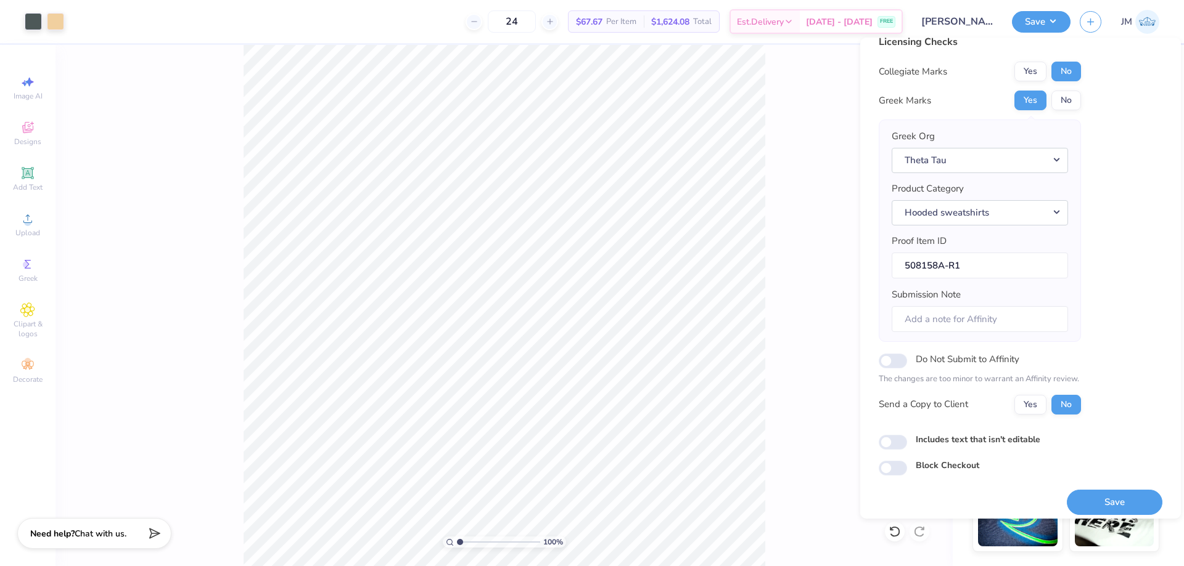
scroll to position [23, 0]
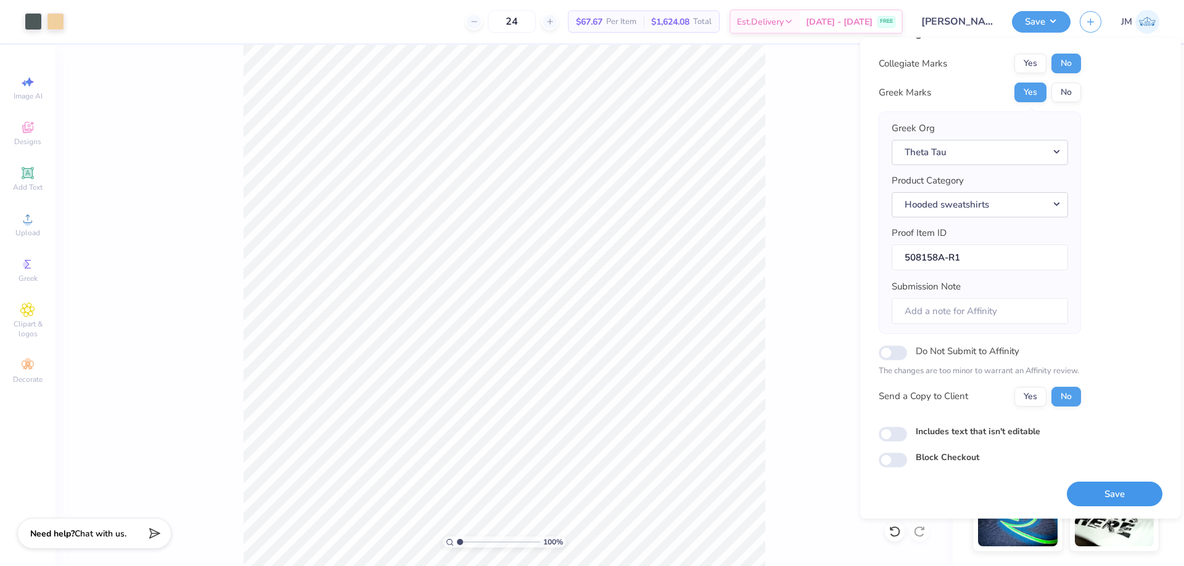
click at [1110, 492] on button "Save" at bounding box center [1114, 494] width 96 height 25
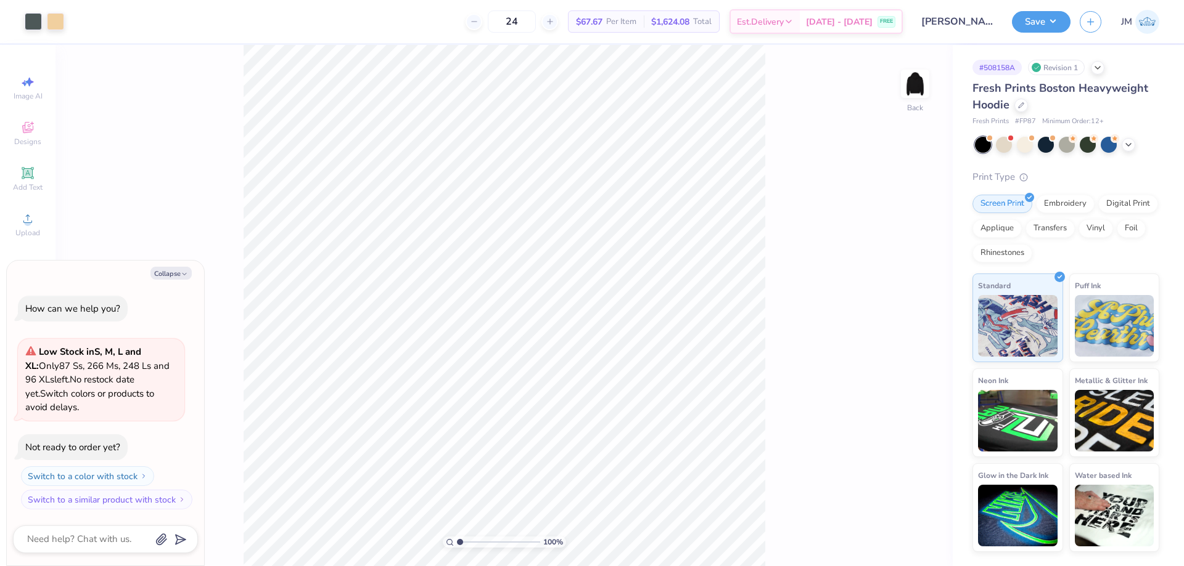
type textarea "x"
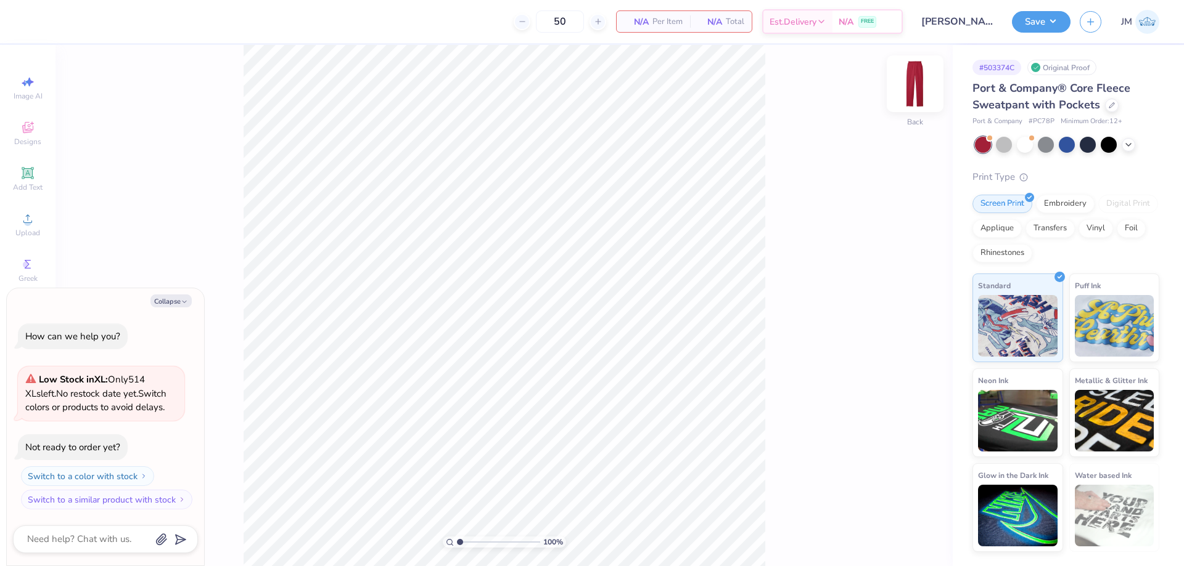
click at [914, 96] on img at bounding box center [914, 83] width 49 height 49
drag, startPoint x: 162, startPoint y: 301, endPoint x: 116, endPoint y: 272, distance: 54.6
click at [162, 301] on button "Collapse" at bounding box center [170, 301] width 41 height 13
type textarea "x"
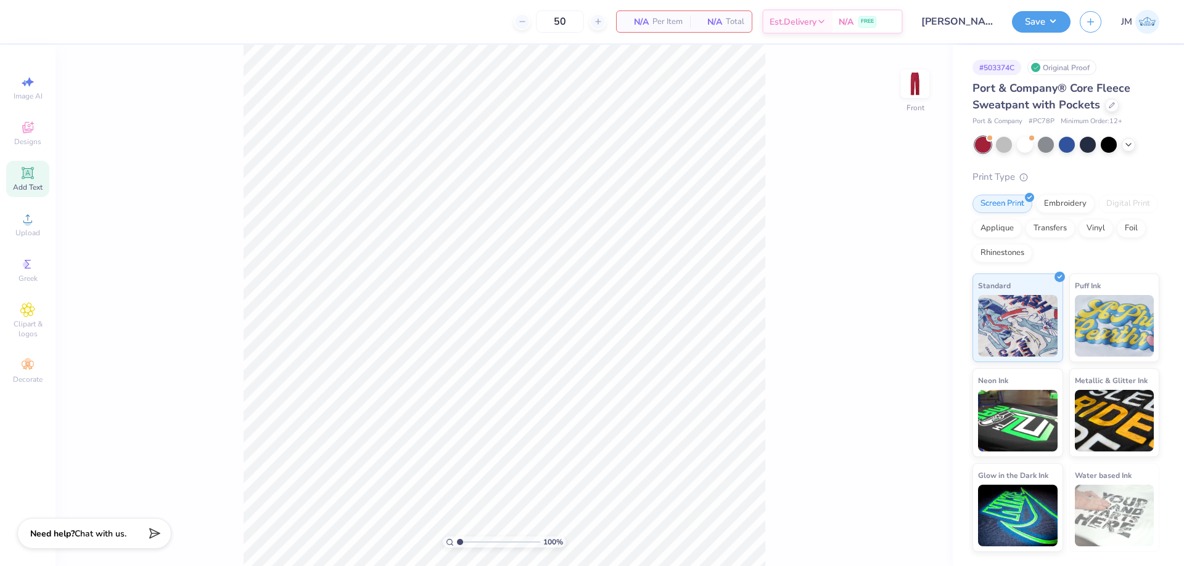
click at [30, 163] on div "Add Text" at bounding box center [27, 179] width 43 height 36
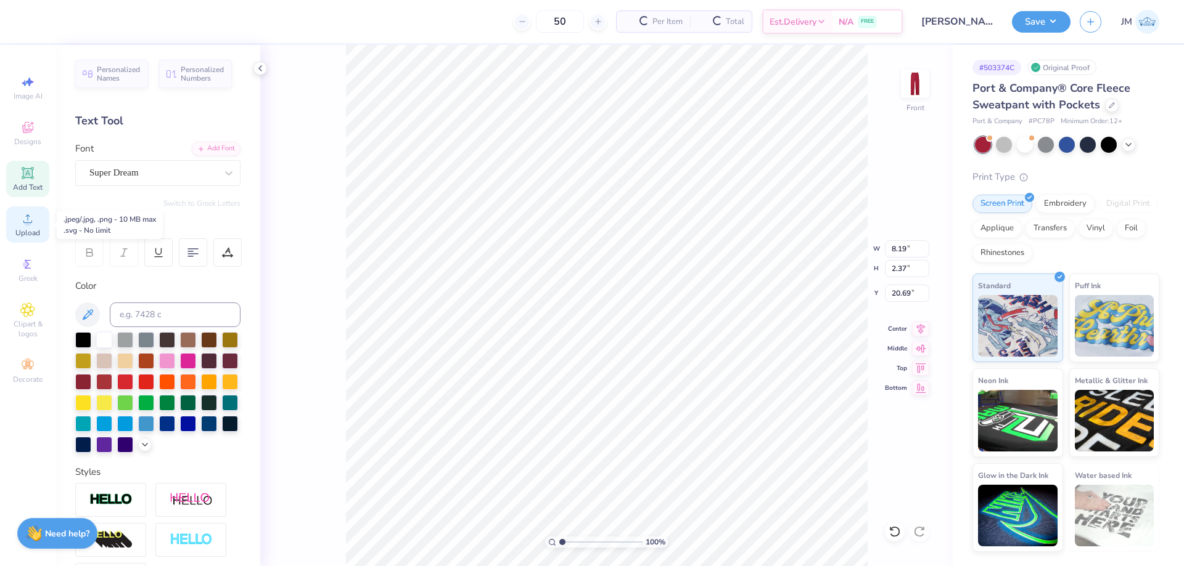
click at [33, 224] on icon at bounding box center [27, 218] width 15 height 15
click at [202, 145] on div "Add Font" at bounding box center [216, 148] width 49 height 14
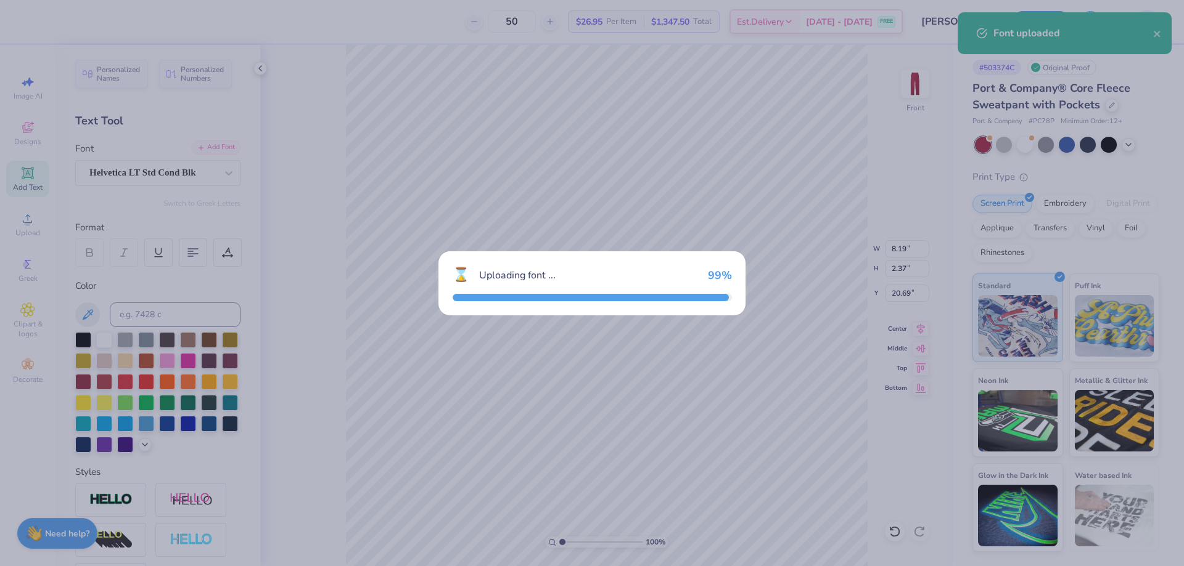
type input "6.81"
type input "2.54"
type input "20.61"
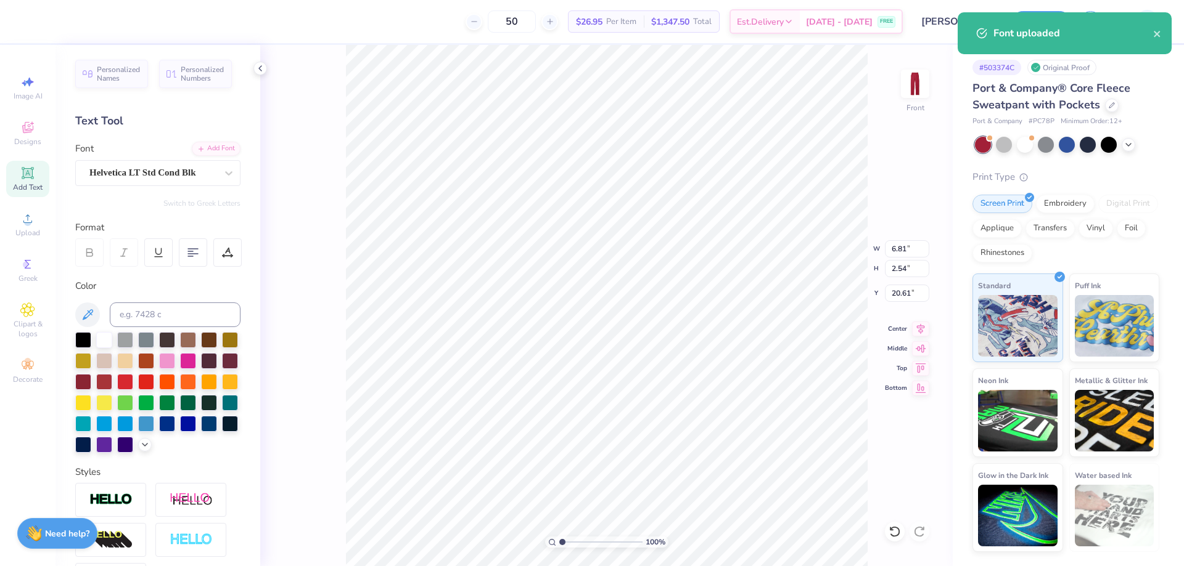
scroll to position [10, 2]
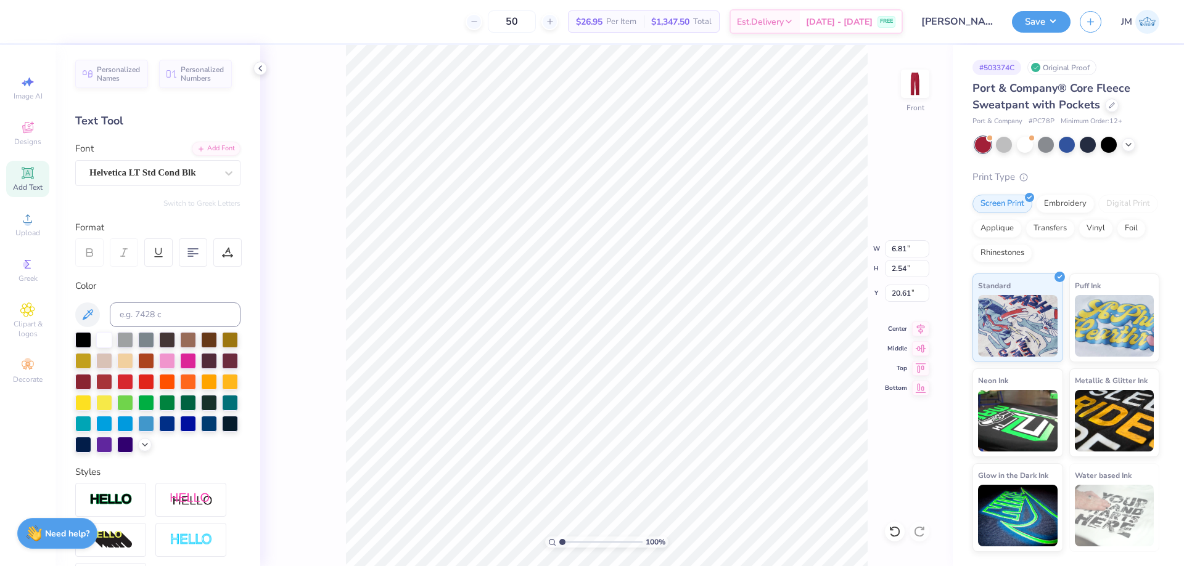
type textarea "NAME"
type input "7.81"
click at [905, 271] on input "2.54" at bounding box center [907, 268] width 44 height 17
type input "1"
type input "3.08"
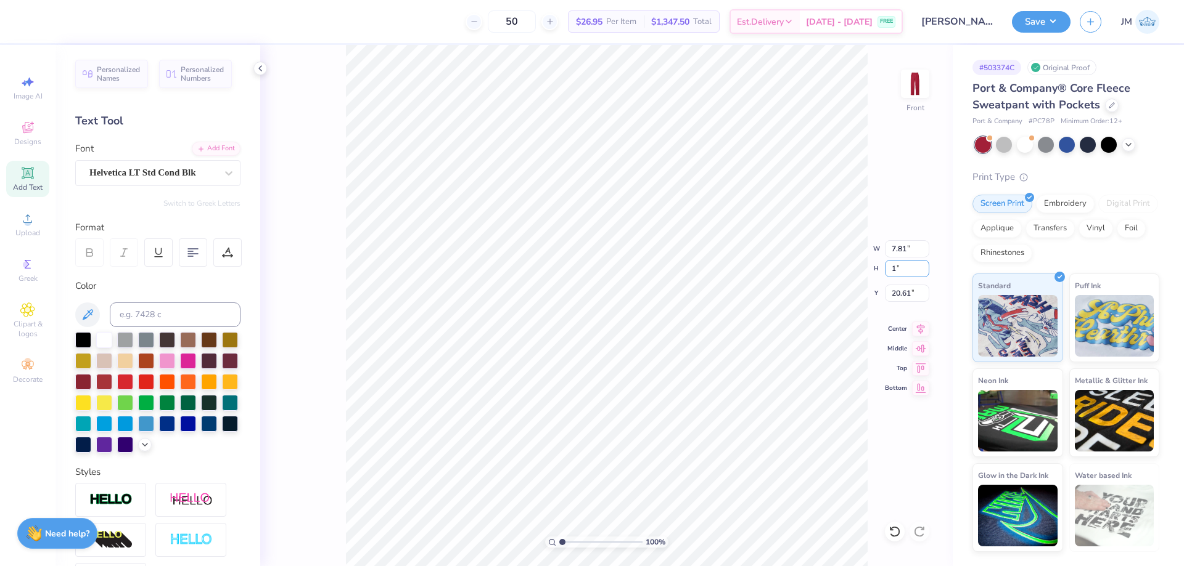
type input "1.00"
type input "21.37"
type input "2.14"
click at [898, 273] on input "1.00" at bounding box center [907, 268] width 44 height 17
type input ".5"
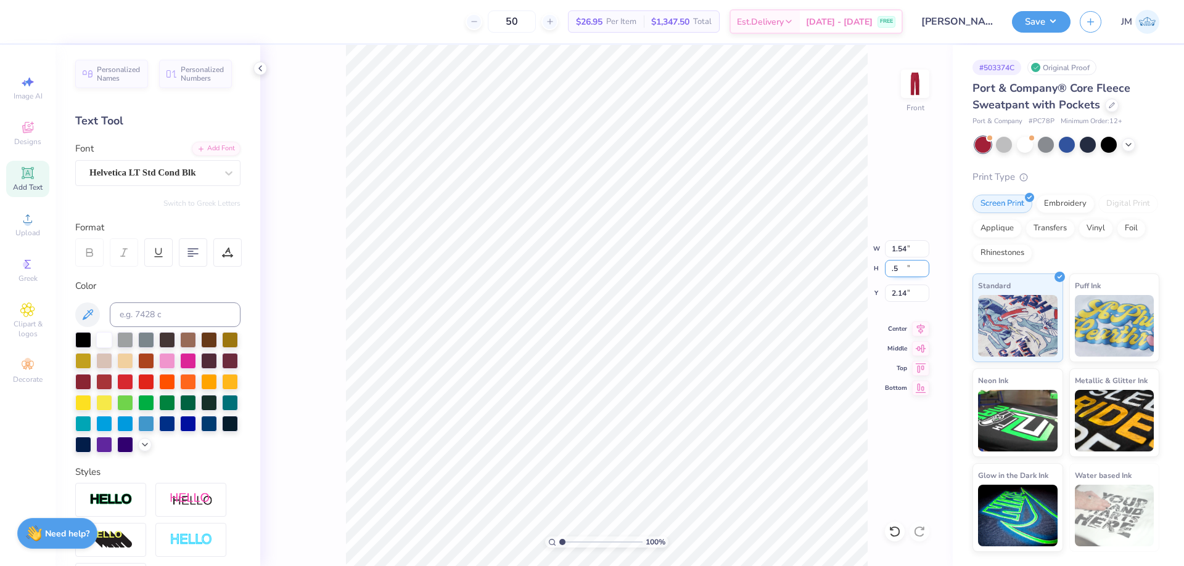
type input "1.54"
type input "0.50"
type input "2.39"
type input "2.22643184911232"
click at [910, 248] on input "1.54" at bounding box center [907, 248] width 44 height 17
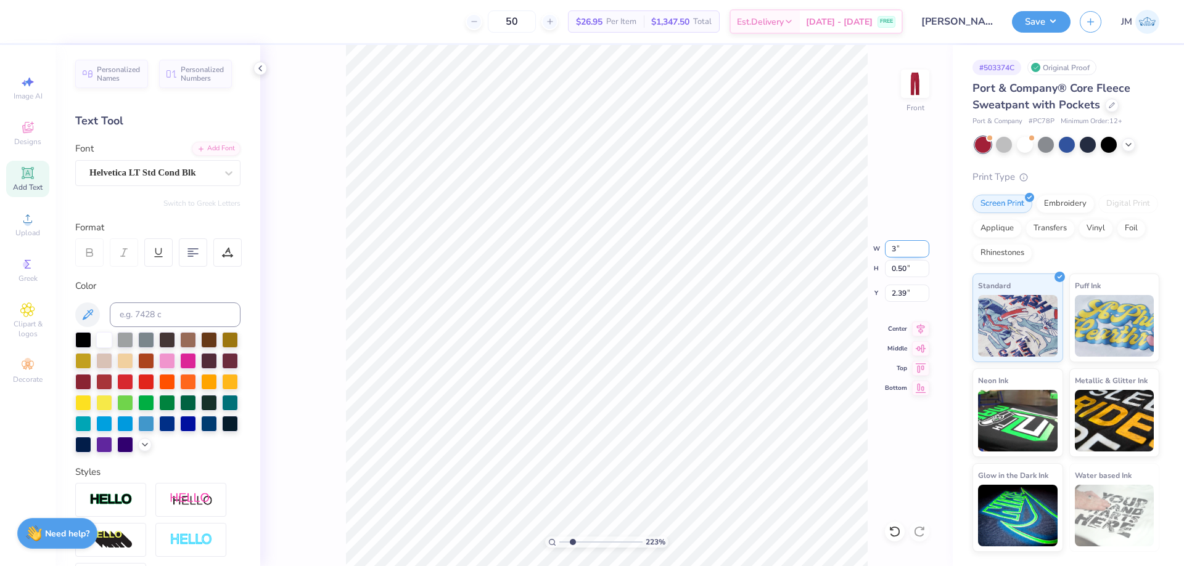
type input "3"
type input "2.22643184911232"
type input "3.00"
type input "0.97"
click at [914, 293] on input "2.15" at bounding box center [907, 293] width 44 height 17
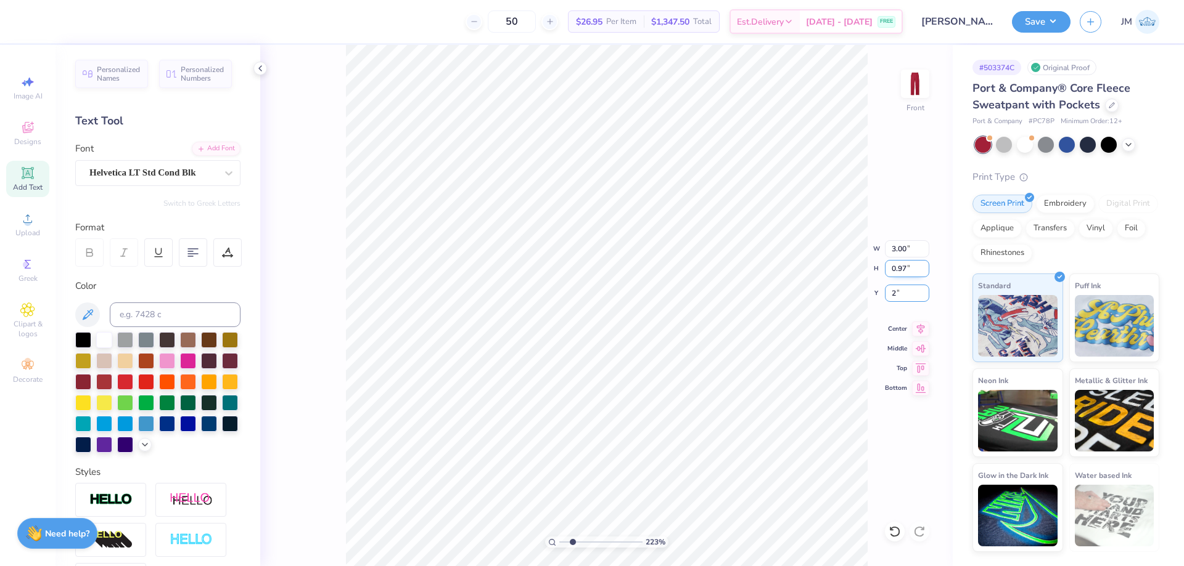
type input "2"
type input "2.22643184911232"
type input "2.00"
click at [925, 322] on icon at bounding box center [920, 327] width 17 height 15
click at [1044, 31] on div "Save" at bounding box center [1041, 22] width 59 height 22
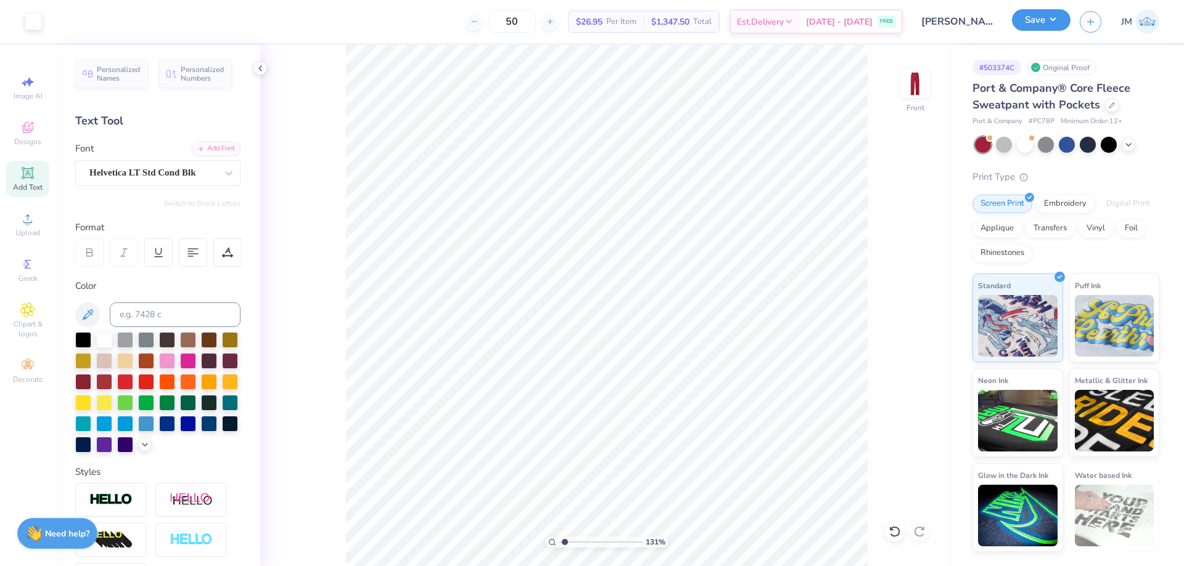
drag, startPoint x: 1067, startPoint y: 22, endPoint x: 1067, endPoint y: 33, distance: 11.1
click at [1067, 22] on button "Save" at bounding box center [1041, 22] width 59 height 22
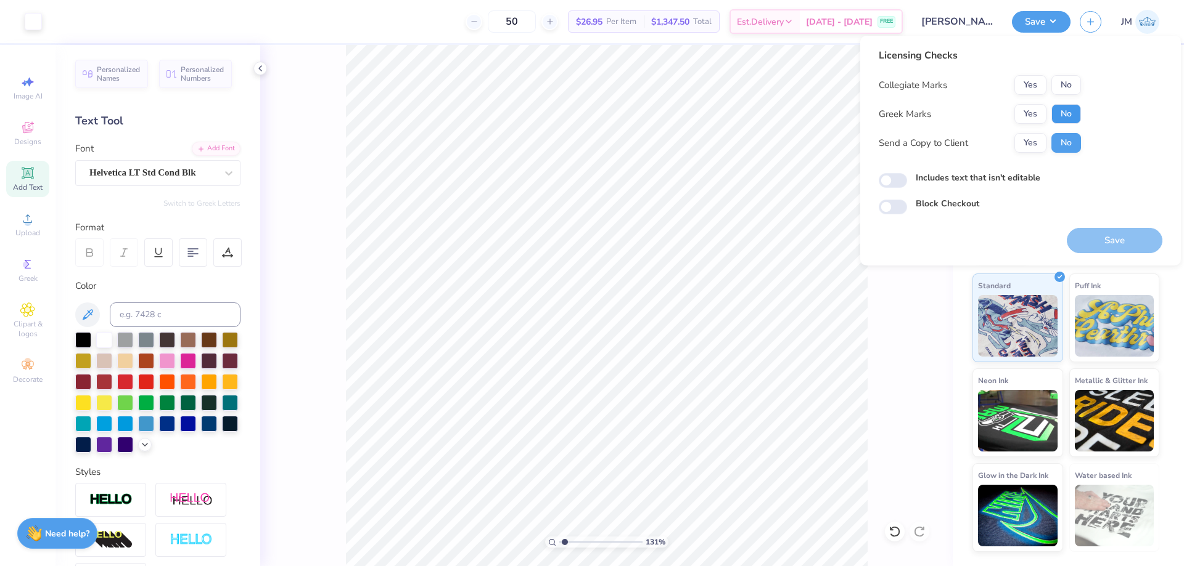
click at [1078, 108] on button "No" at bounding box center [1066, 114] width 30 height 20
click at [1075, 82] on button "No" at bounding box center [1066, 85] width 30 height 20
click at [1098, 253] on button "Save" at bounding box center [1114, 240] width 96 height 25
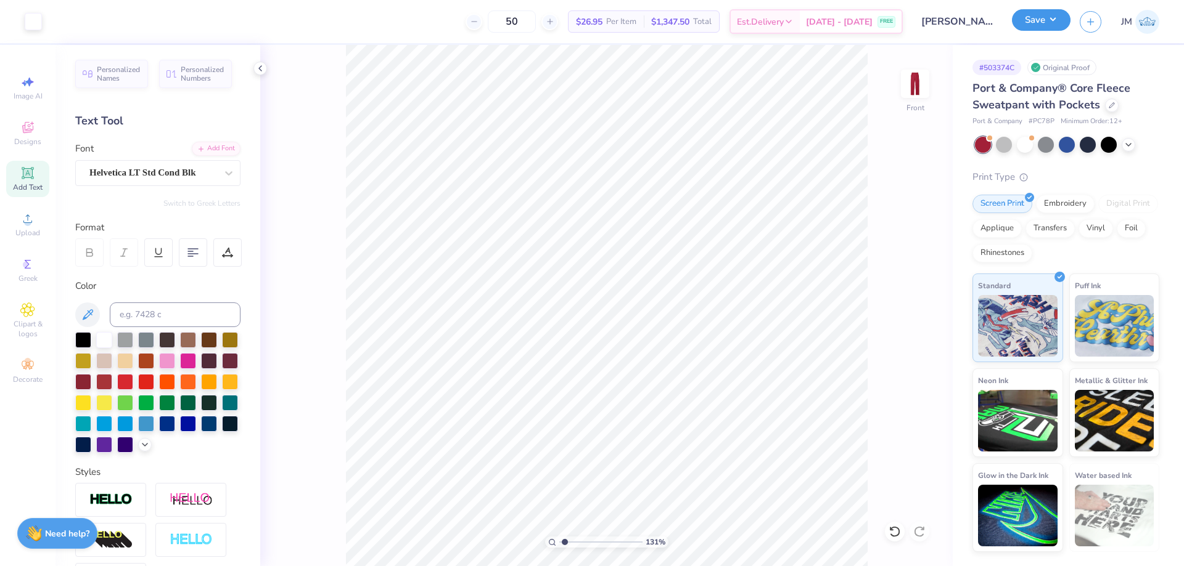
click at [1057, 22] on button "Save" at bounding box center [1041, 20] width 59 height 22
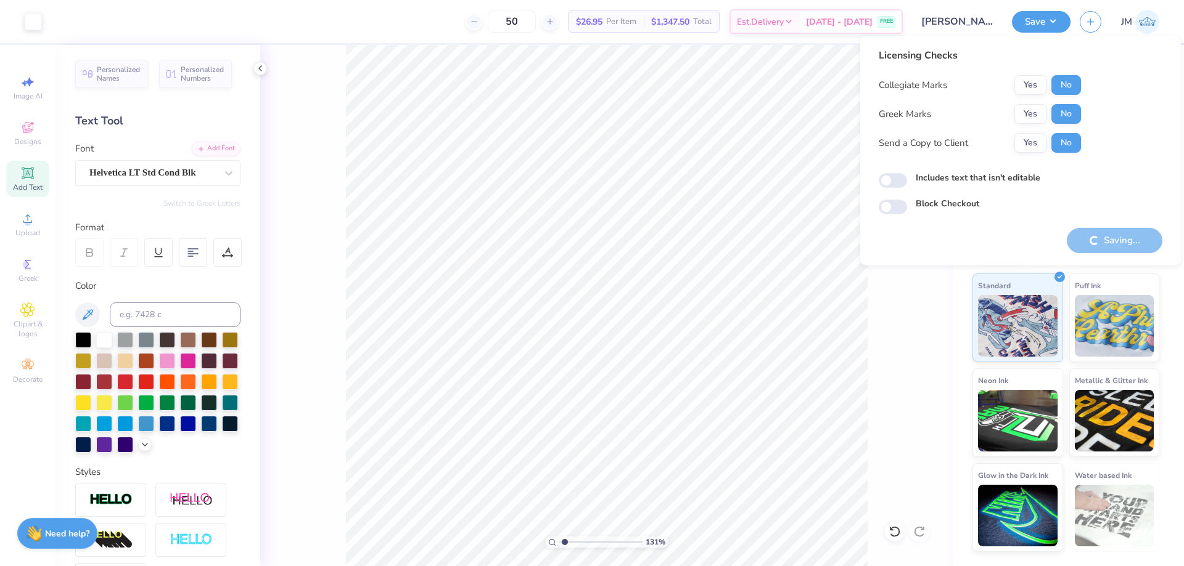
type input "1.30577936722713"
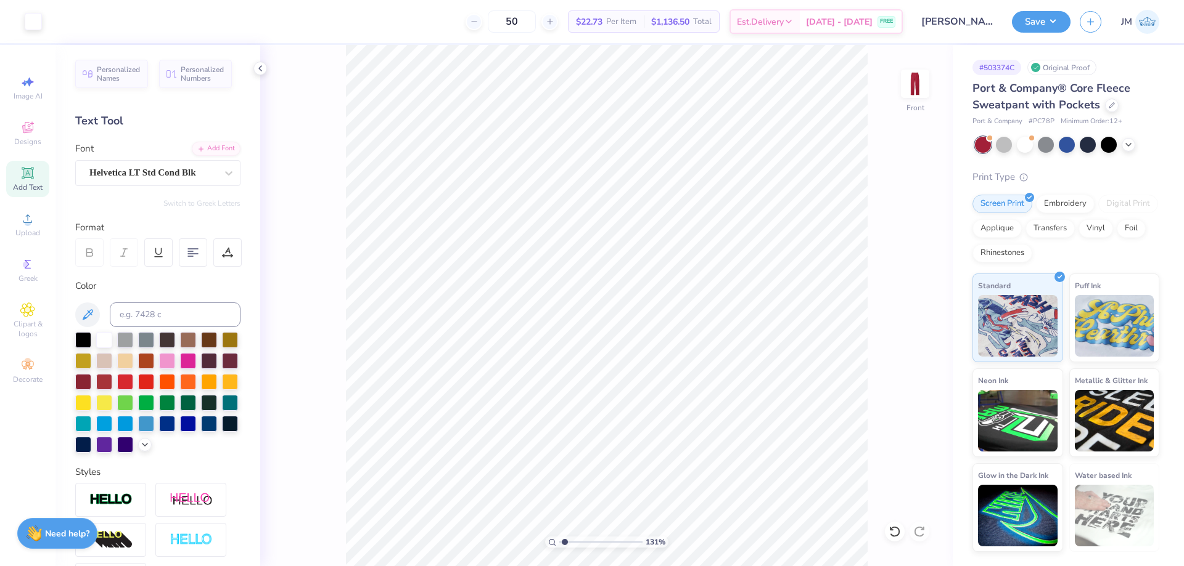
type input "1.30577936722713"
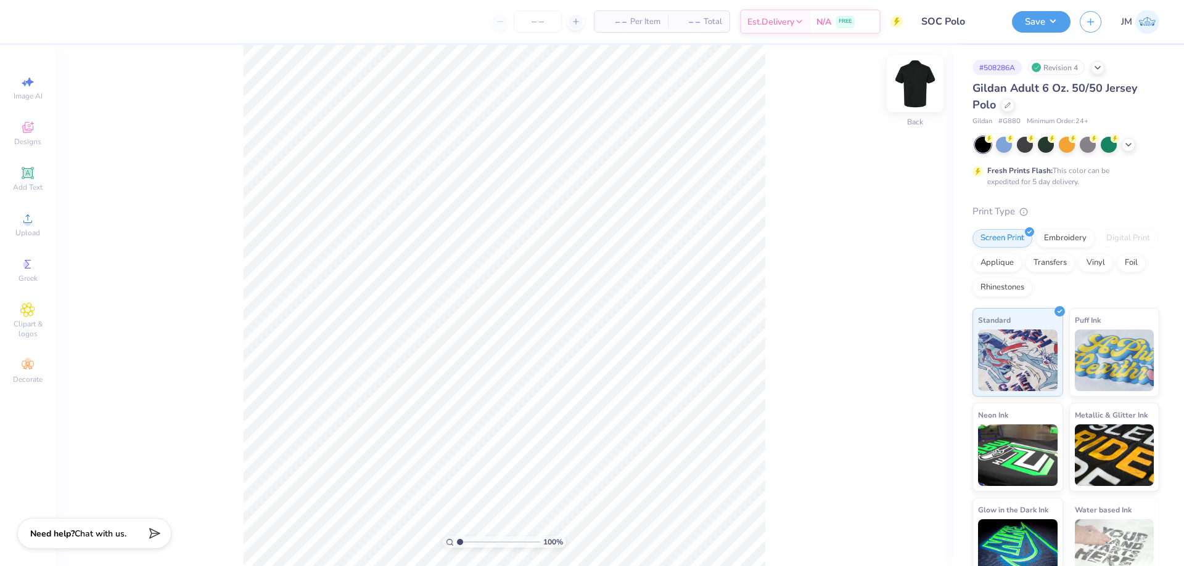
click at [923, 75] on img at bounding box center [914, 83] width 49 height 49
click at [38, 224] on div "Upload" at bounding box center [27, 224] width 43 height 36
click at [33, 227] on div "Upload" at bounding box center [27, 224] width 43 height 36
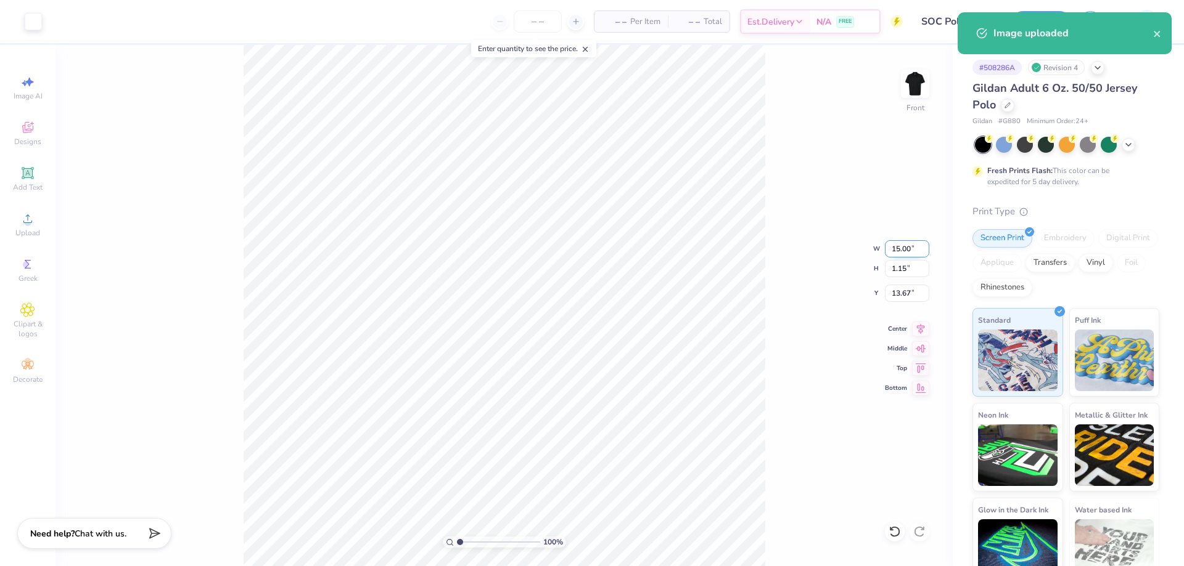
click at [910, 250] on input "15.00" at bounding box center [907, 248] width 44 height 17
type input "5.00"
type input "0.38"
click at [913, 299] on input "14.06" at bounding box center [907, 293] width 44 height 17
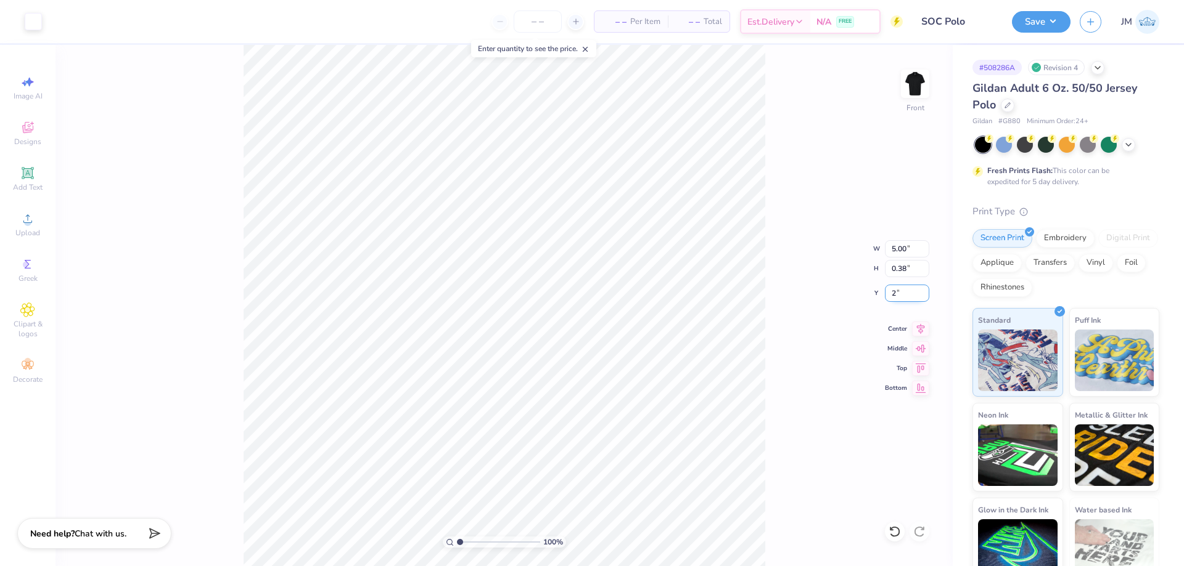
type input "2.00"
click at [894, 247] on input "5.00" at bounding box center [907, 248] width 44 height 17
click at [914, 77] on img at bounding box center [914, 83] width 49 height 49
click at [17, 232] on span "Upload" at bounding box center [27, 233] width 25 height 10
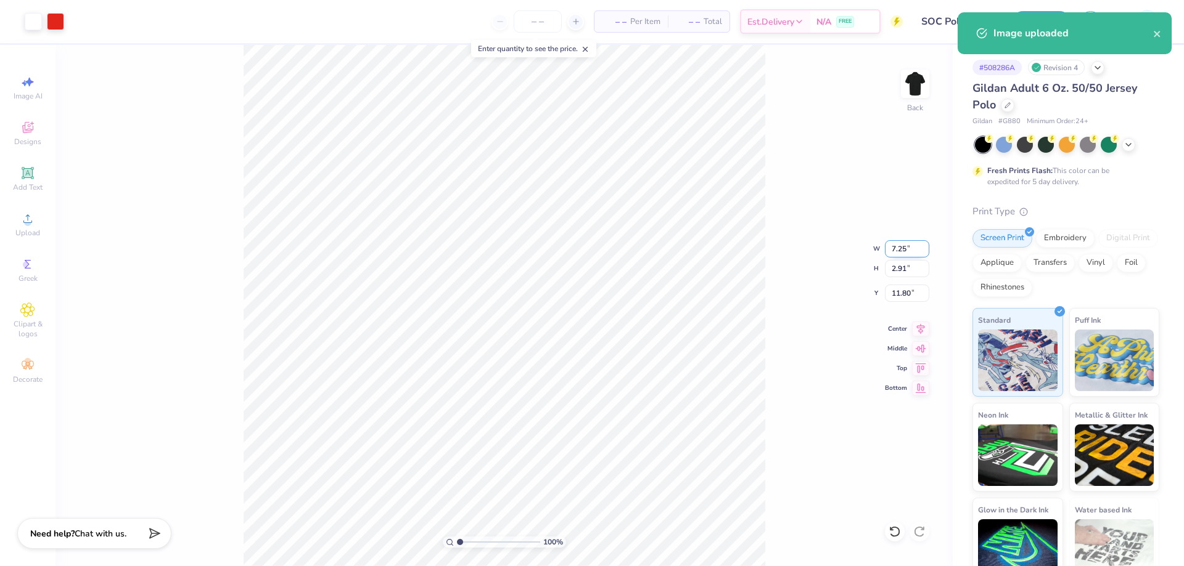
click at [899, 248] on input "7.25" at bounding box center [907, 248] width 44 height 17
type input "3.50"
type input "1.40"
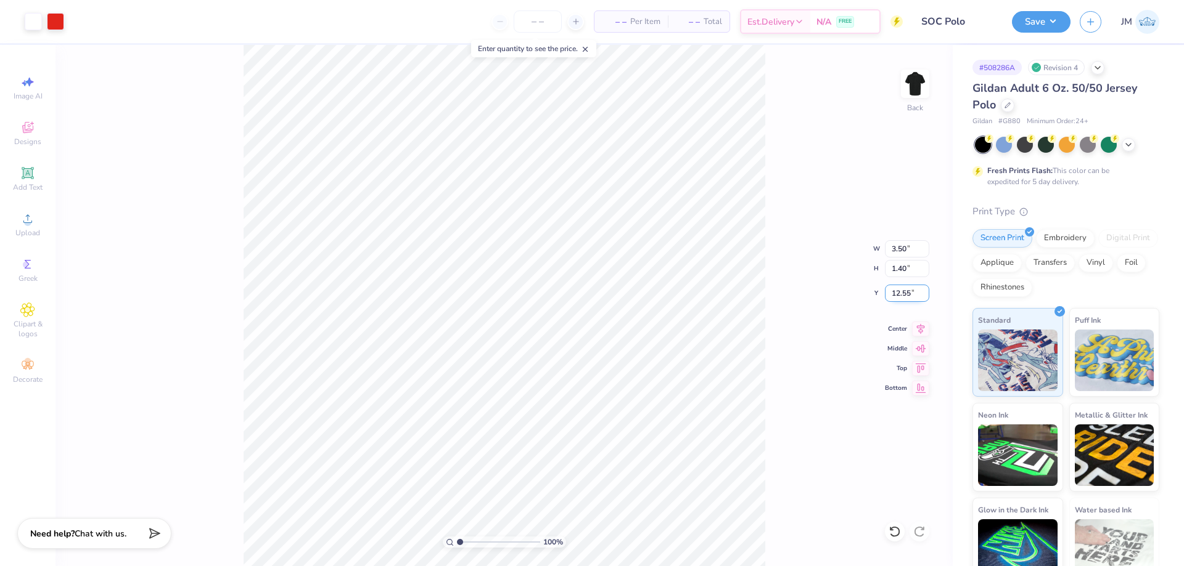
click at [910, 292] on input "12.55" at bounding box center [907, 293] width 44 height 17
type input "3.00"
click at [34, 180] on icon at bounding box center [27, 173] width 15 height 15
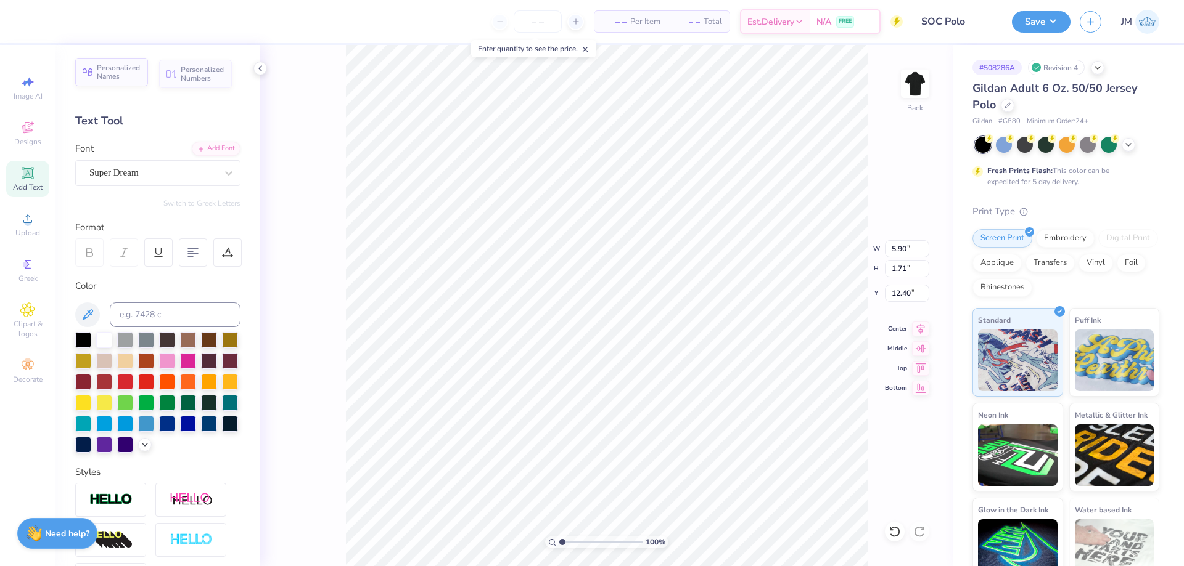
click at [128, 63] on span "Personalized Names" at bounding box center [119, 71] width 44 height 17
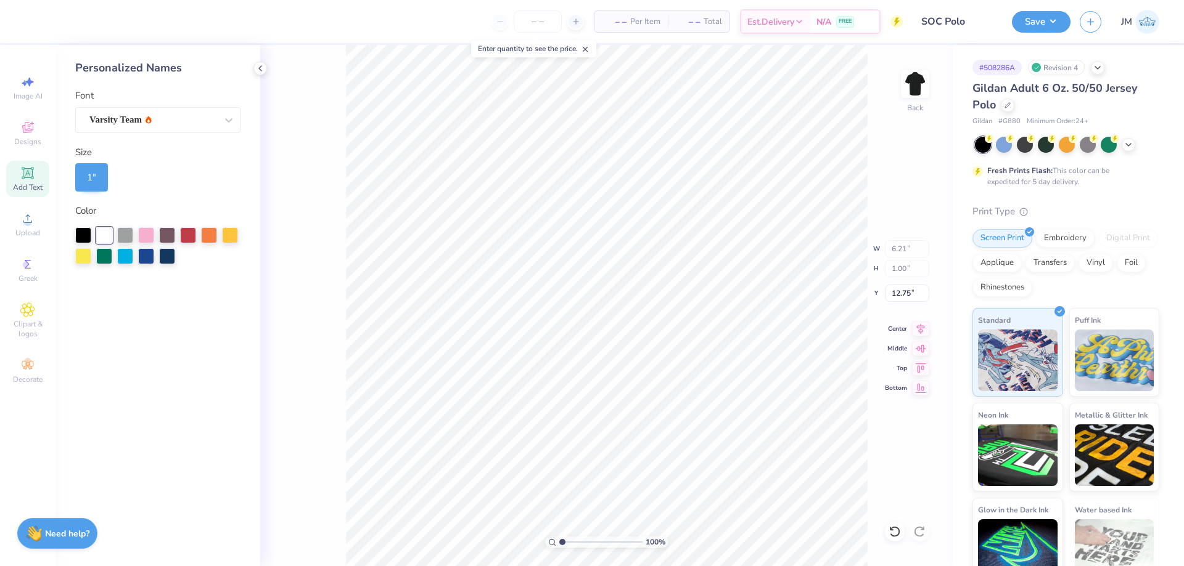
type input "6.21"
type input "1.00"
type input "12.25"
click at [89, 171] on div "1 "" at bounding box center [91, 177] width 33 height 28
click at [913, 290] on input "12.25" at bounding box center [907, 293] width 44 height 17
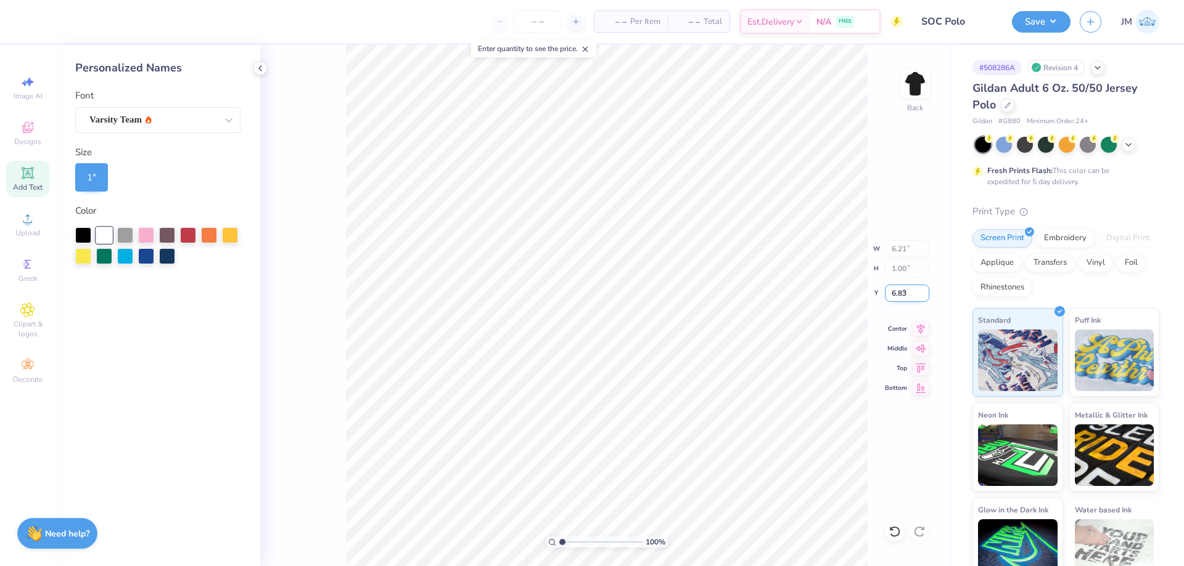
type input "6.83"
click at [924, 329] on icon at bounding box center [920, 327] width 17 height 15
click at [150, 117] on div "Varsity Team" at bounding box center [152, 119] width 129 height 19
click at [150, 152] on div at bounding box center [157, 153] width 133 height 13
type input "grad"
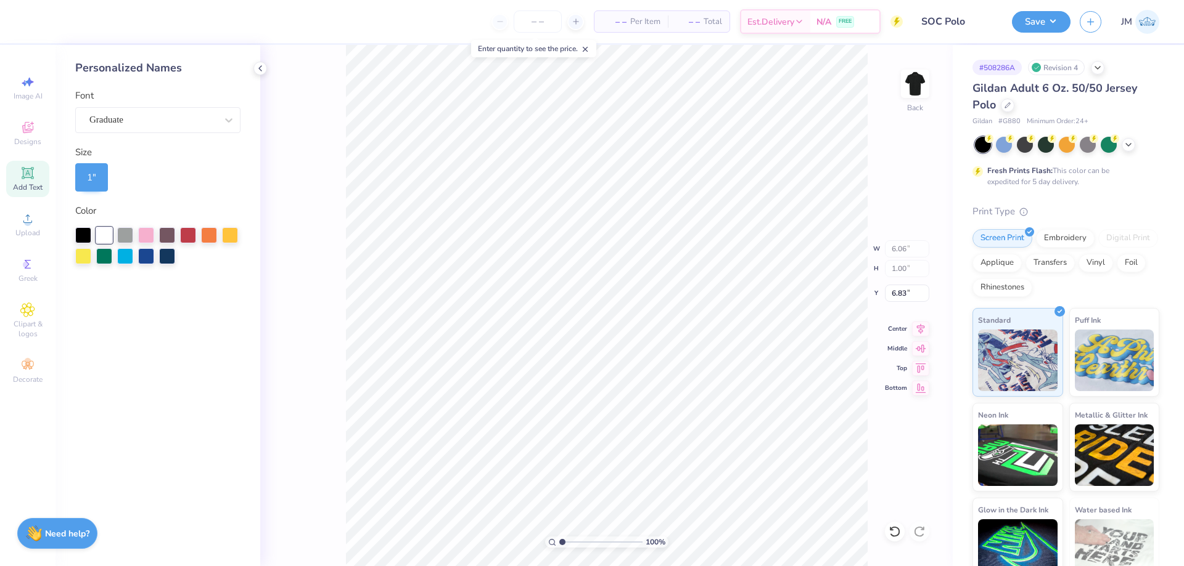
type input "6.06"
click at [923, 323] on icon at bounding box center [920, 327] width 17 height 15
click at [261, 70] on polyline at bounding box center [260, 68] width 2 height 5
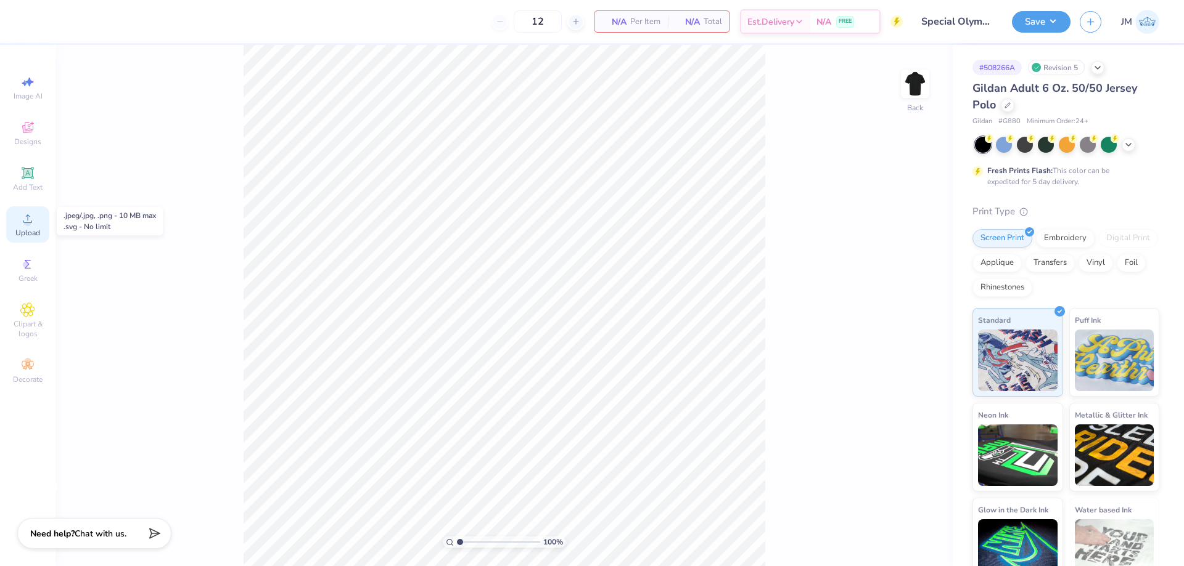
click at [24, 224] on icon at bounding box center [27, 218] width 15 height 15
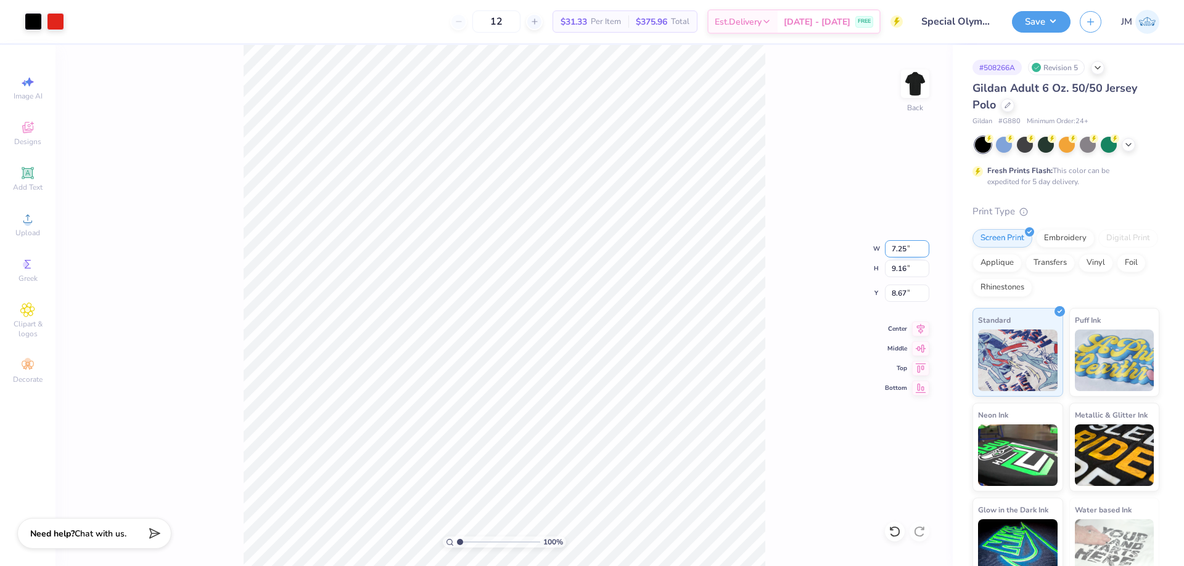
click at [904, 247] on input "7.25" at bounding box center [907, 248] width 44 height 17
click at [916, 269] on input "9.16" at bounding box center [907, 268] width 44 height 17
type input "4"
type input "3.17"
type input "4.00"
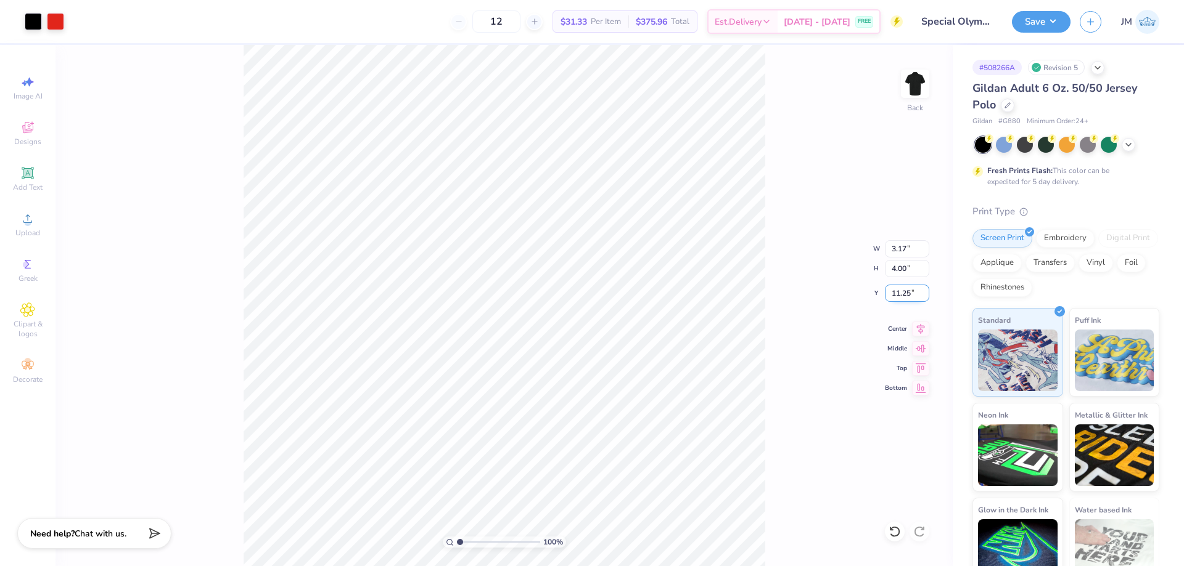
click at [909, 288] on input "11.25" at bounding box center [907, 293] width 44 height 17
type input "3.00"
click at [923, 326] on icon at bounding box center [921, 327] width 8 height 10
click at [766, 306] on div "100 % Back W 3.17 3.17 " H 4.00 4.00 " Y 3.00 3.00 " Center Middle Top Bottom" at bounding box center [503, 305] width 897 height 521
click at [37, 15] on div at bounding box center [33, 20] width 17 height 17
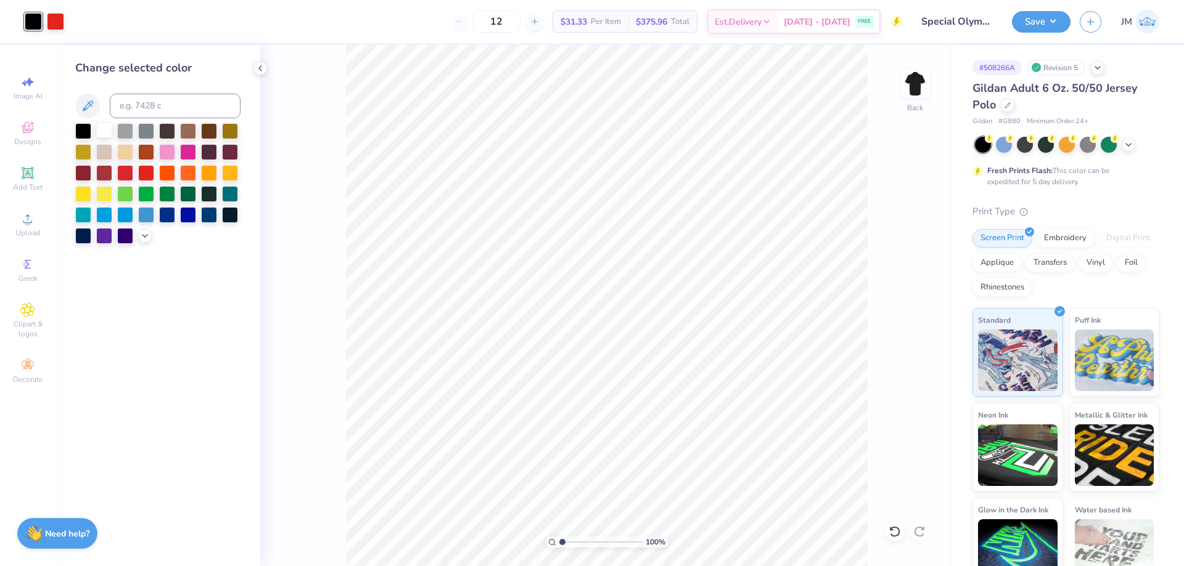
click at [102, 123] on div at bounding box center [104, 130] width 16 height 16
click at [915, 90] on img at bounding box center [914, 83] width 49 height 49
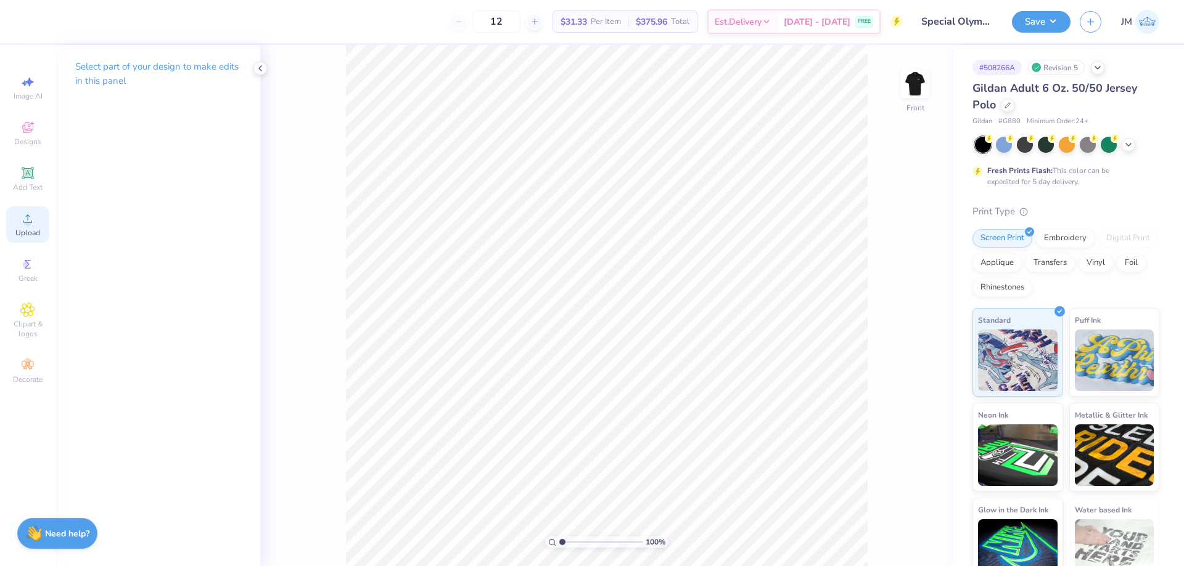
click at [23, 237] on span "Upload" at bounding box center [27, 233] width 25 height 10
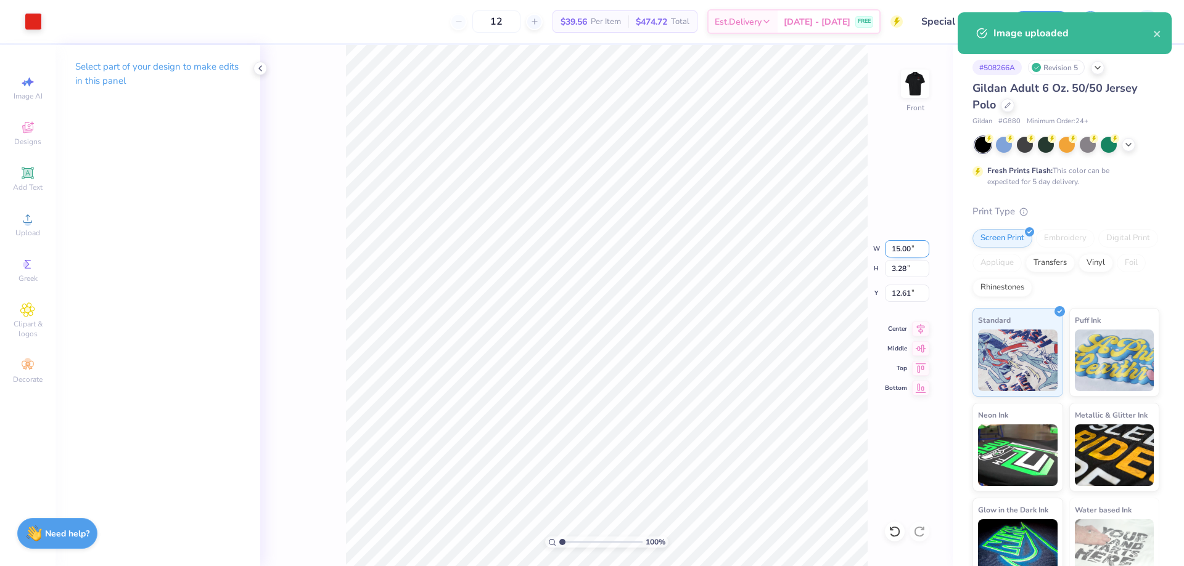
click at [909, 249] on input "15.00" at bounding box center [907, 248] width 44 height 17
type input "5.00"
type input "1.09"
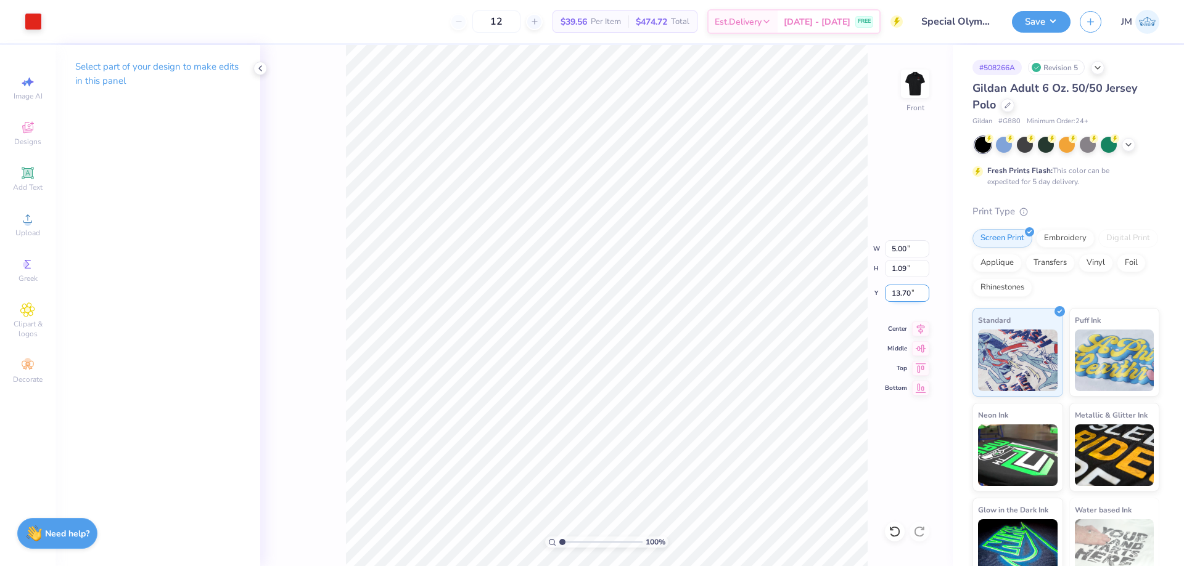
click at [908, 295] on input "13.70" at bounding box center [907, 293] width 44 height 17
type input "2.00"
click at [1063, 28] on button "Save" at bounding box center [1041, 20] width 59 height 22
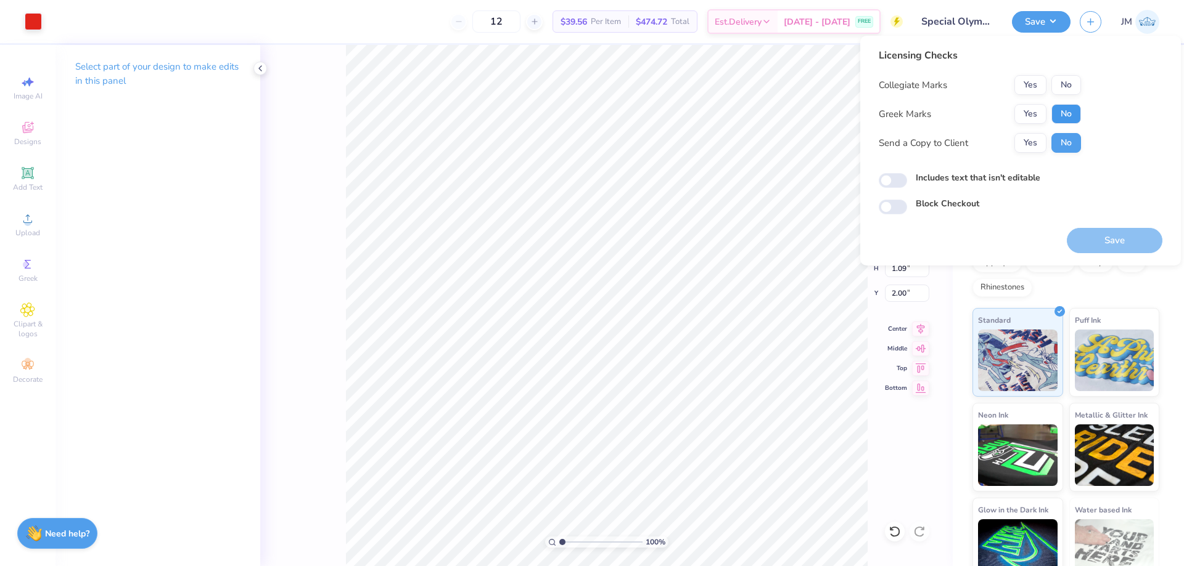
click at [1070, 111] on button "No" at bounding box center [1066, 114] width 30 height 20
click at [1070, 86] on button "No" at bounding box center [1066, 85] width 30 height 20
click at [1103, 239] on button "Save" at bounding box center [1114, 240] width 96 height 25
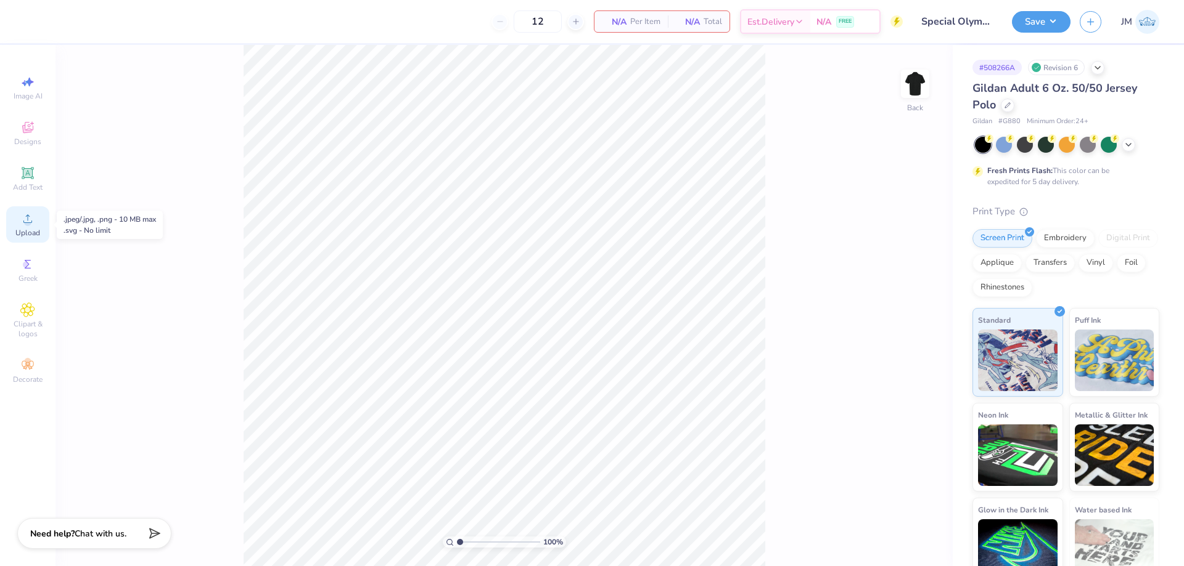
click at [24, 214] on icon at bounding box center [27, 218] width 15 height 15
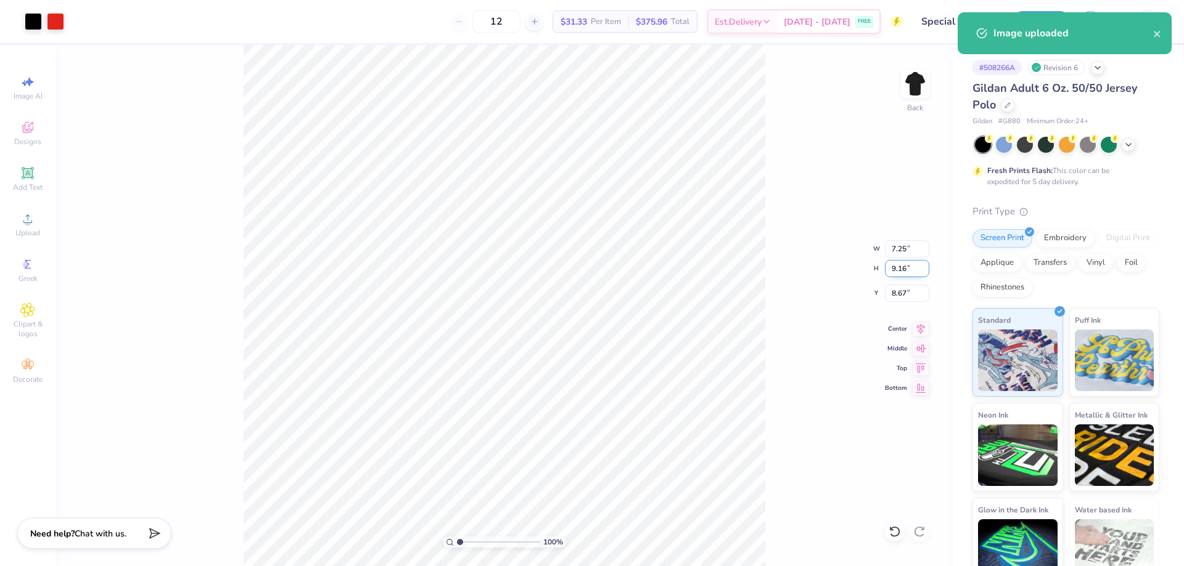
click at [907, 271] on input "9.16" at bounding box center [907, 268] width 44 height 17
type input "4"
type input "3.17"
type input "4.00"
click at [911, 288] on input "11.25" at bounding box center [907, 293] width 44 height 17
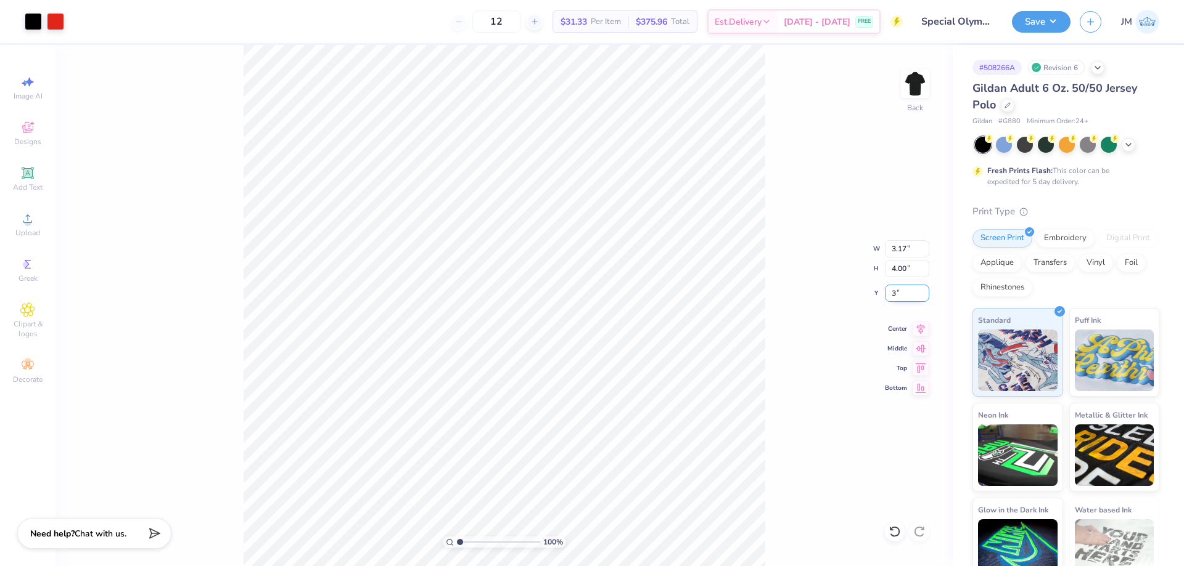
type input "3.00"
click at [923, 330] on icon at bounding box center [920, 327] width 17 height 15
click at [29, 28] on div at bounding box center [33, 20] width 17 height 17
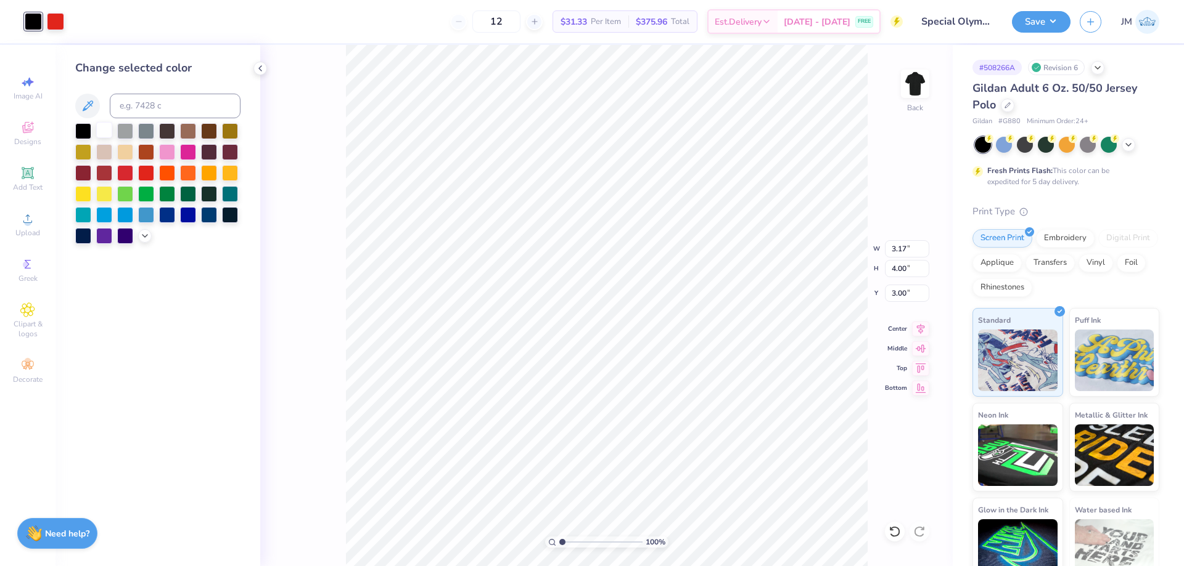
click at [105, 129] on div at bounding box center [104, 130] width 16 height 16
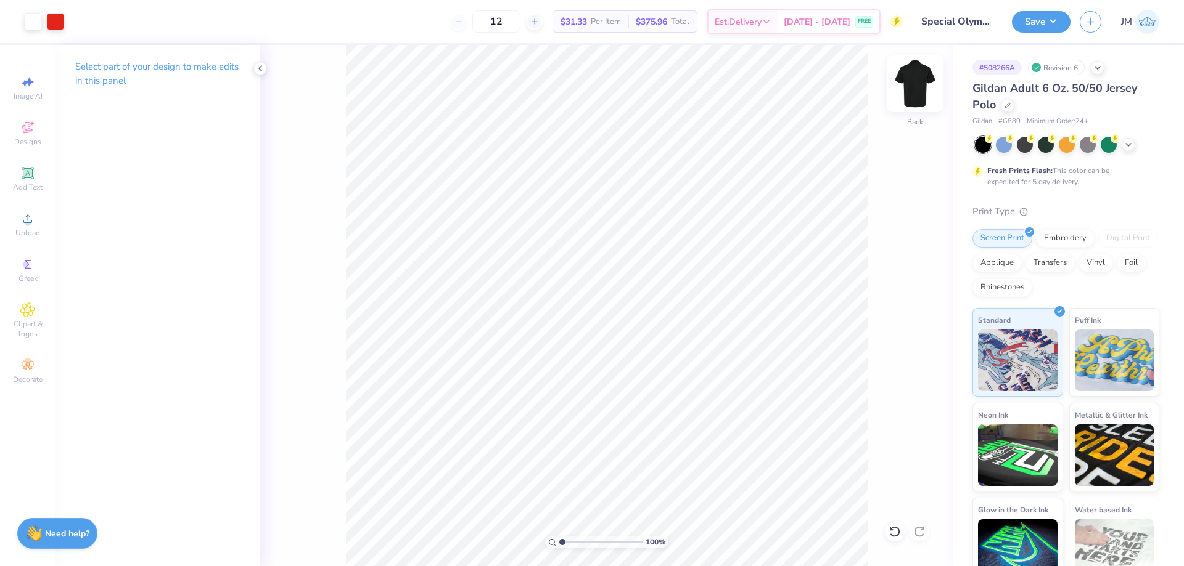
click at [920, 72] on img at bounding box center [914, 83] width 49 height 49
click at [31, 227] on div "Upload" at bounding box center [27, 224] width 43 height 36
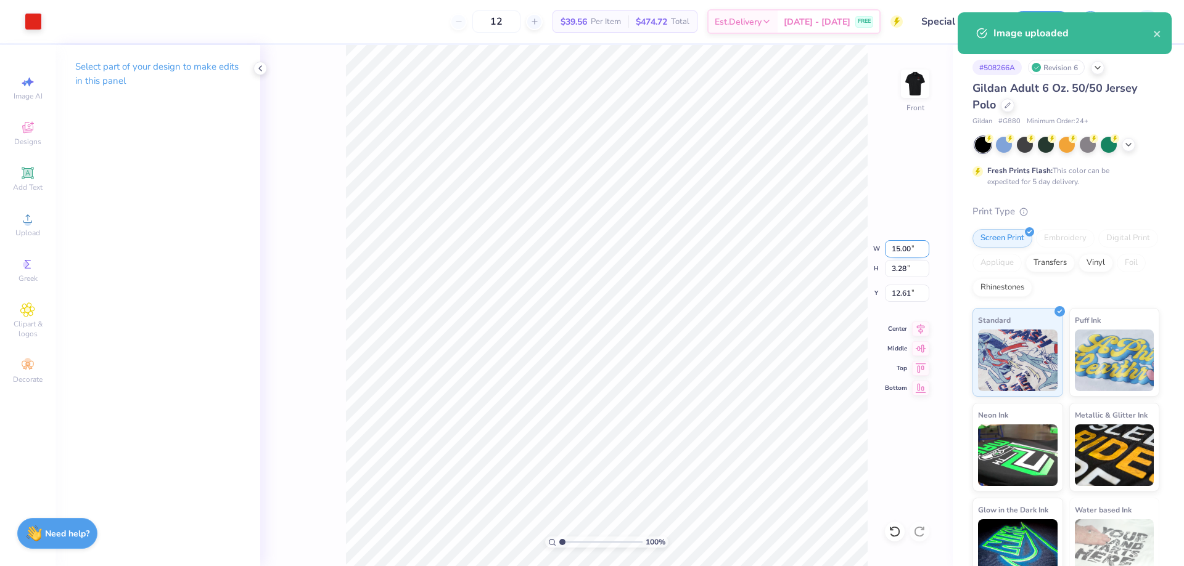
click at [914, 248] on input "15.00" at bounding box center [907, 248] width 44 height 17
type input "5.00"
type input "1.09"
click at [910, 296] on input "13.70" at bounding box center [907, 293] width 44 height 17
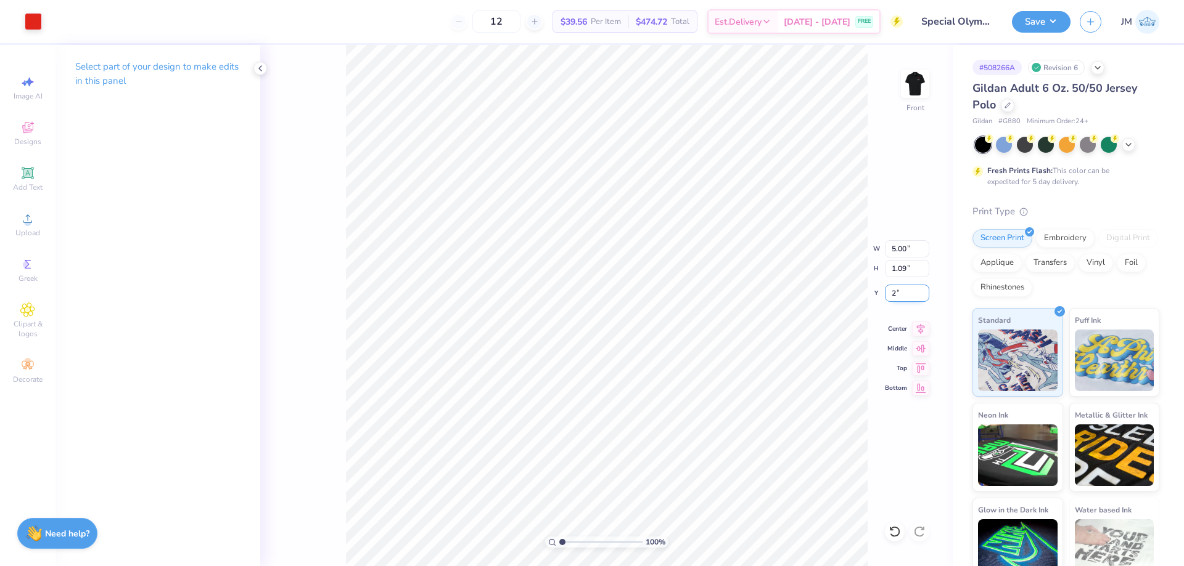
type input "2.00"
click at [915, 324] on icon at bounding box center [920, 327] width 17 height 15
type input "1"
click at [1052, 27] on button "Save" at bounding box center [1041, 20] width 59 height 22
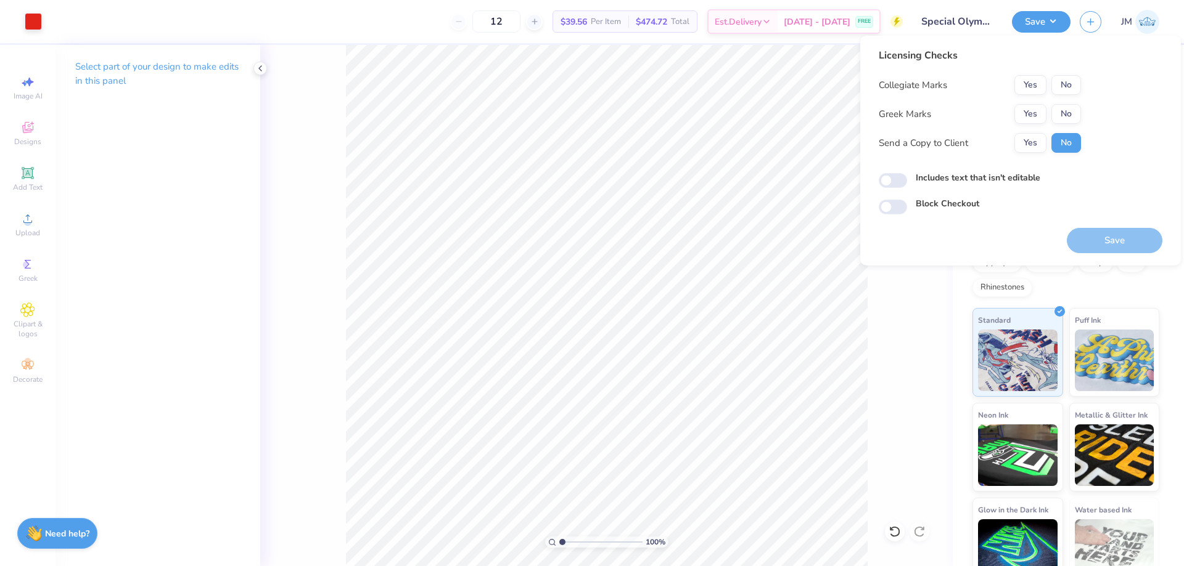
click at [1063, 104] on div "Collegiate Marks Yes No Greek Marks Yes No Send a Copy to Client Yes No" at bounding box center [979, 114] width 202 height 78
click at [1069, 112] on button "No" at bounding box center [1066, 114] width 30 height 20
click at [1072, 89] on button "No" at bounding box center [1066, 85] width 30 height 20
click at [1093, 247] on button "Save" at bounding box center [1114, 240] width 96 height 25
